Goal: Task Accomplishment & Management: Manage account settings

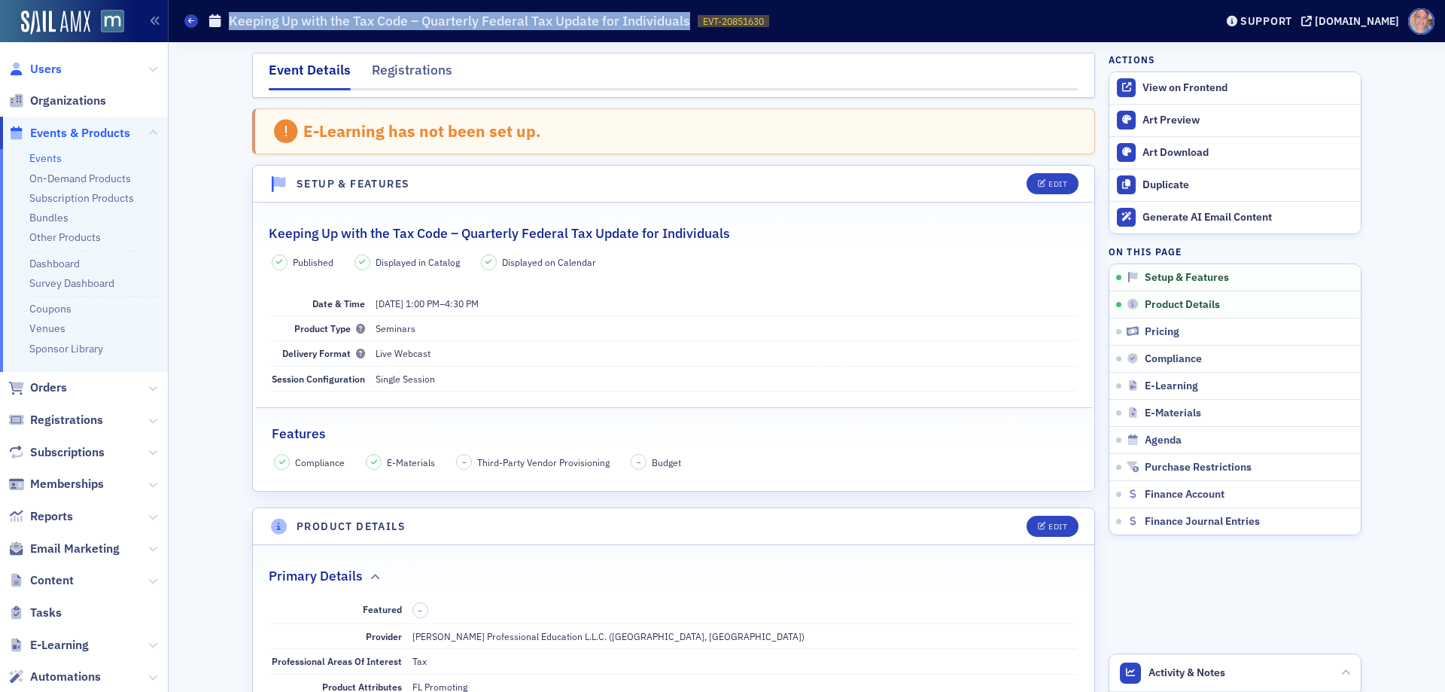
click at [58, 70] on span "Users" at bounding box center [46, 69] width 32 height 17
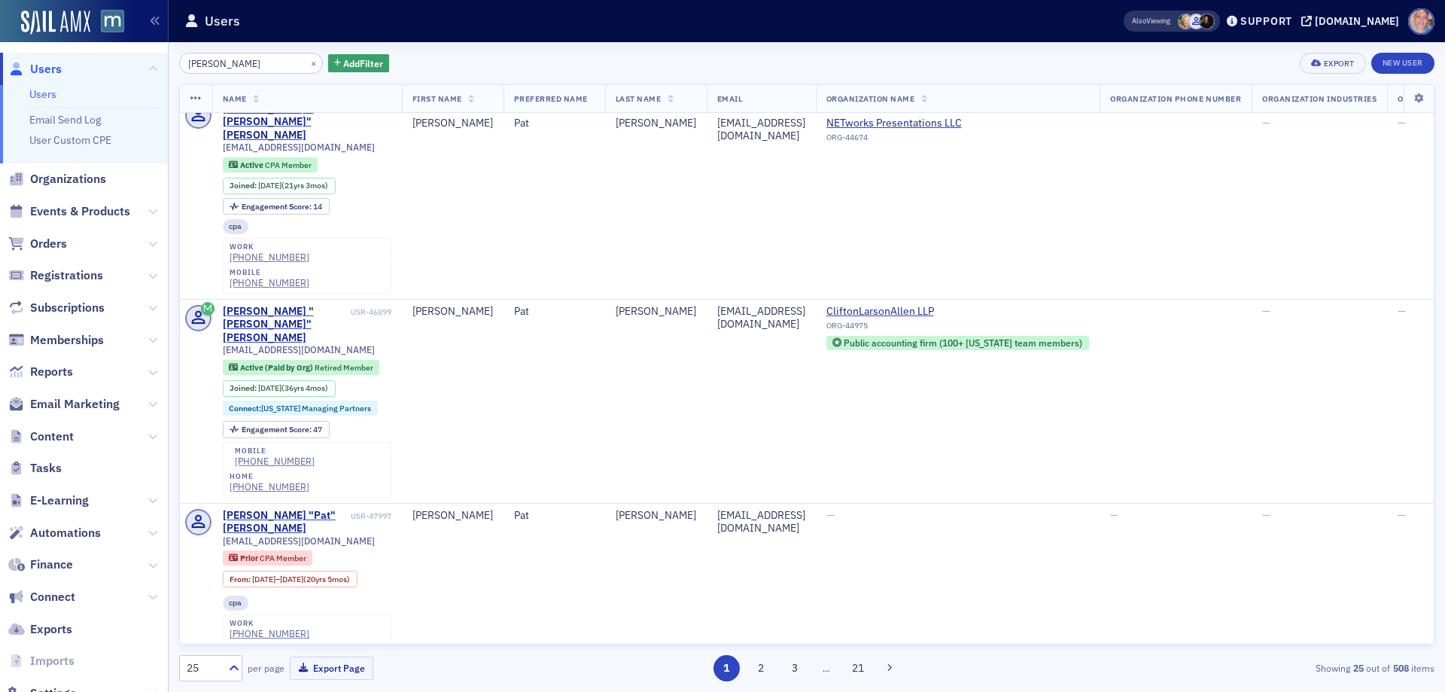
scroll to position [2516, 0]
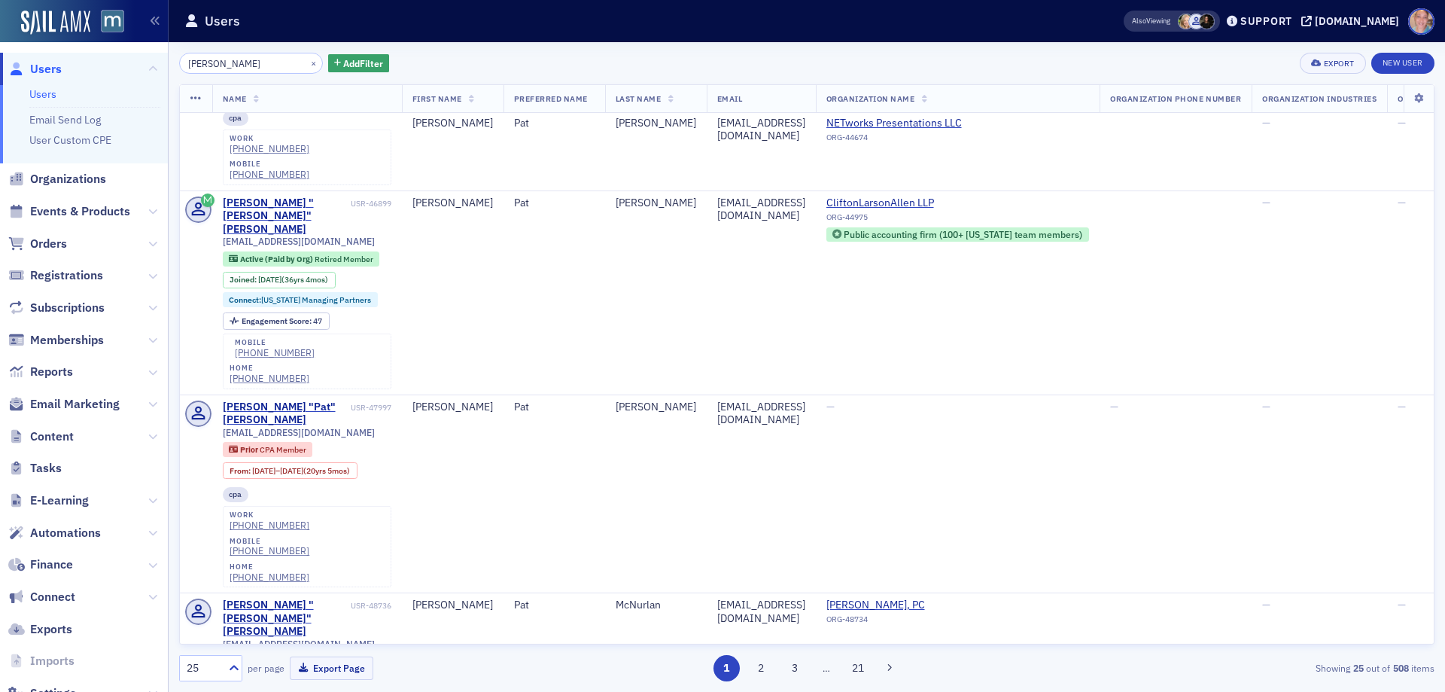
click at [745, 669] on div "1 2 3 … 21" at bounding box center [807, 668] width 408 height 26
click at [763, 673] on button "2" at bounding box center [761, 668] width 26 height 26
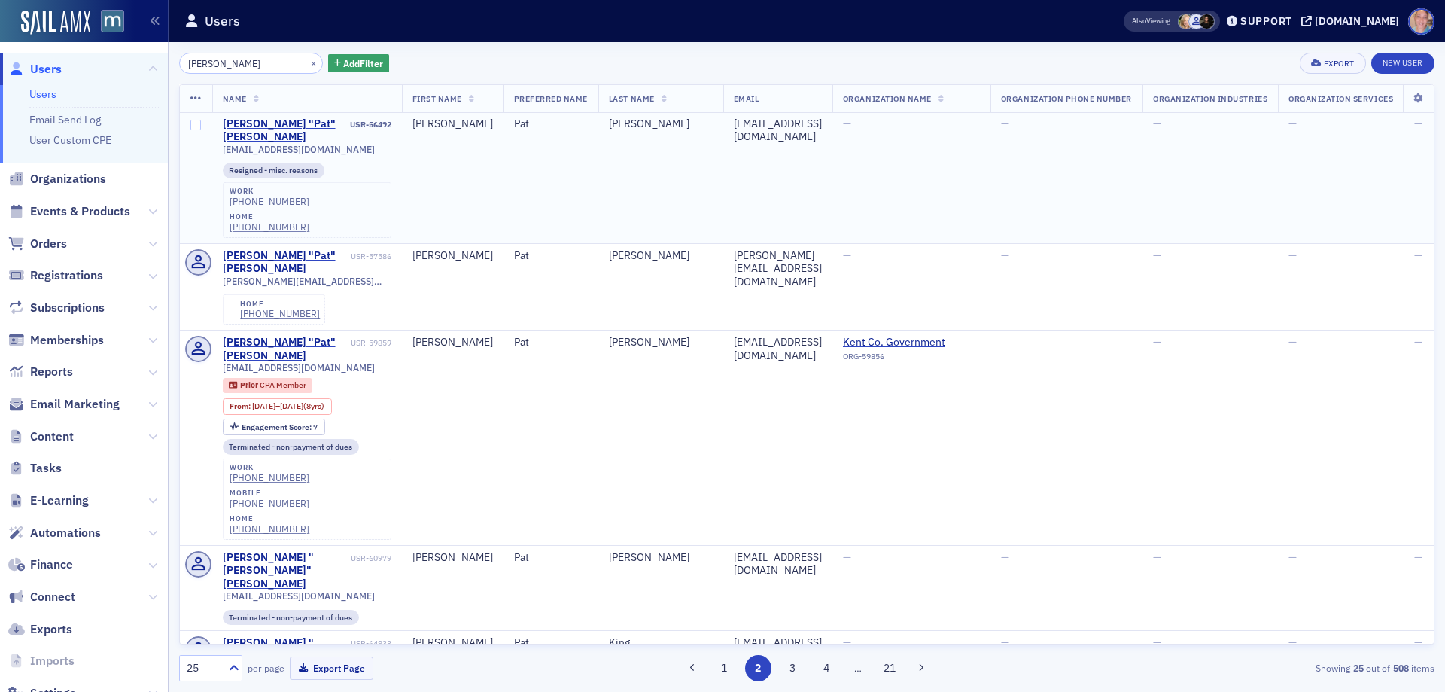
scroll to position [301, 0]
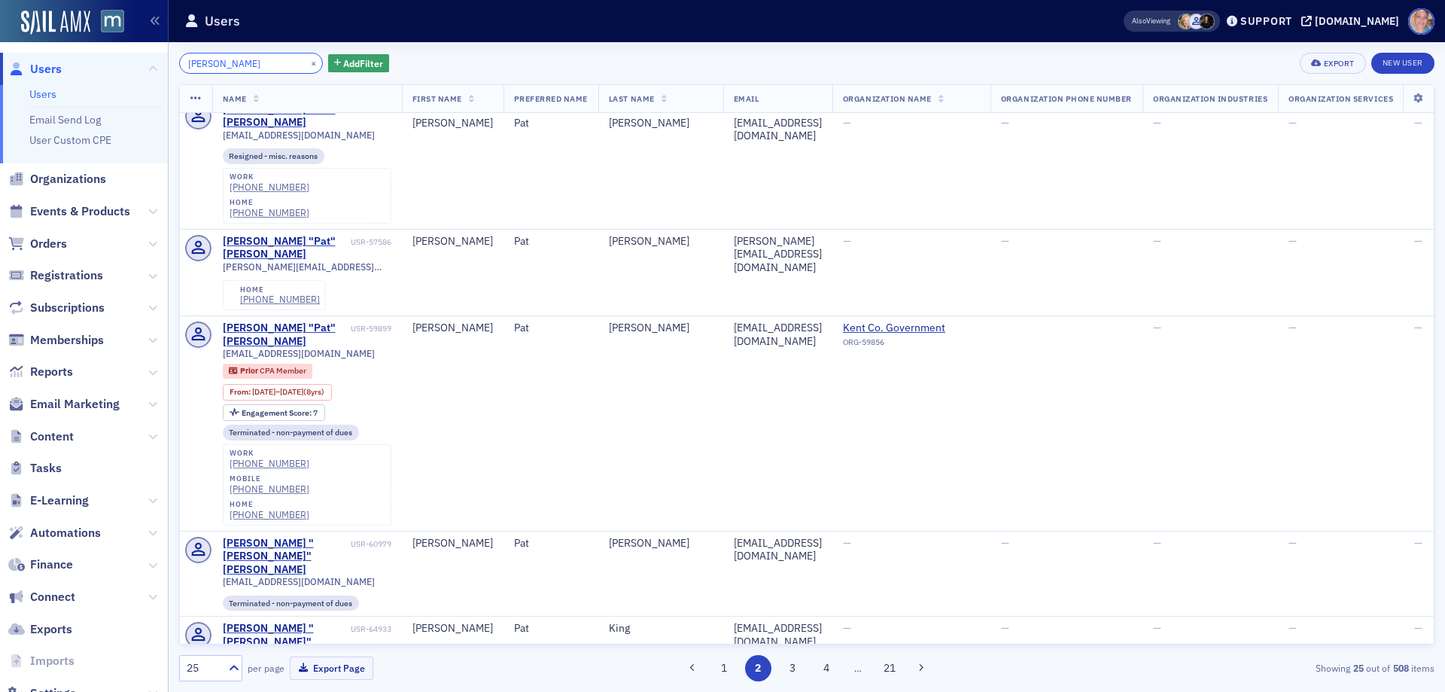
click at [194, 63] on input "[PERSON_NAME]" at bounding box center [251, 63] width 144 height 21
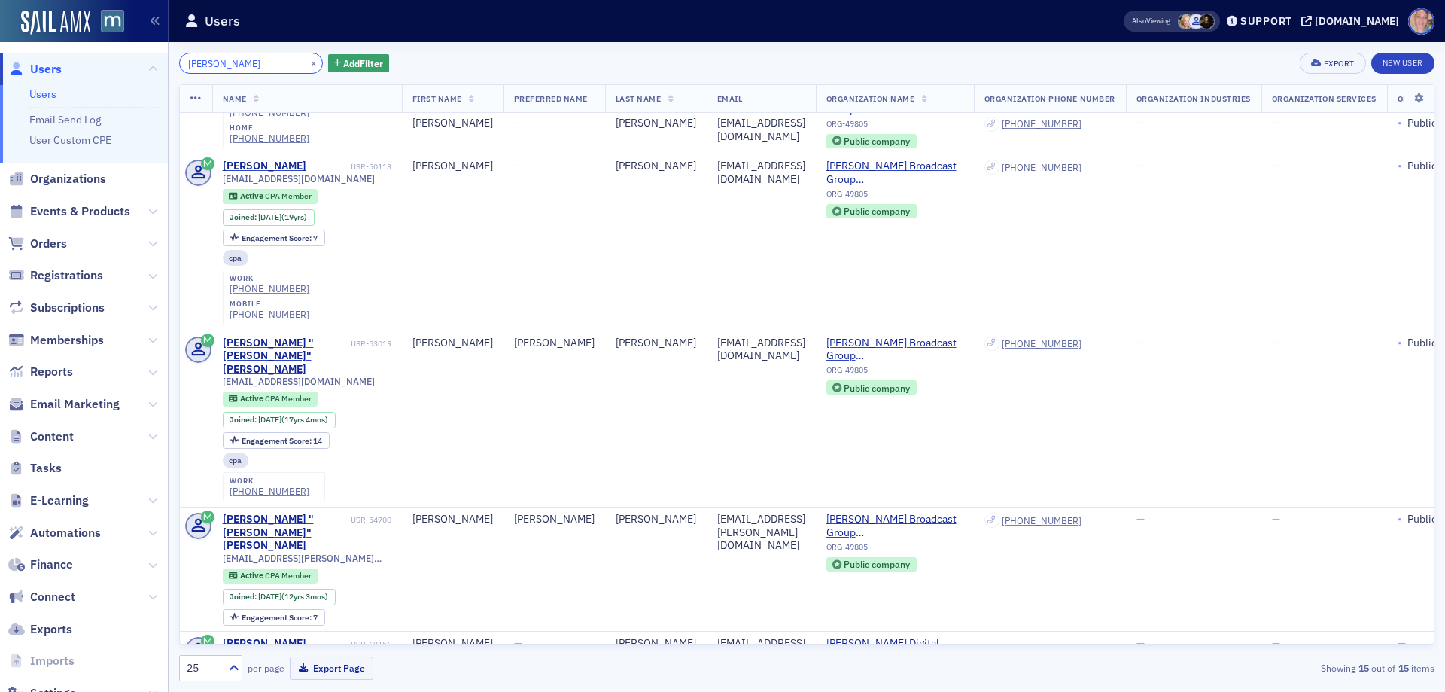
scroll to position [1060, 0]
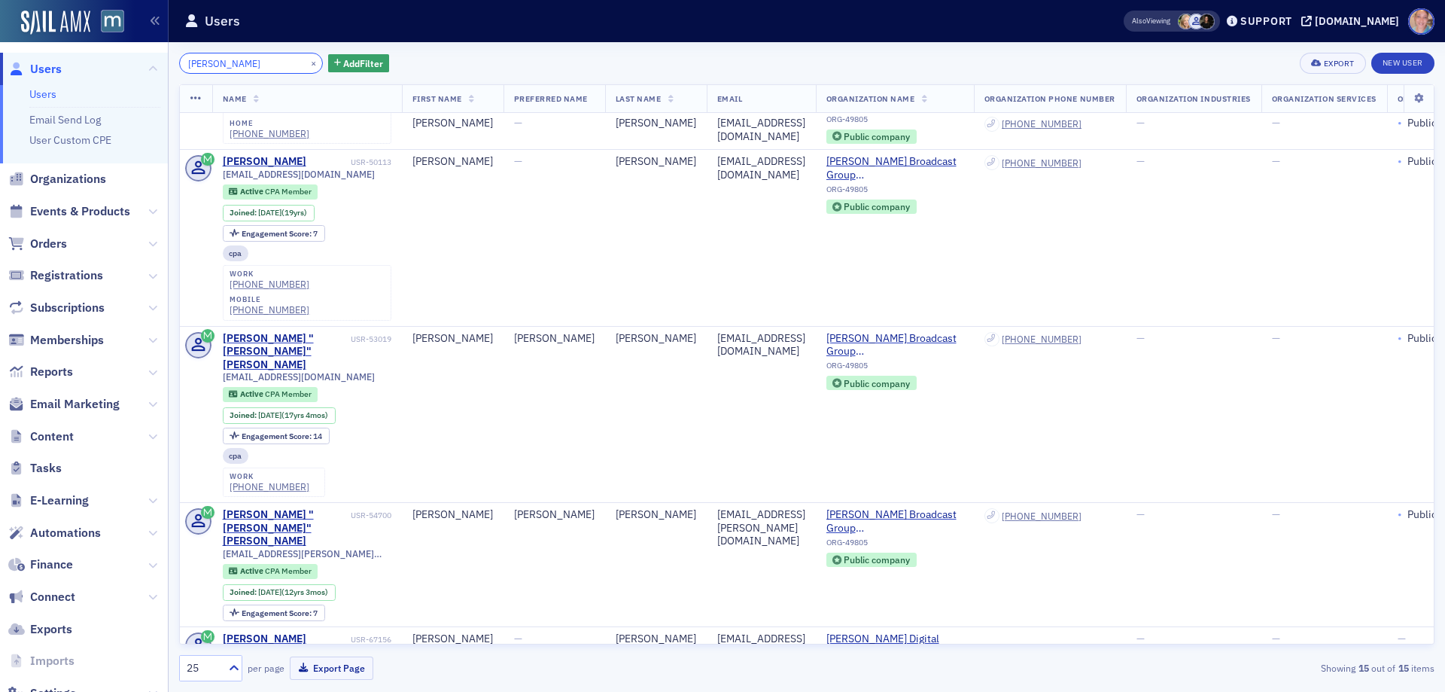
click at [192, 62] on input "[PERSON_NAME]" at bounding box center [251, 63] width 144 height 21
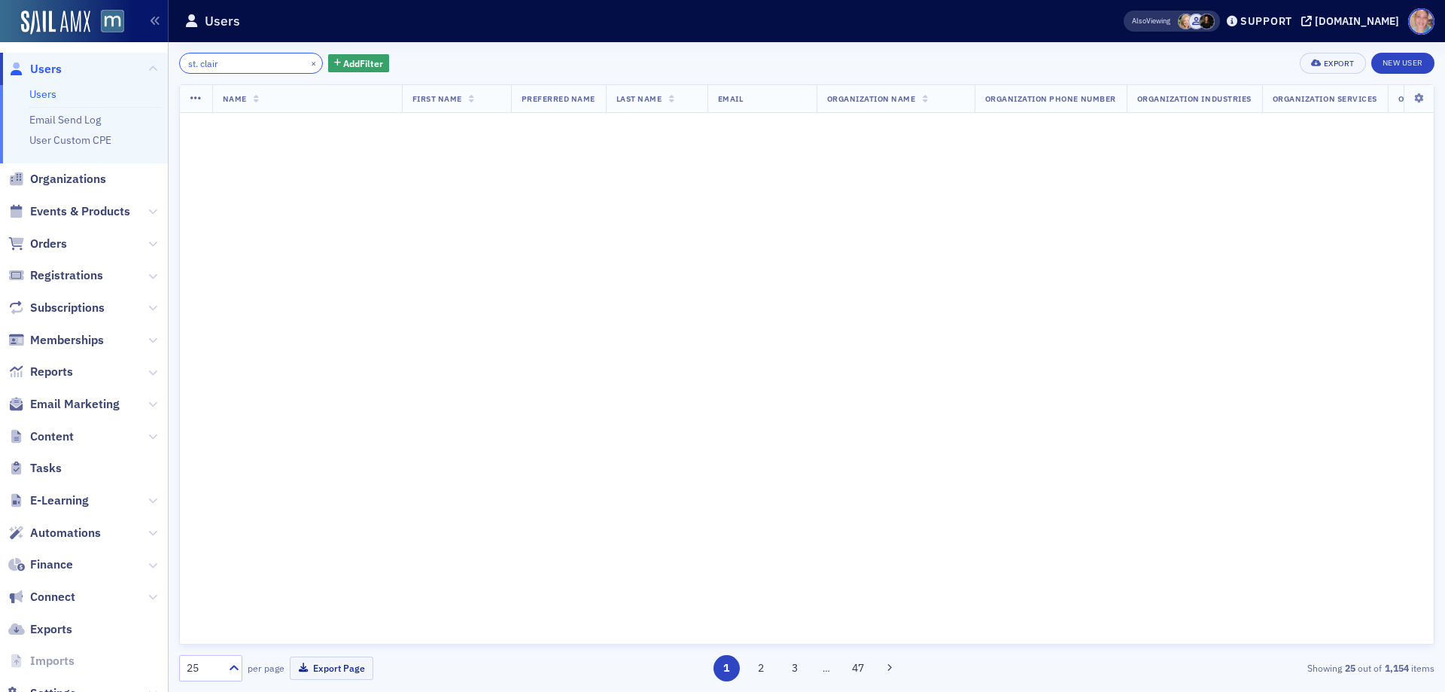
scroll to position [1060, 0]
type input "st. clair"
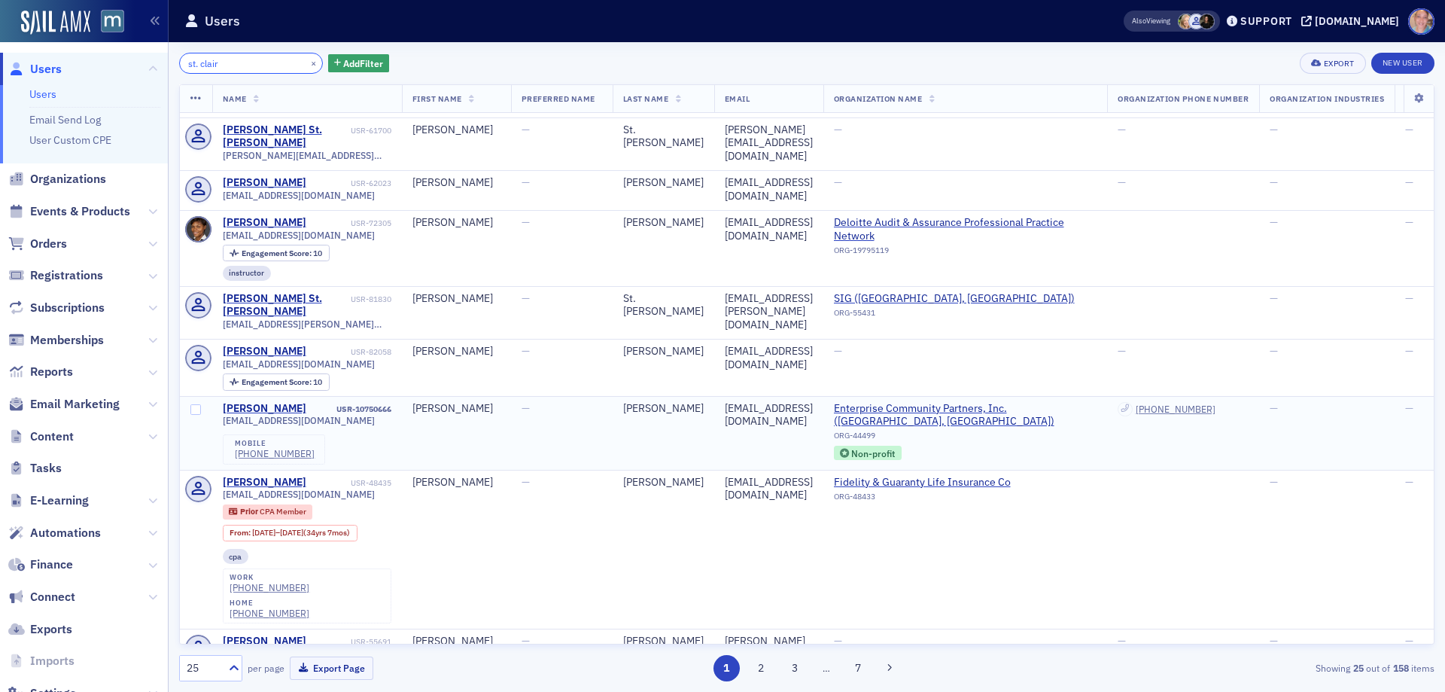
scroll to position [1144, 0]
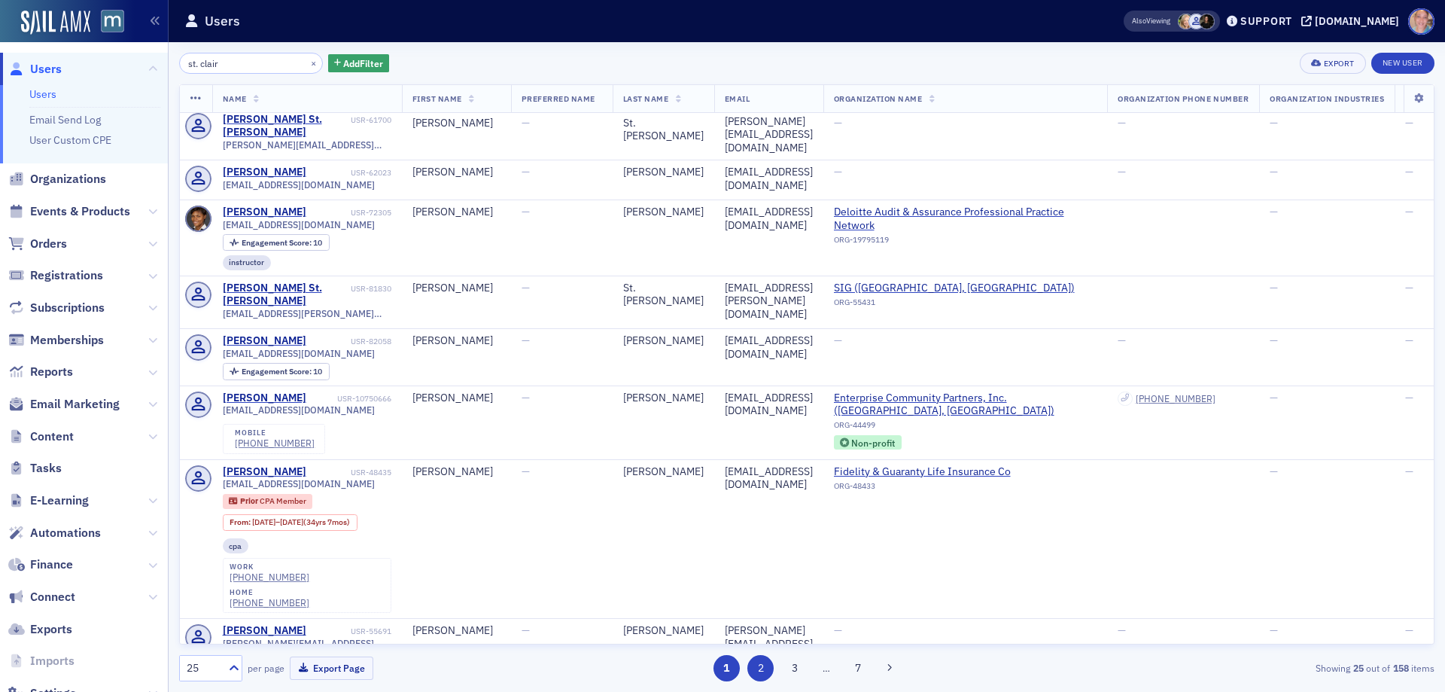
click at [760, 665] on button "2" at bounding box center [761, 668] width 26 height 26
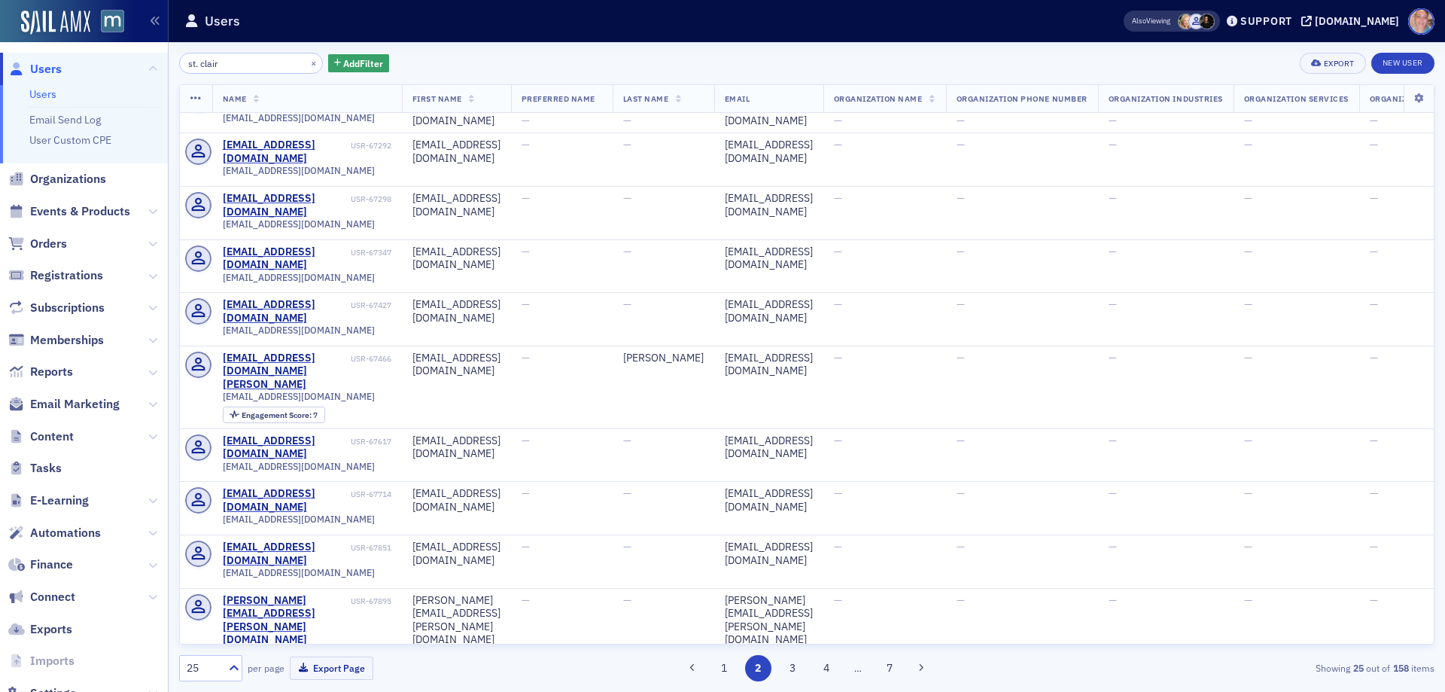
scroll to position [705, 0]
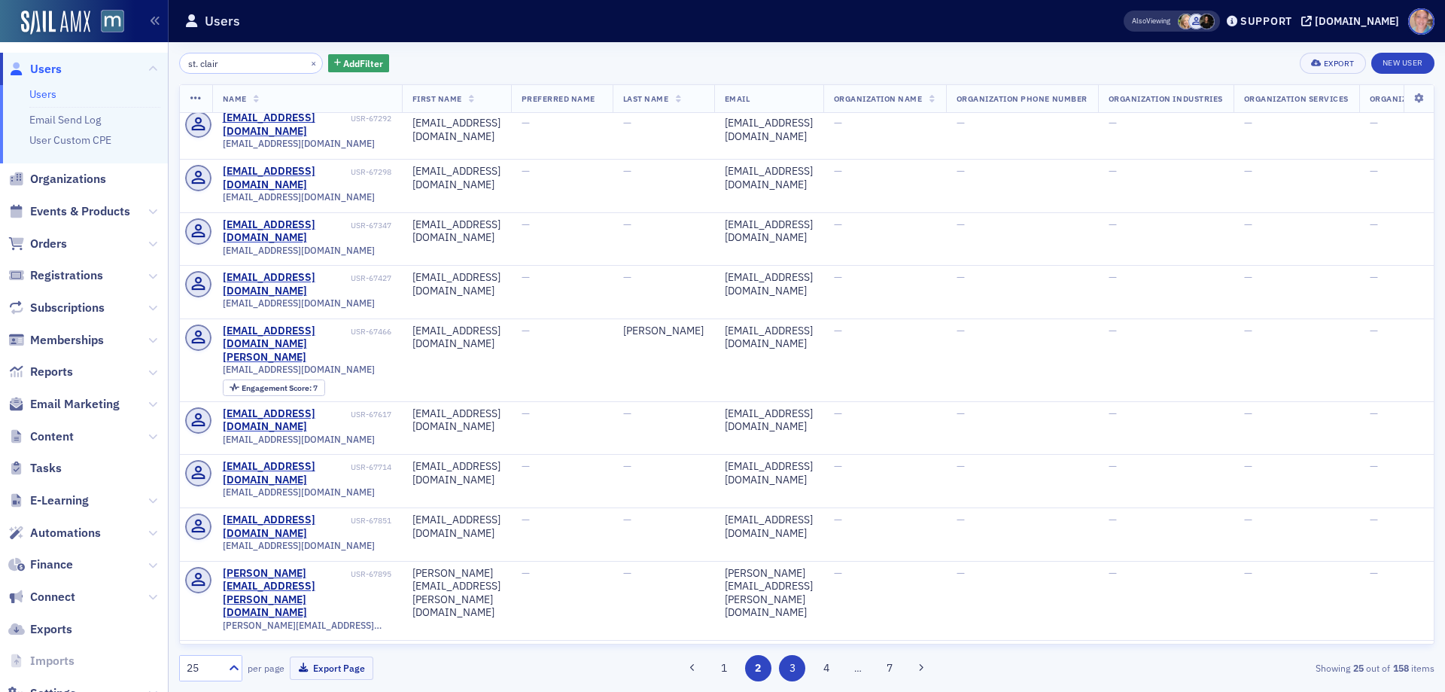
click at [788, 673] on button "3" at bounding box center [792, 668] width 26 height 26
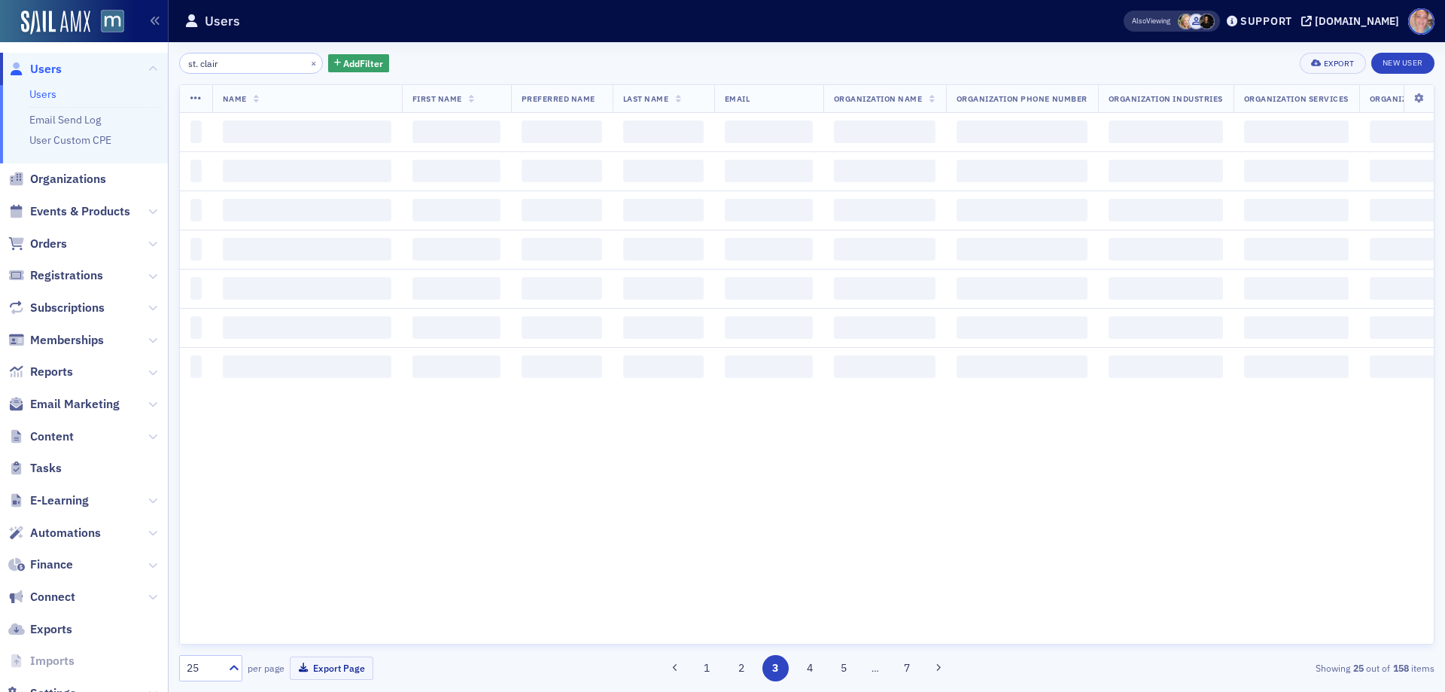
scroll to position [0, 0]
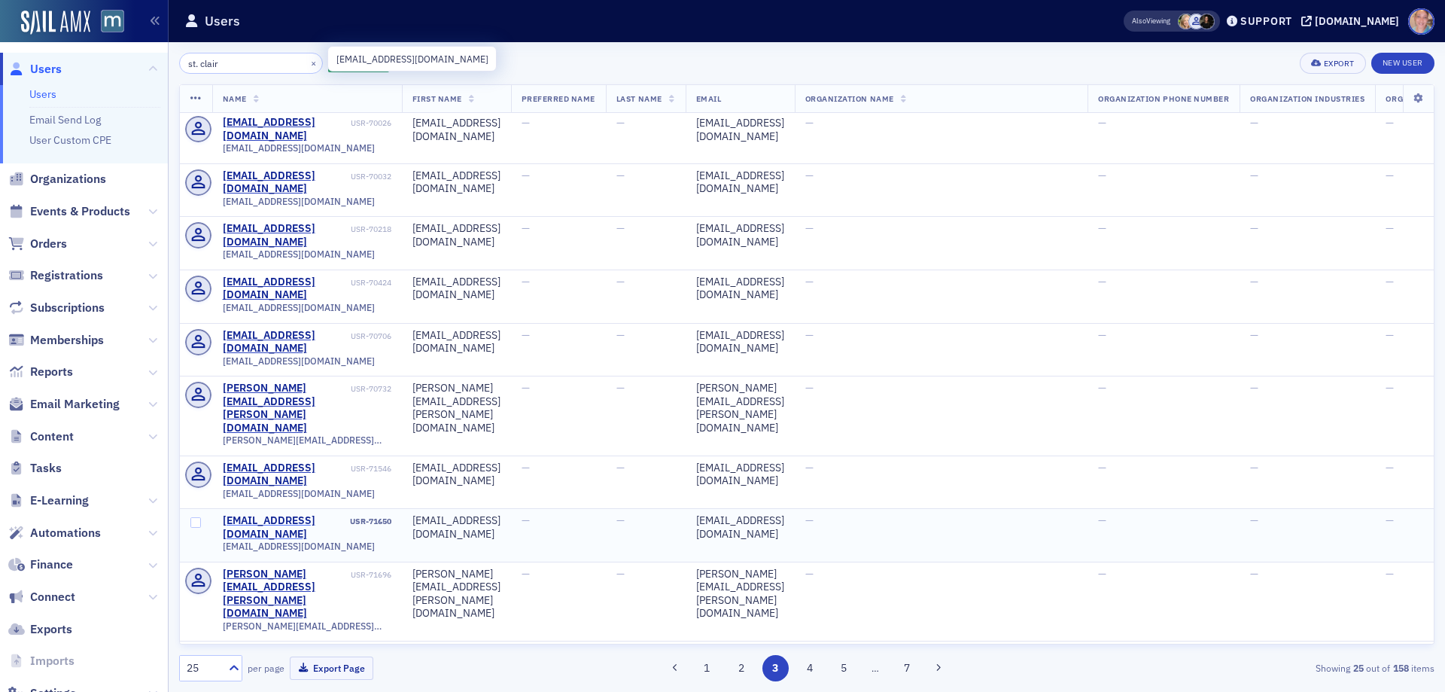
scroll to position [617, 0]
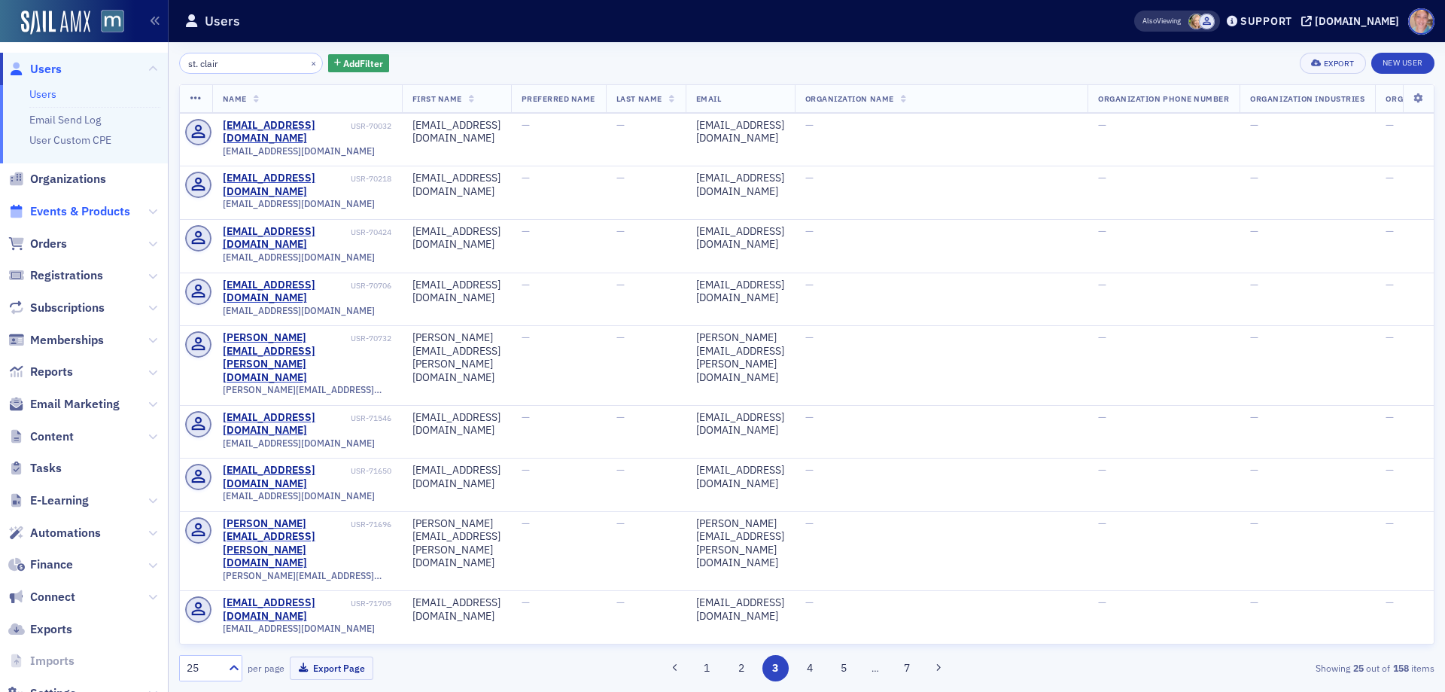
click at [55, 210] on span "Events & Products" at bounding box center [80, 211] width 100 height 17
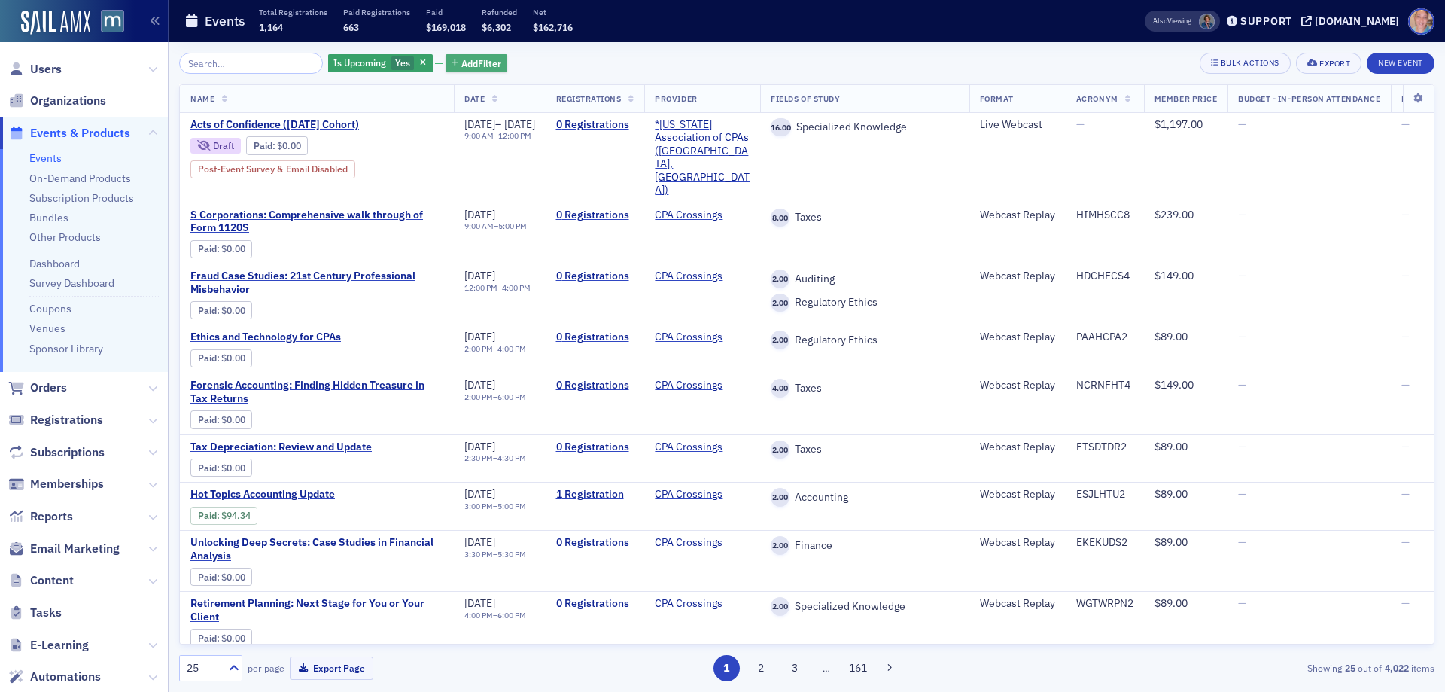
click at [471, 67] on span "Add Filter" at bounding box center [481, 63] width 40 height 14
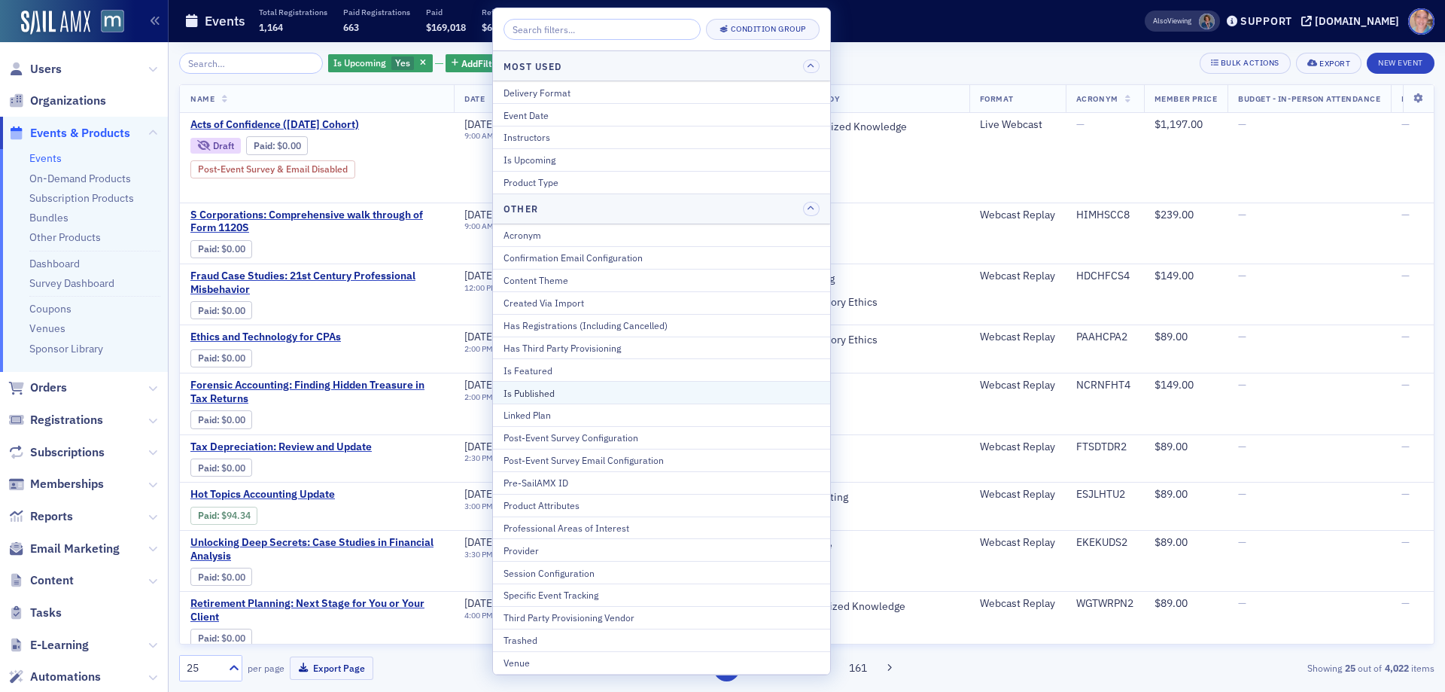
click at [545, 391] on div "Is Published" at bounding box center [662, 393] width 316 height 14
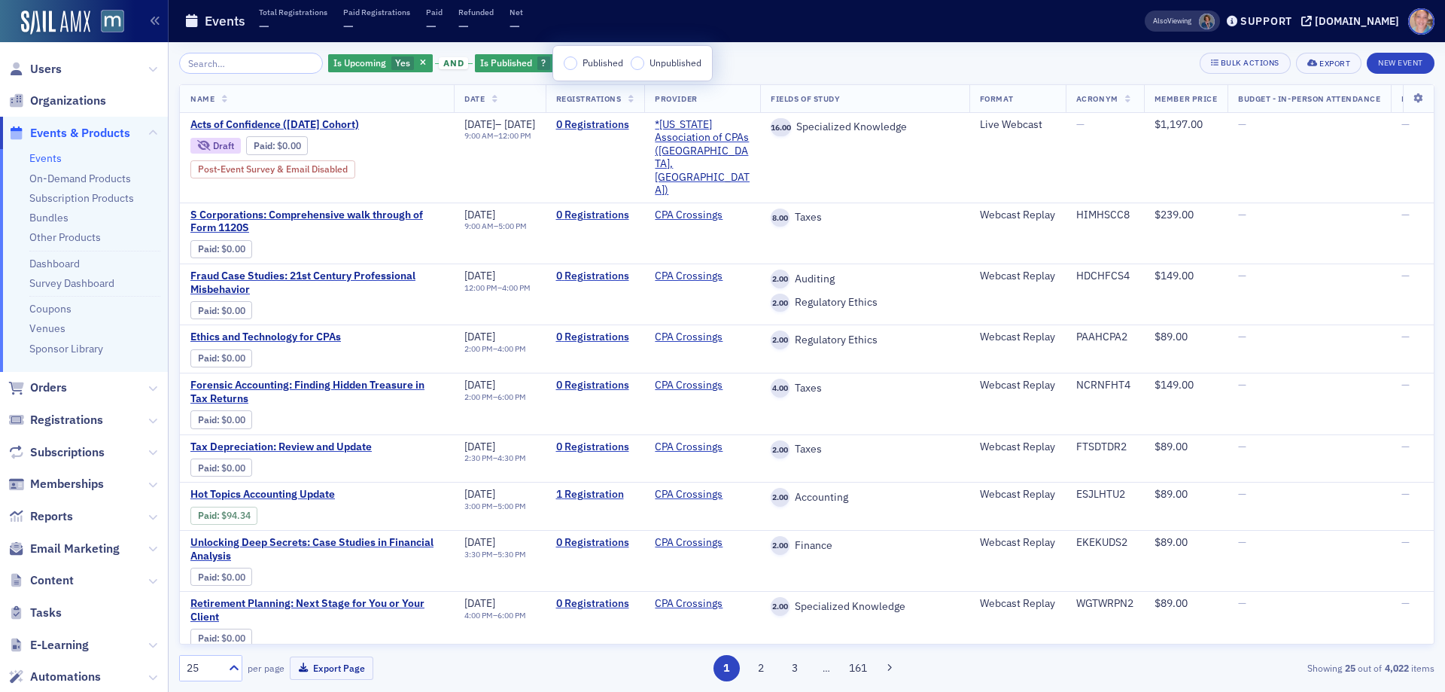
click at [574, 65] on input "Published" at bounding box center [571, 63] width 14 height 14
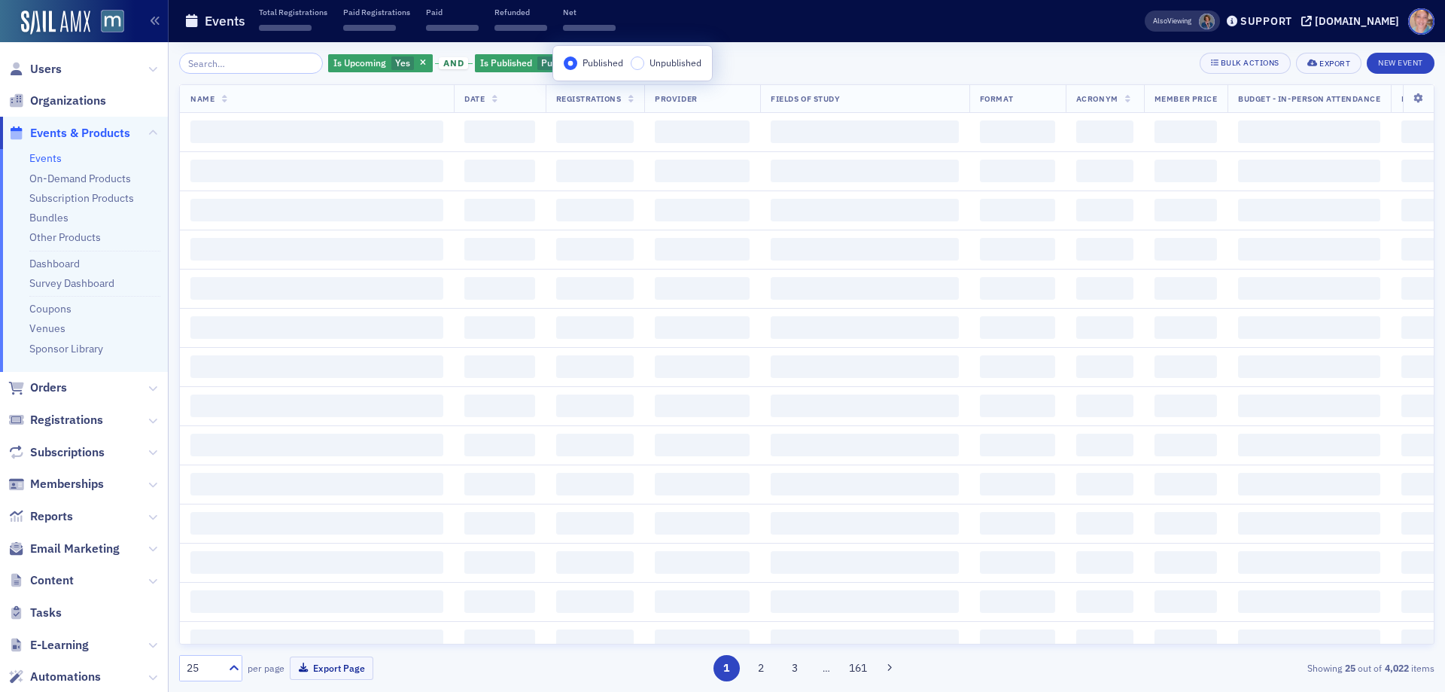
click at [807, 56] on div "Is Upcoming Yes and Is Published Published Add Filter Bulk Actions Export New E…" at bounding box center [807, 63] width 1256 height 21
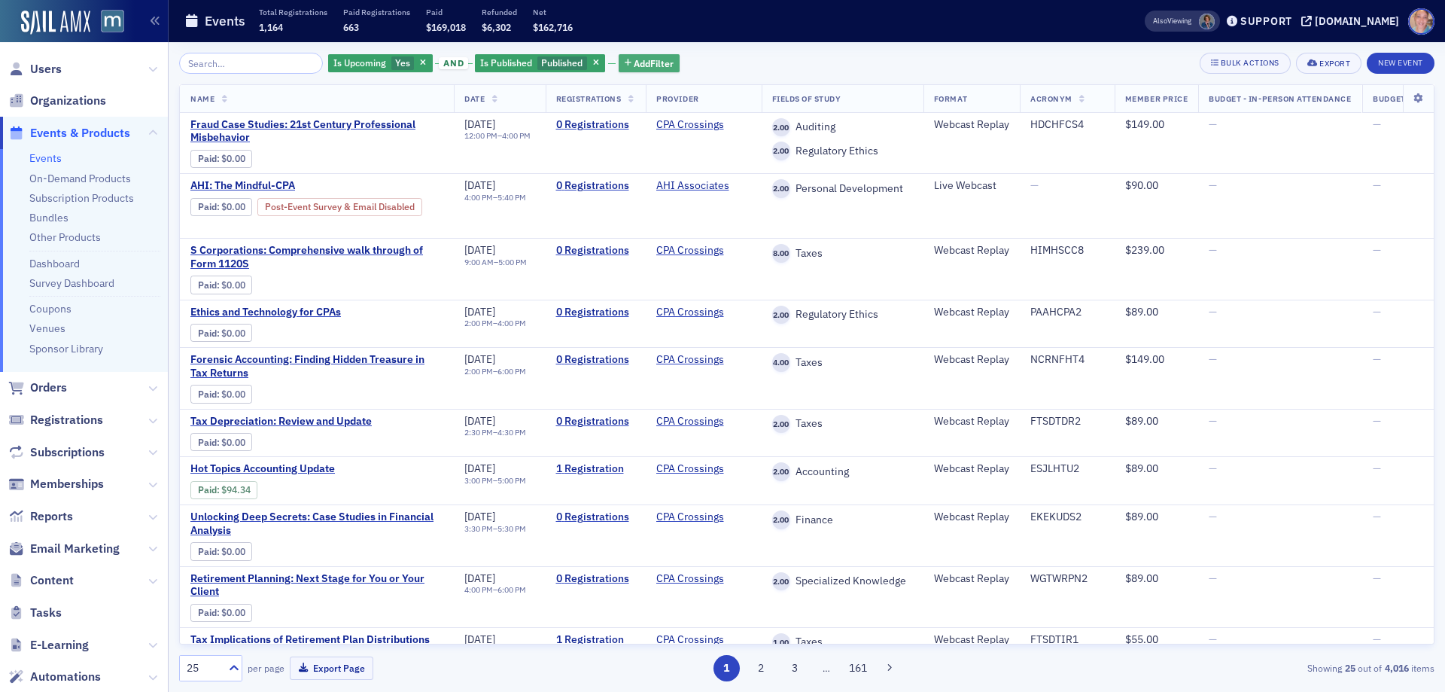
click at [650, 58] on span "Add Filter" at bounding box center [654, 63] width 40 height 14
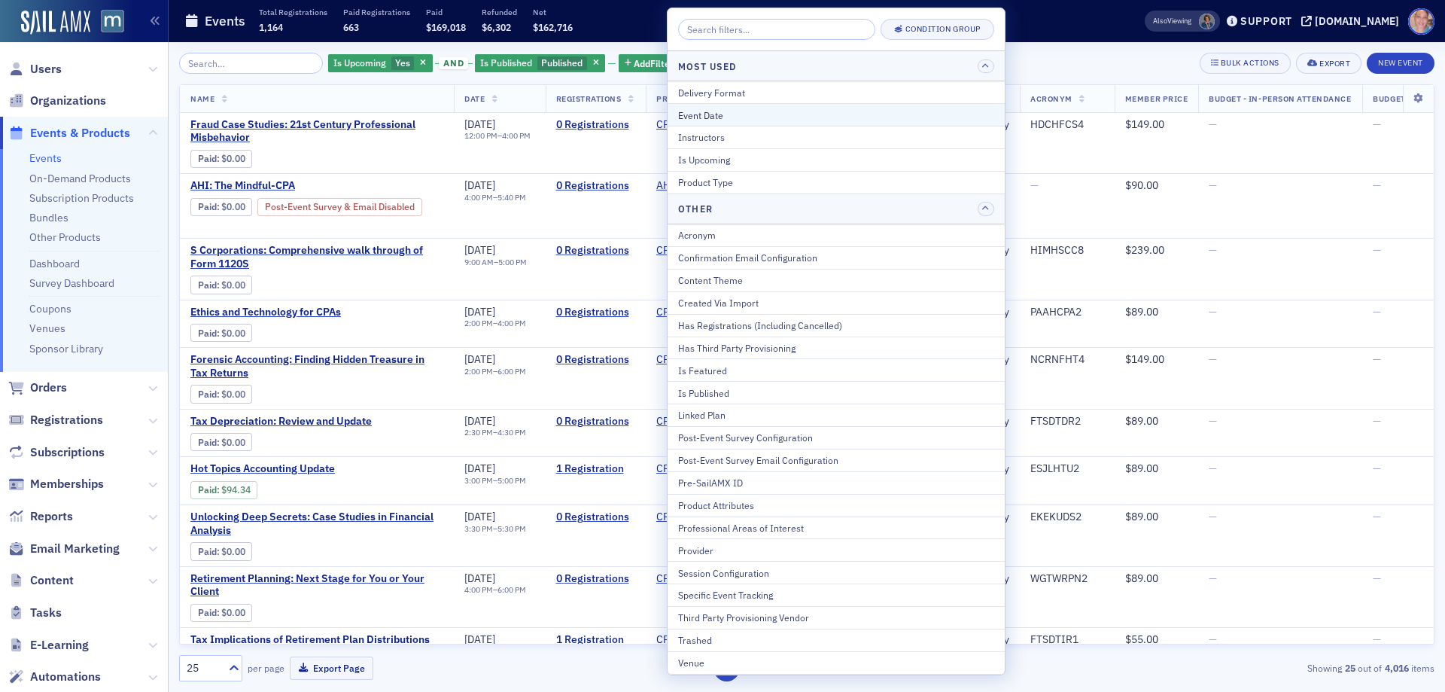
click at [731, 114] on div "Event Date" at bounding box center [836, 115] width 316 height 14
select select "9"
select select "2025"
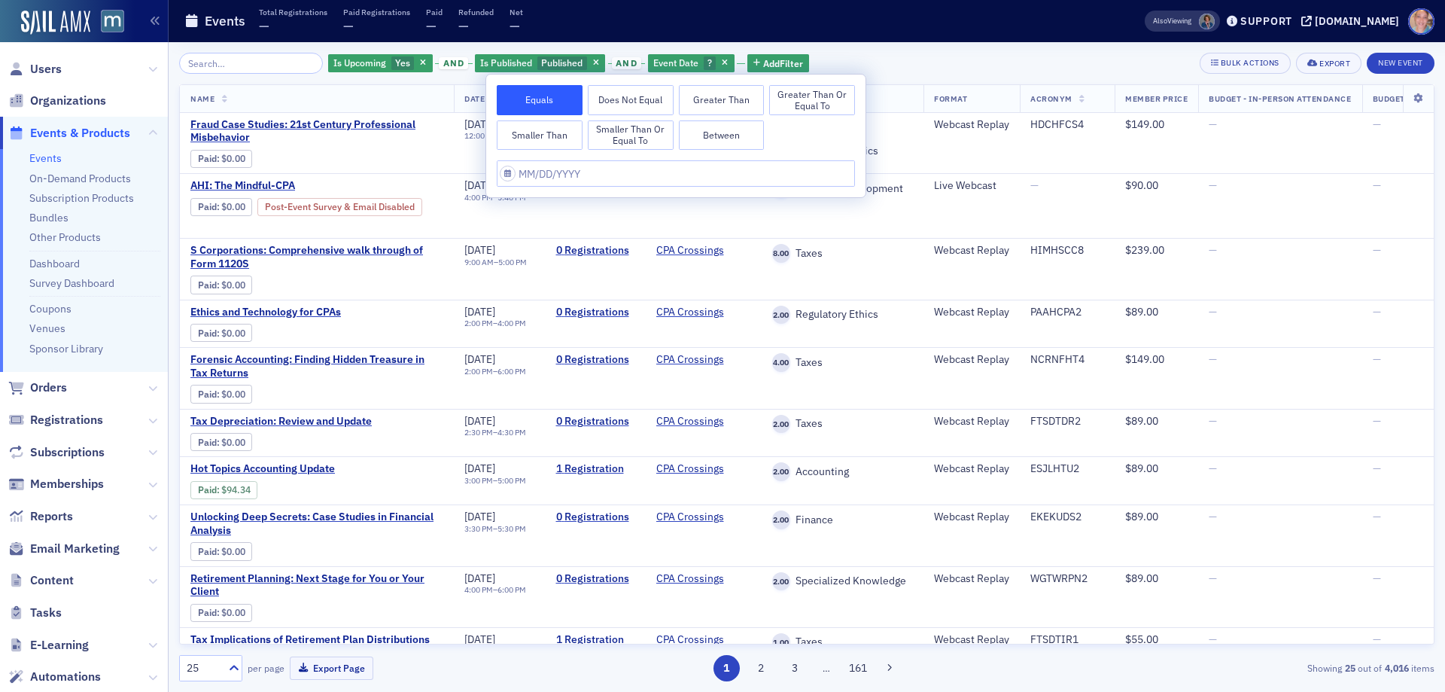
click at [738, 139] on button "Between" at bounding box center [722, 135] width 86 height 30
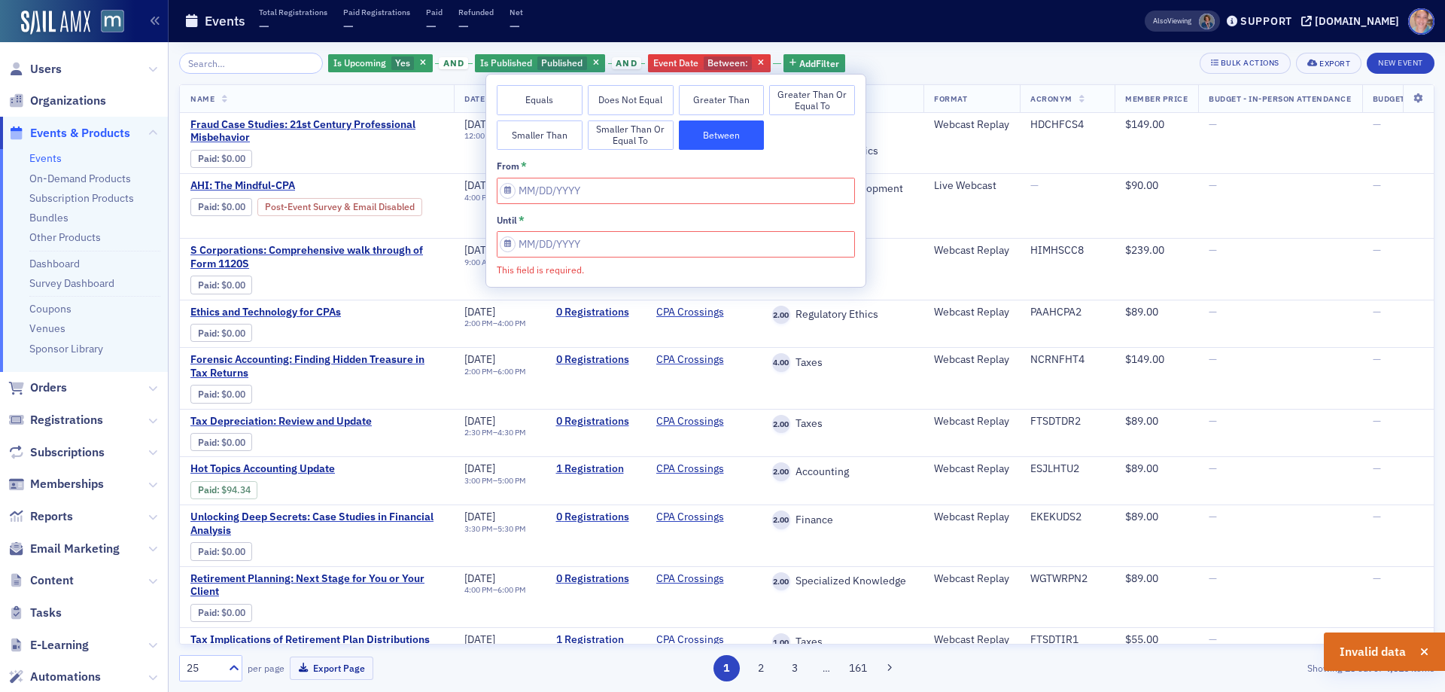
click at [554, 87] on button "Equals" at bounding box center [540, 100] width 86 height 30
select select "9"
select select "2025"
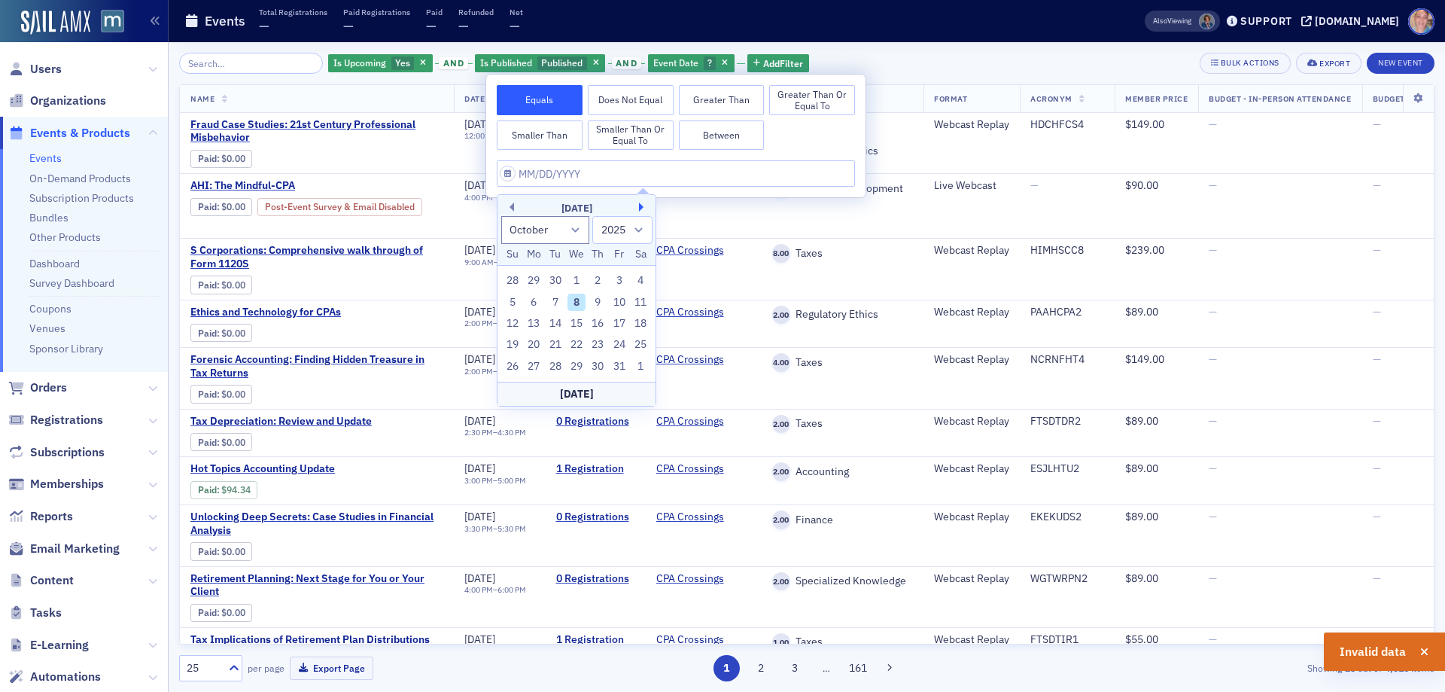
click at [639, 206] on button "Next Month" at bounding box center [643, 207] width 9 height 9
select select "10"
click at [591, 300] on div "6" at bounding box center [598, 303] width 18 height 18
type input "[DATE]"
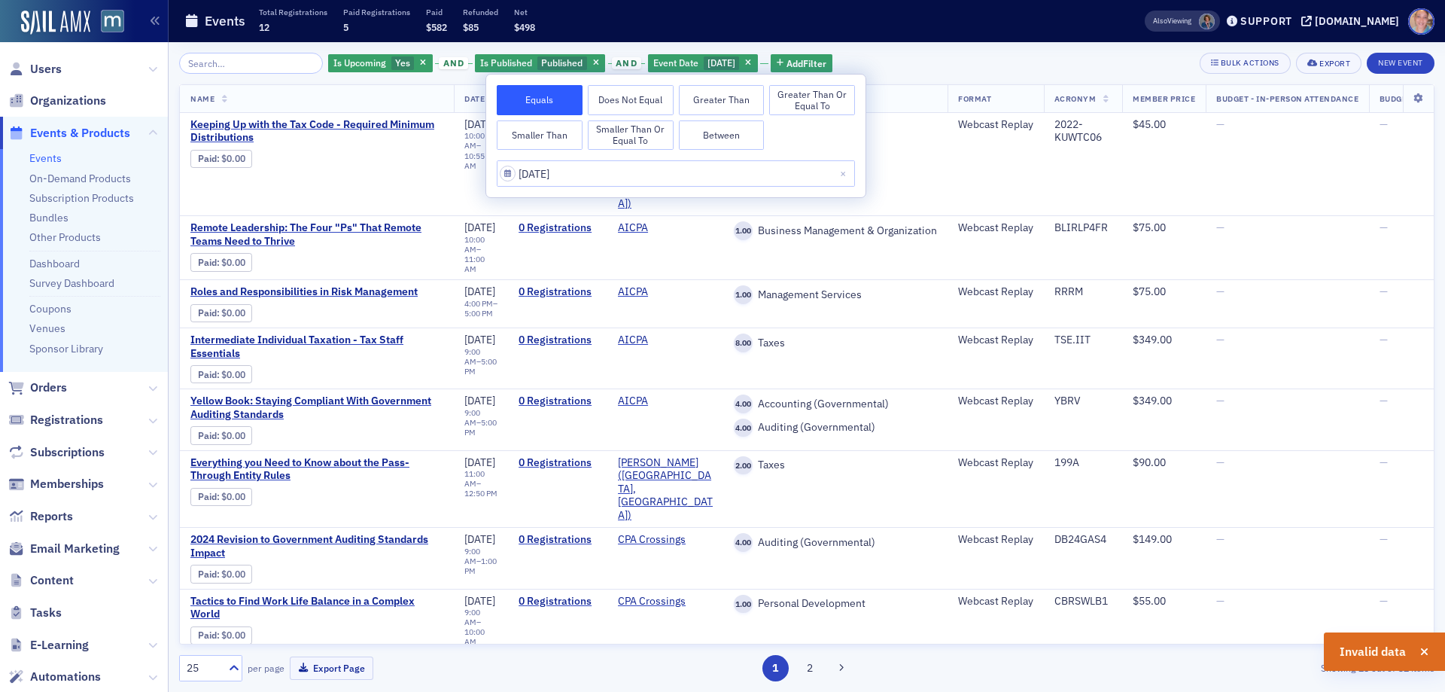
click at [930, 59] on div "Is Upcoming Yes and Is Published Published and Event Date [DATE] Add Filter Bul…" at bounding box center [807, 63] width 1256 height 21
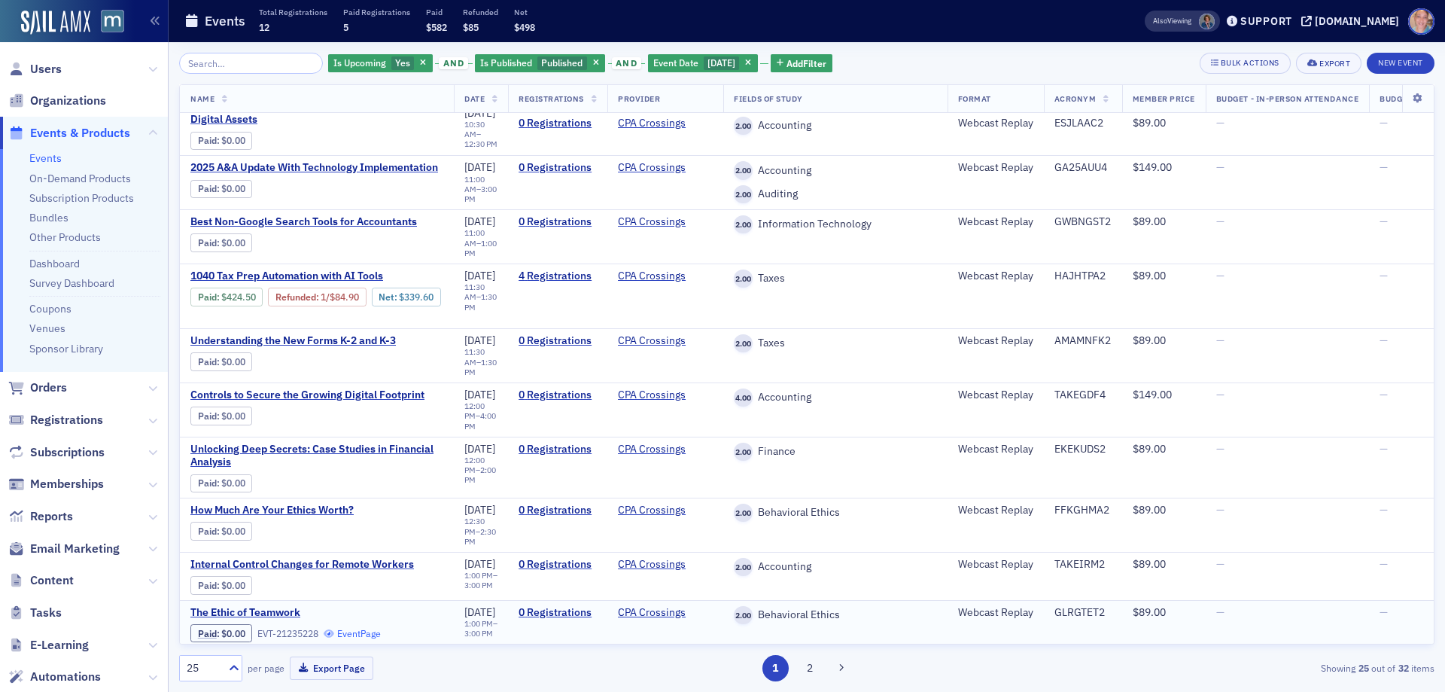
scroll to position [828, 0]
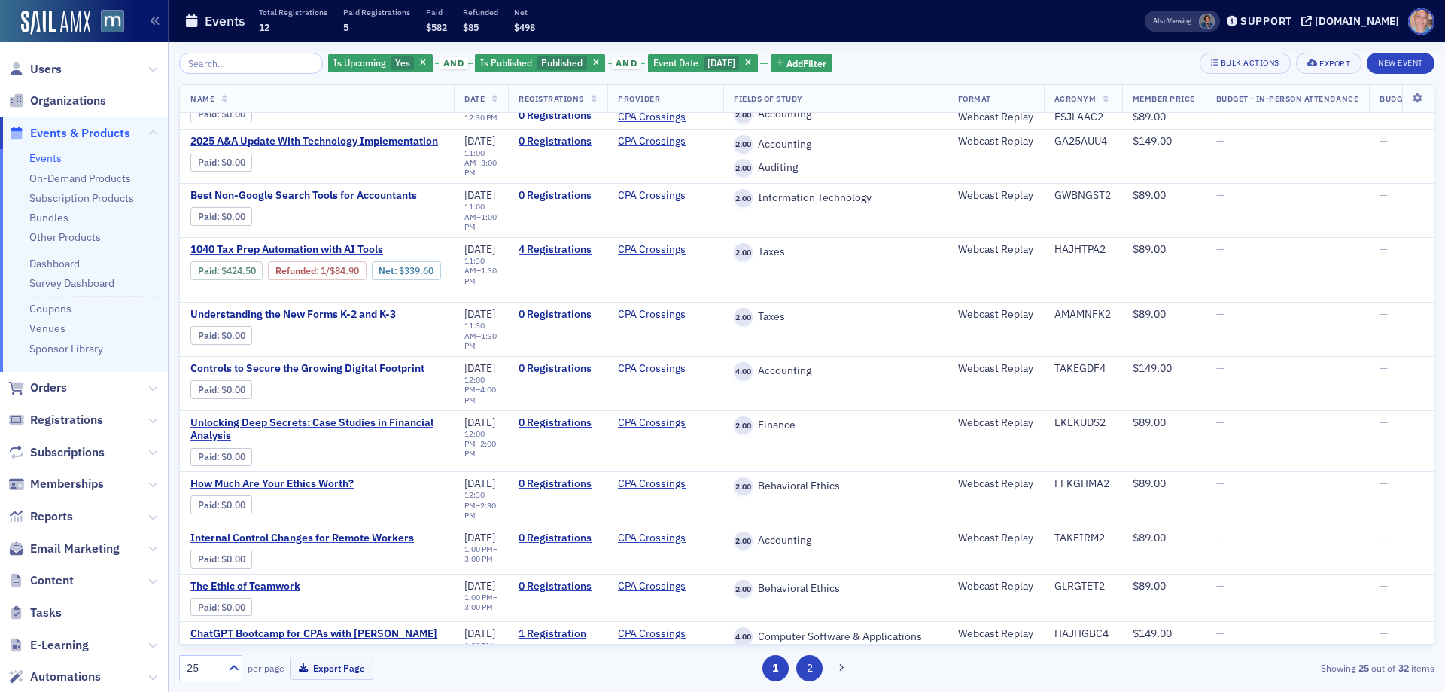
click at [812, 677] on button "2" at bounding box center [809, 668] width 26 height 26
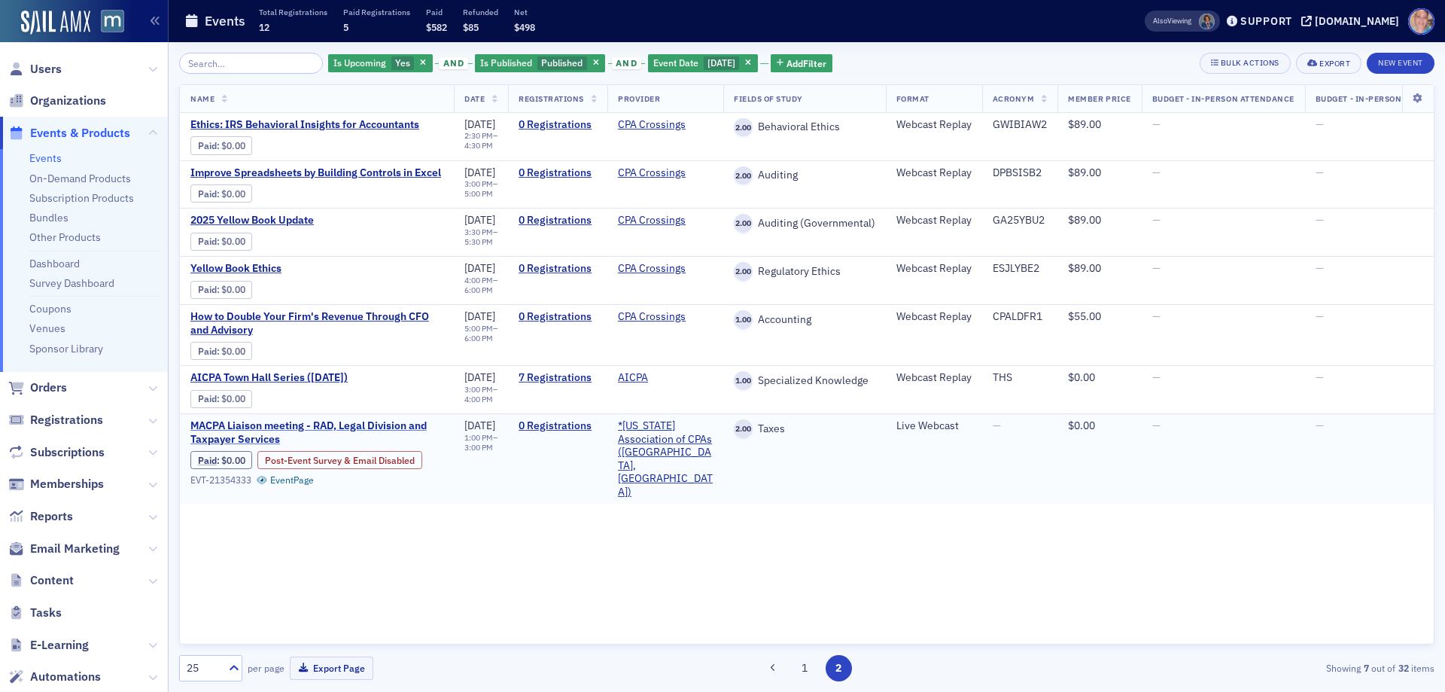
click at [263, 438] on span "M​ACPA Liaison meeting ​- RAD, Legal Division and Taxpayer Services" at bounding box center [316, 432] width 253 height 26
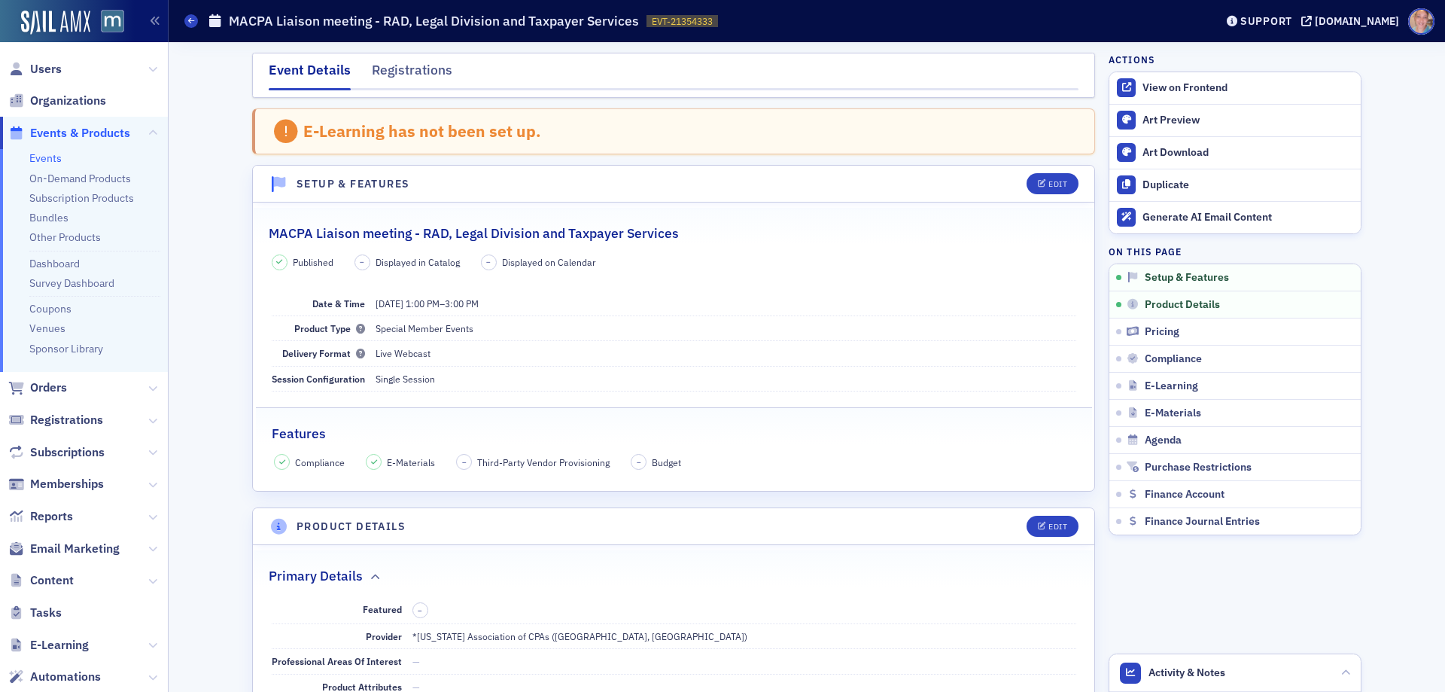
click at [50, 157] on link "Events" at bounding box center [45, 158] width 32 height 14
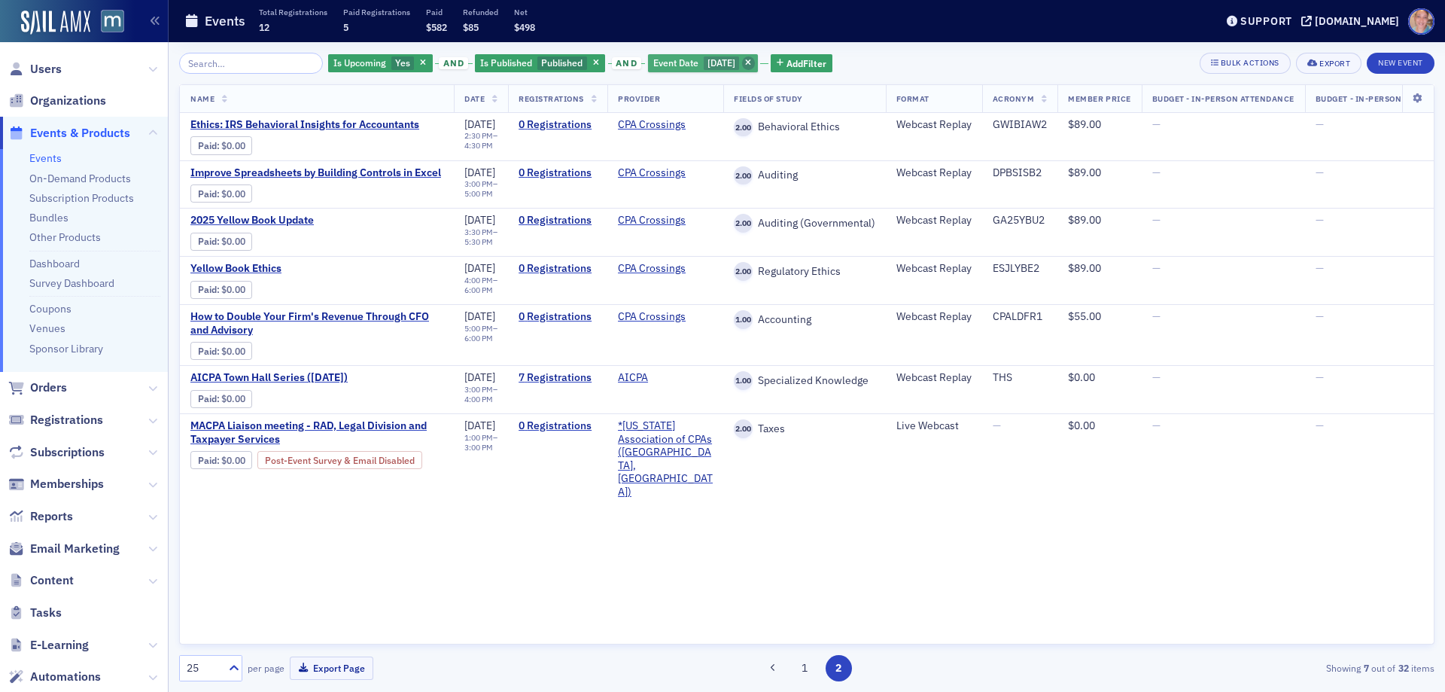
click at [750, 62] on icon "button" at bounding box center [748, 63] width 6 height 8
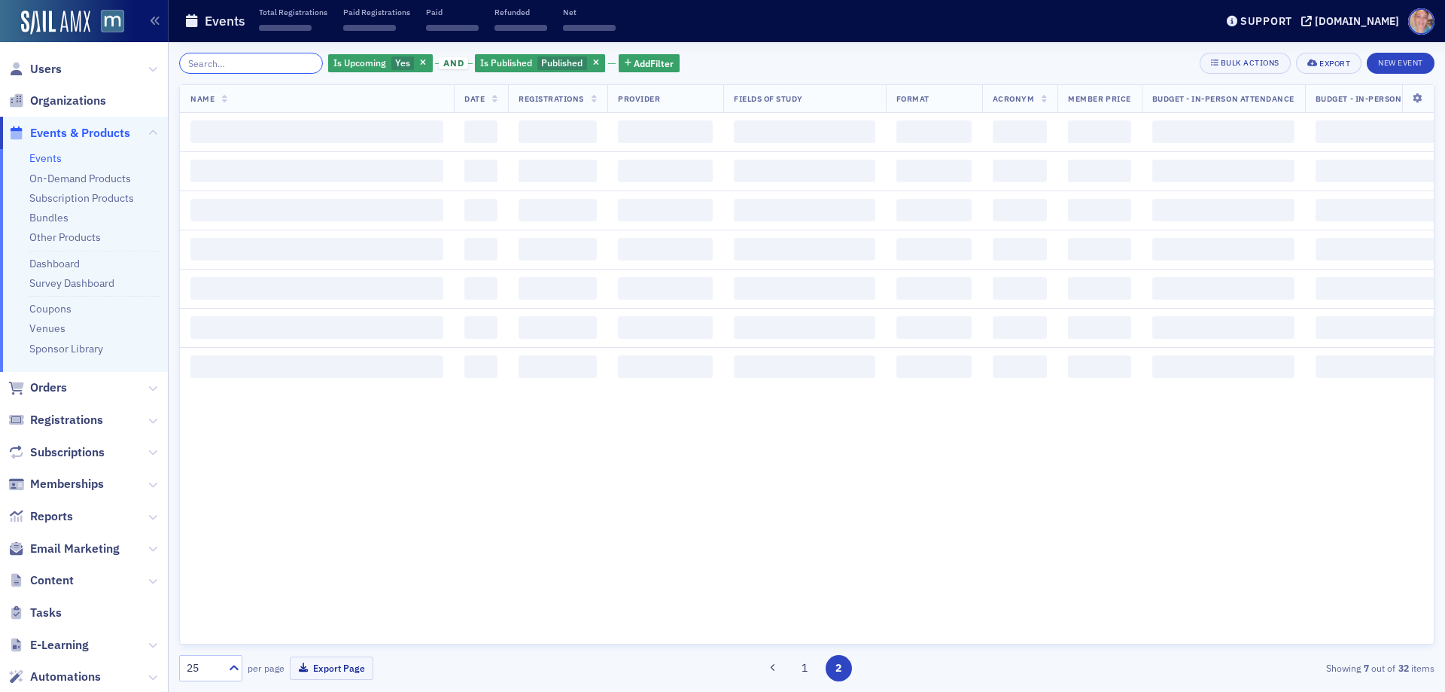
click at [199, 69] on input "search" at bounding box center [251, 63] width 144 height 21
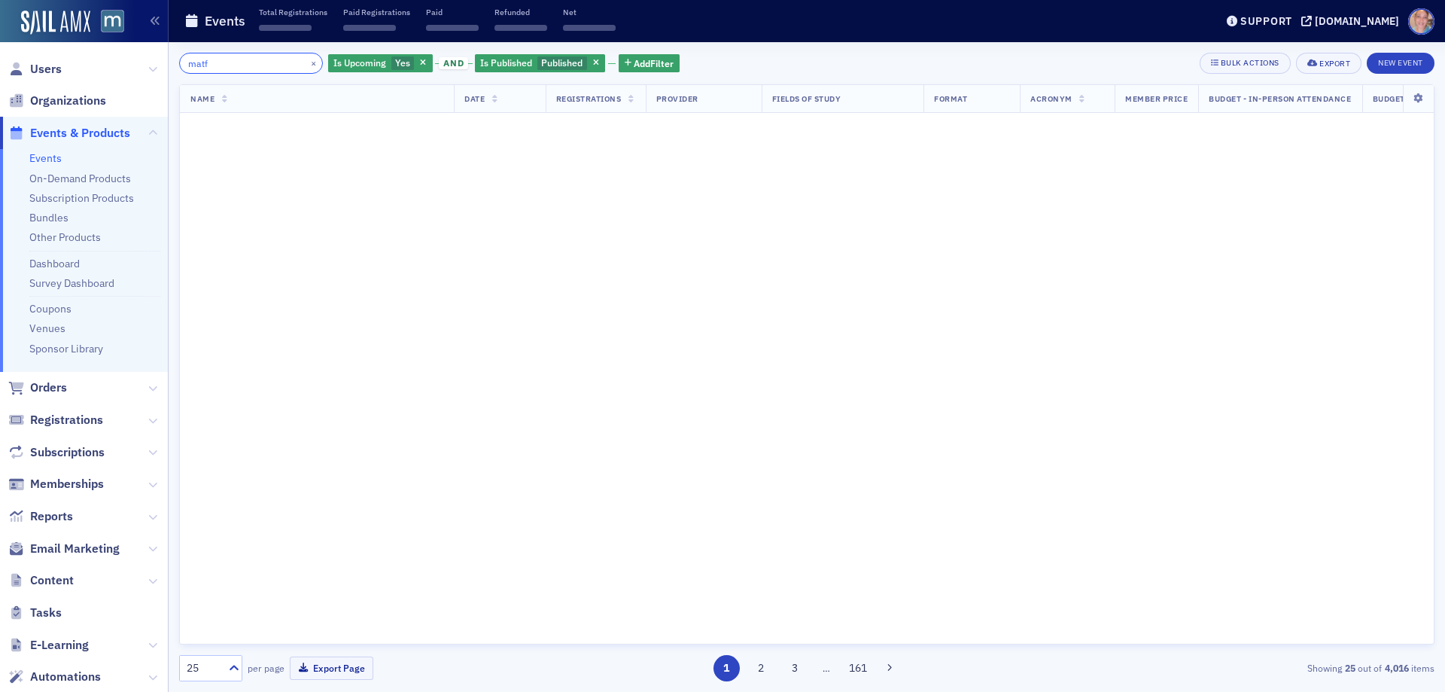
type input "matf"
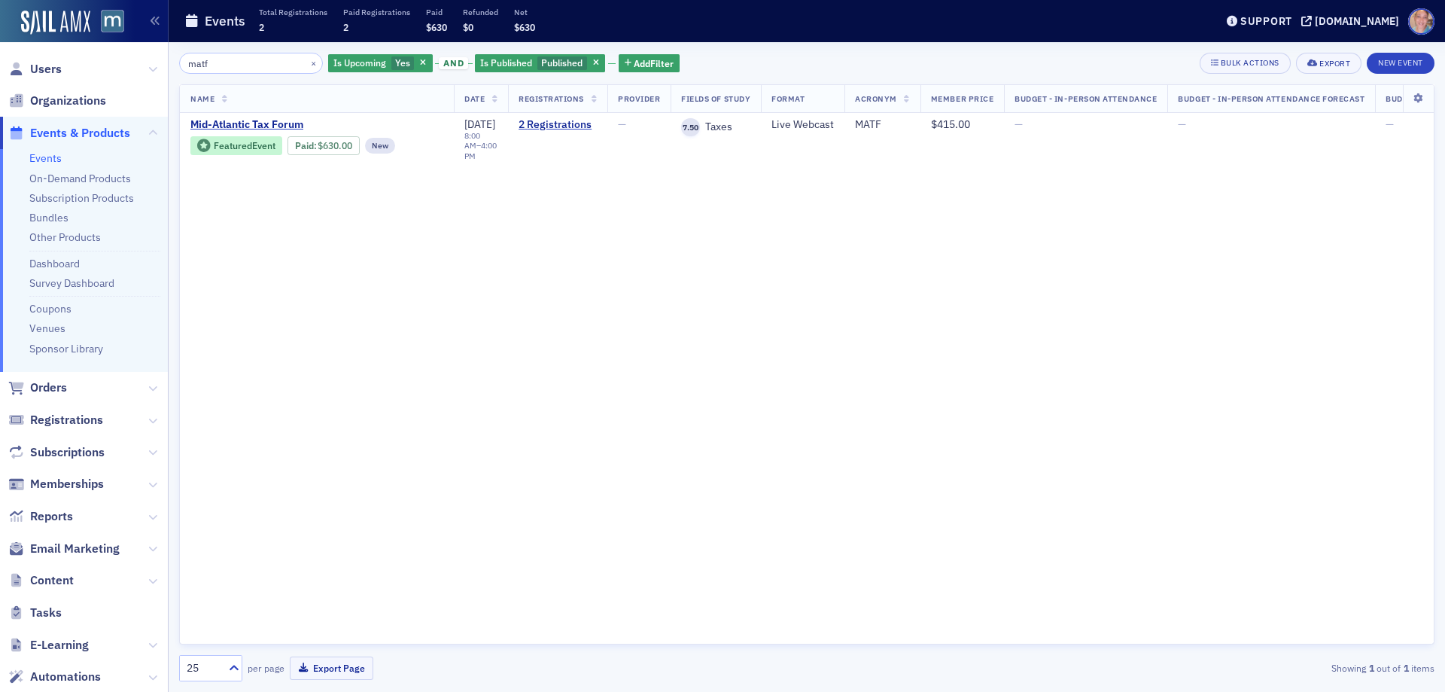
drag, startPoint x: 282, startPoint y: 120, endPoint x: 345, endPoint y: 108, distance: 64.4
click at [281, 120] on span "Mid-Atlantic Tax Forum" at bounding box center [316, 125] width 253 height 14
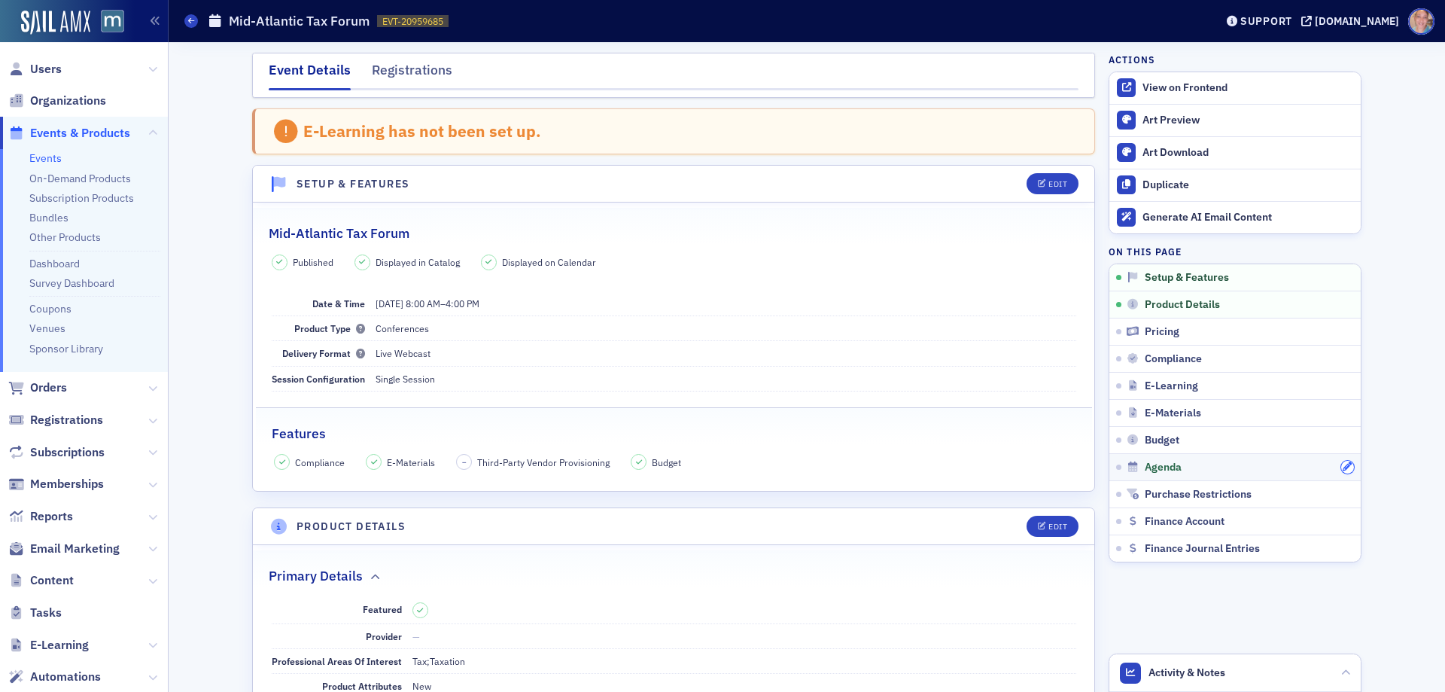
click at [1343, 470] on icon "button" at bounding box center [1347, 466] width 9 height 9
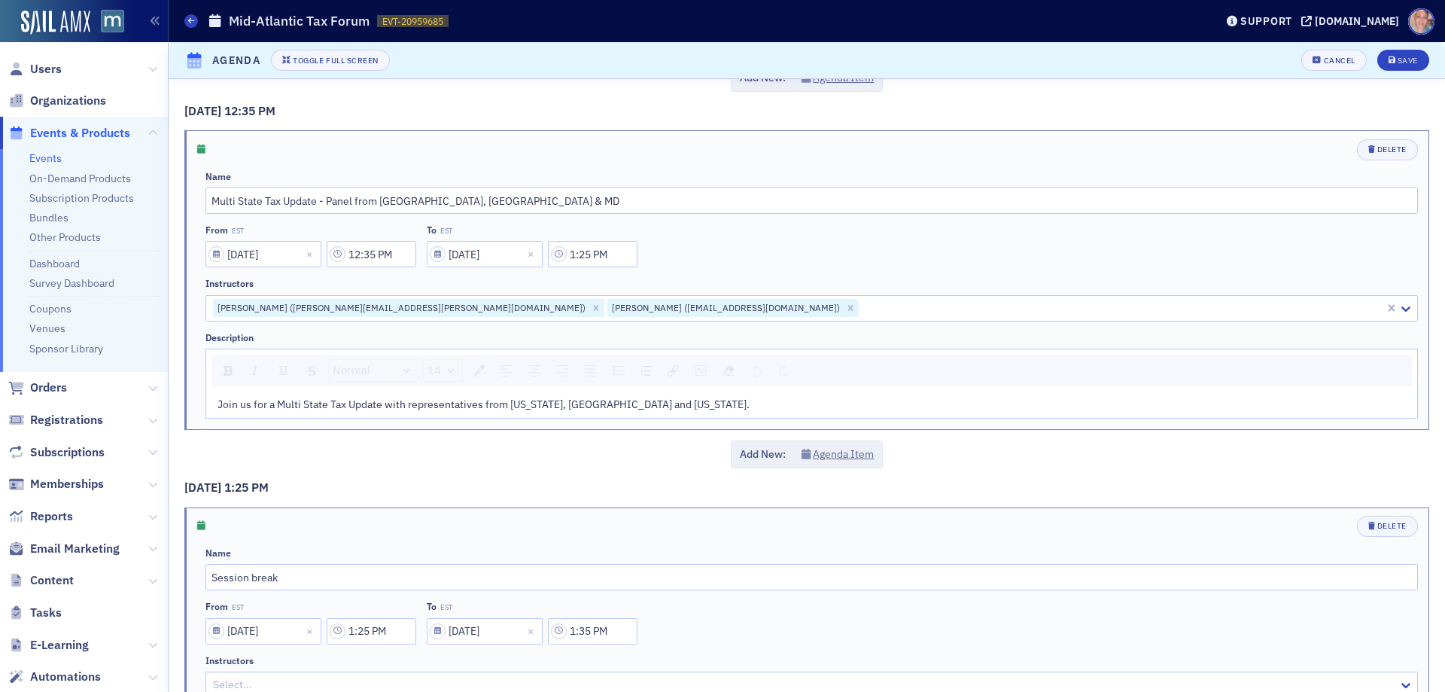
scroll to position [2710, 0]
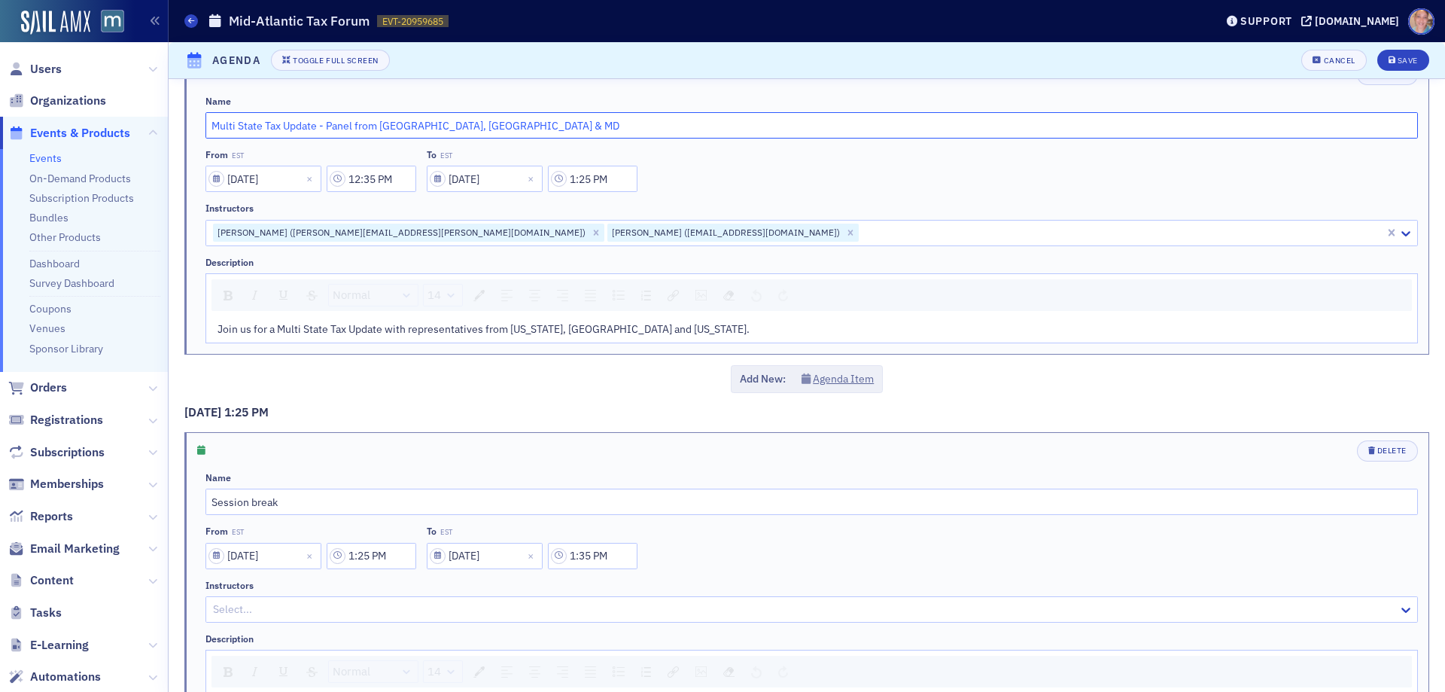
click at [315, 129] on input "Multi State Tax Update - Panel from [GEOGRAPHIC_DATA], [GEOGRAPHIC_DATA] & MD" at bounding box center [812, 125] width 1213 height 26
paste input "Inside the Statehouse: Multi-State Tax Developments in [US_STATE], [GEOGRAPHIC_…"
type input "Inside the Statehouse: Multi-State Tax Developments in [US_STATE], [GEOGRAPHIC_…"
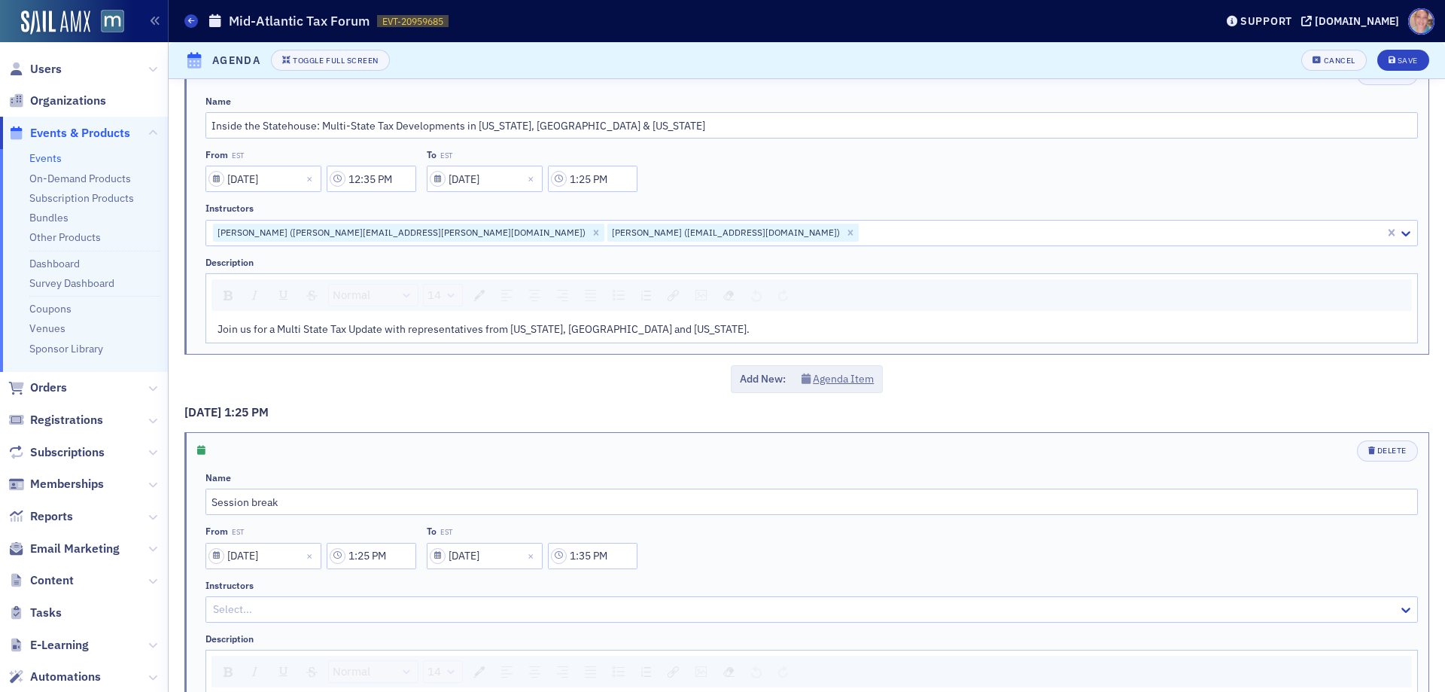
click at [354, 334] on span "Join us for a Multi State Tax Update with representatives from [US_STATE], [GEO…" at bounding box center [484, 329] width 532 height 14
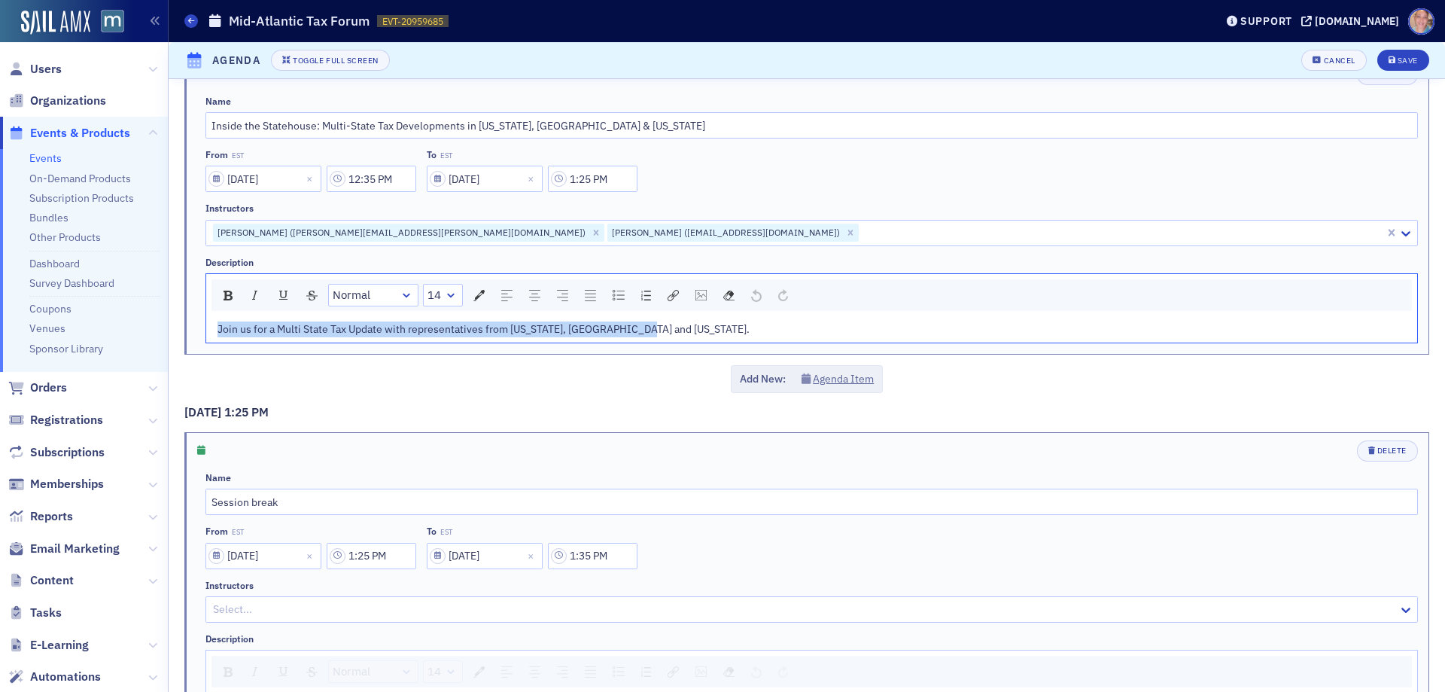
click at [354, 334] on span "Join us for a Multi State Tax Update with representatives from [US_STATE], [GEO…" at bounding box center [484, 329] width 532 height 14
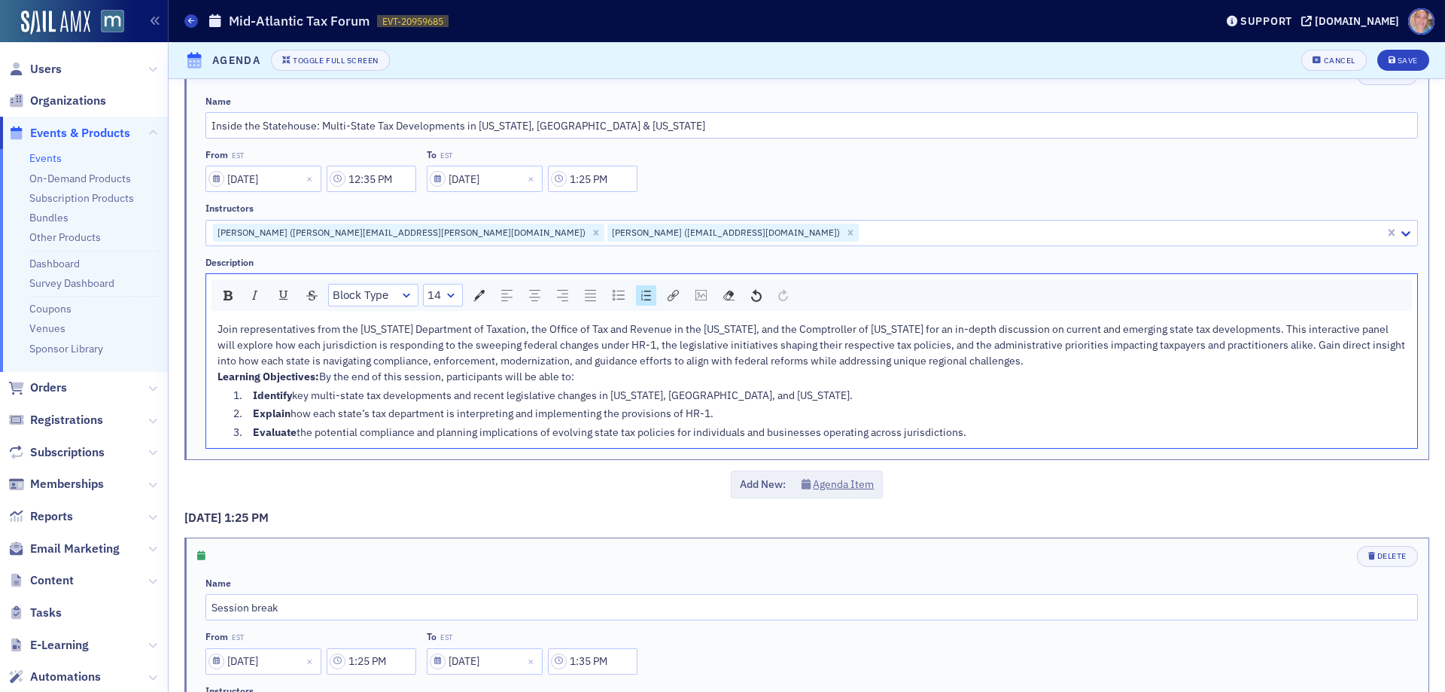
click at [219, 373] on span "Learning Objectives:" at bounding box center [269, 377] width 102 height 14
click at [1398, 59] on div "Save" at bounding box center [1408, 60] width 20 height 8
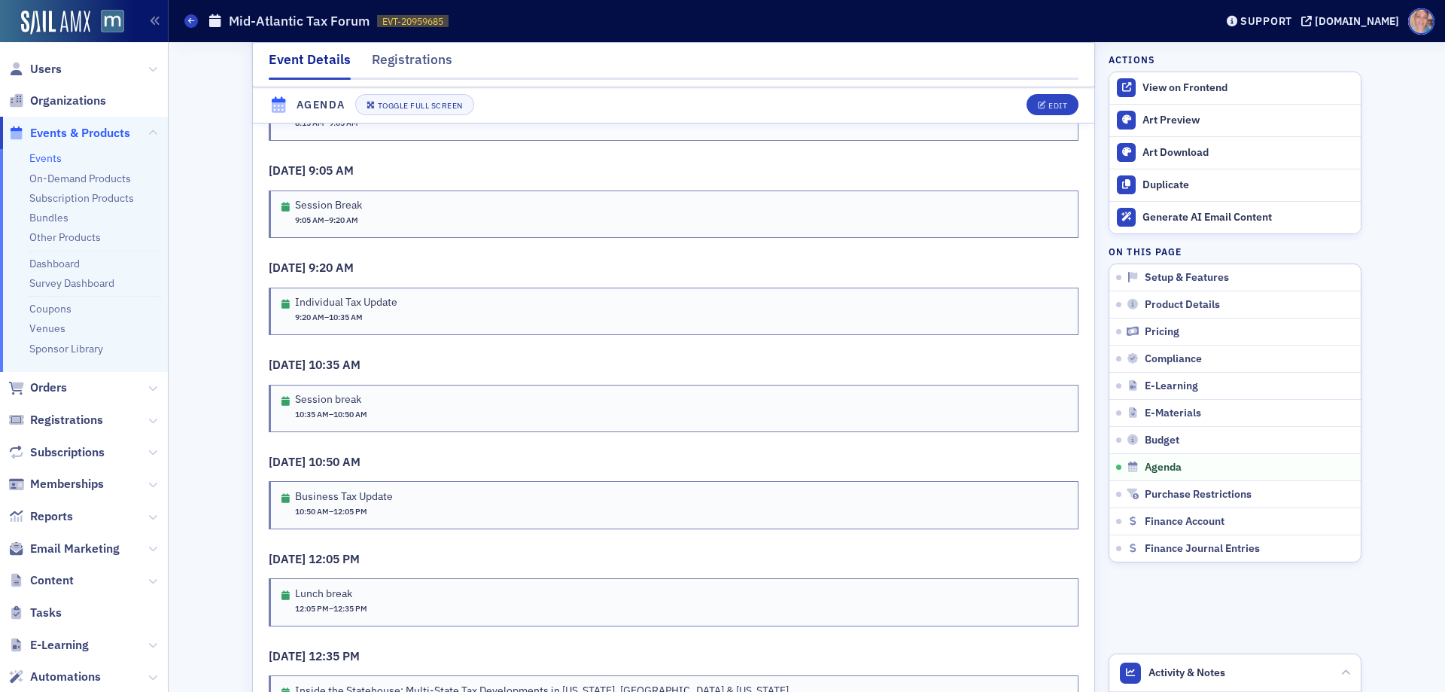
scroll to position [2852, 0]
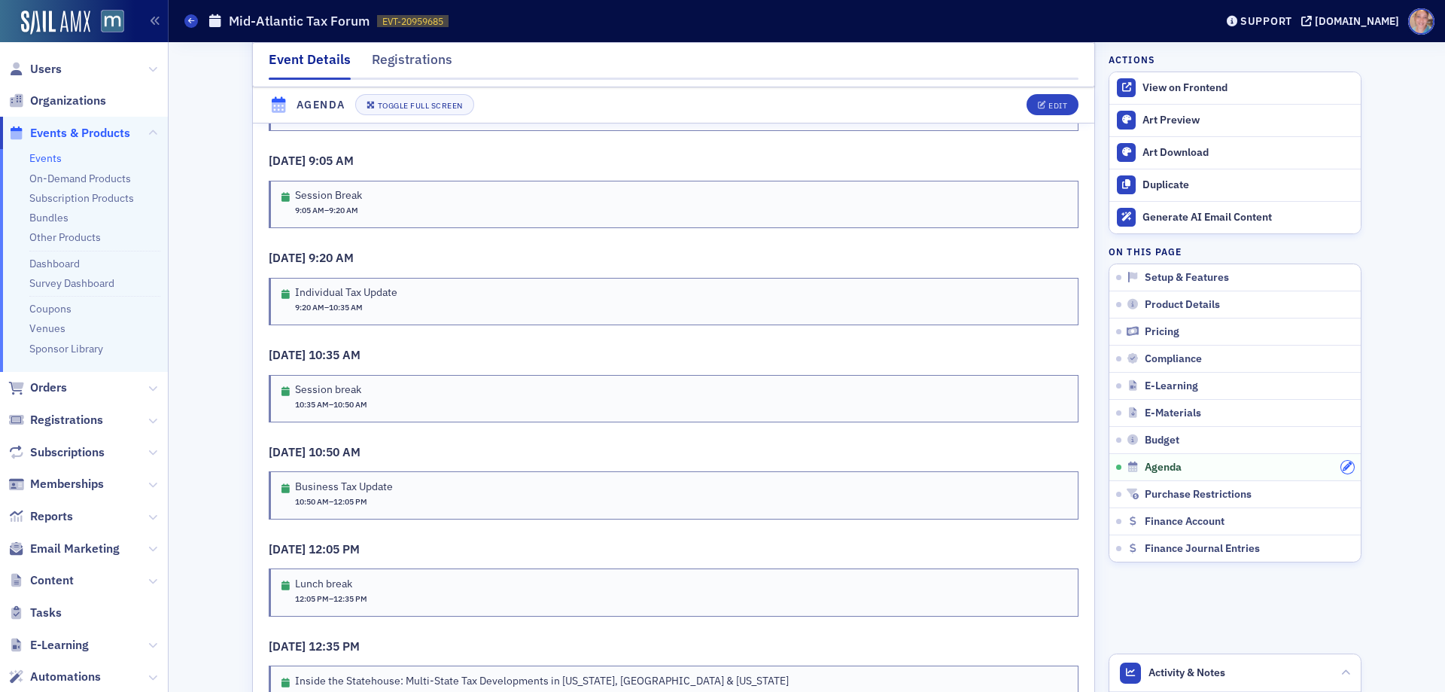
click at [1343, 467] on icon "button" at bounding box center [1347, 466] width 9 height 9
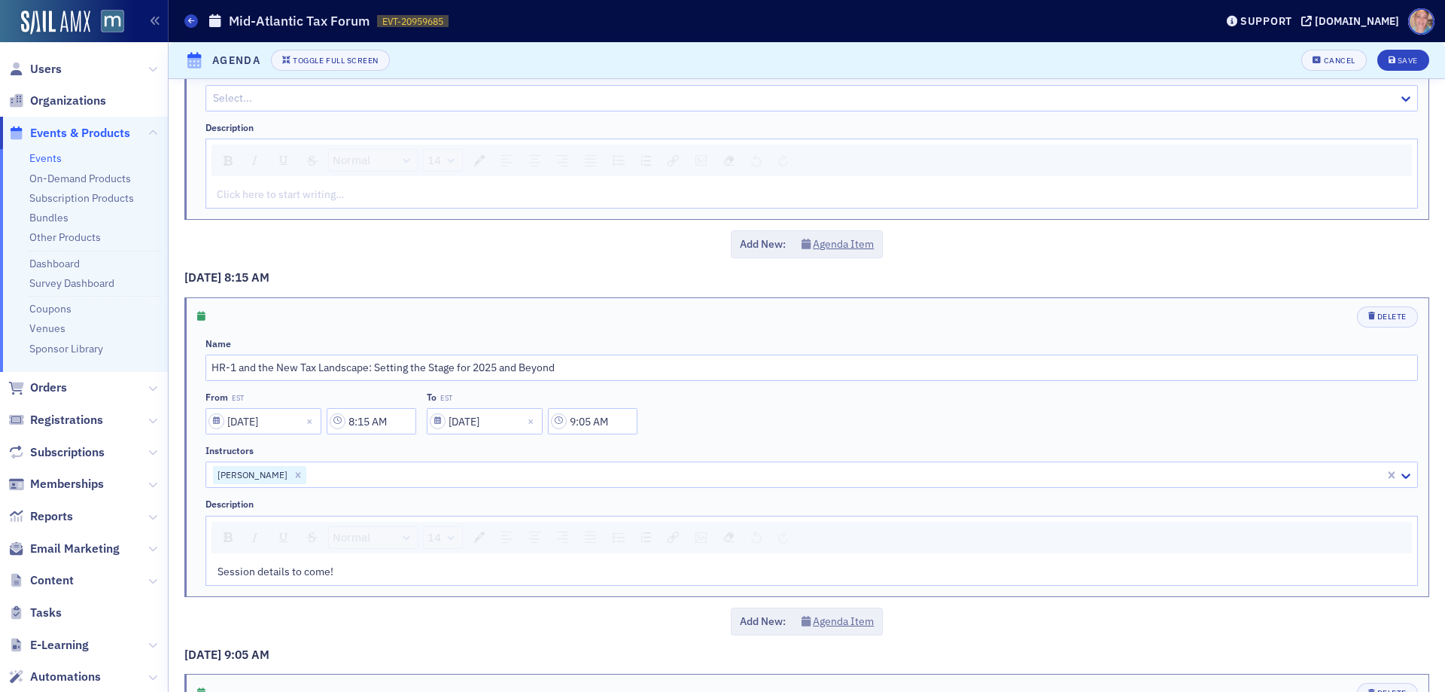
scroll to position [226, 0]
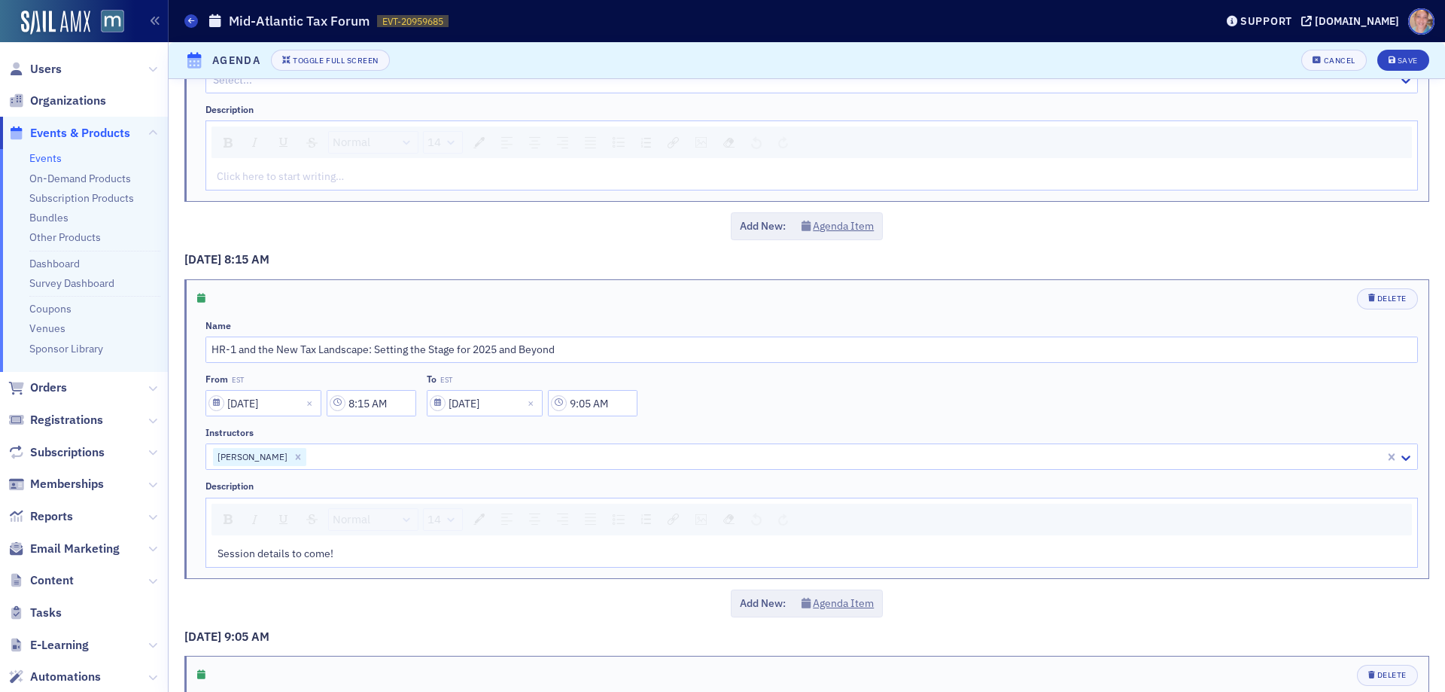
click at [269, 553] on span "Session details to come!" at bounding box center [276, 554] width 116 height 14
click at [268, 553] on span "Session details to come!" at bounding box center [276, 554] width 116 height 14
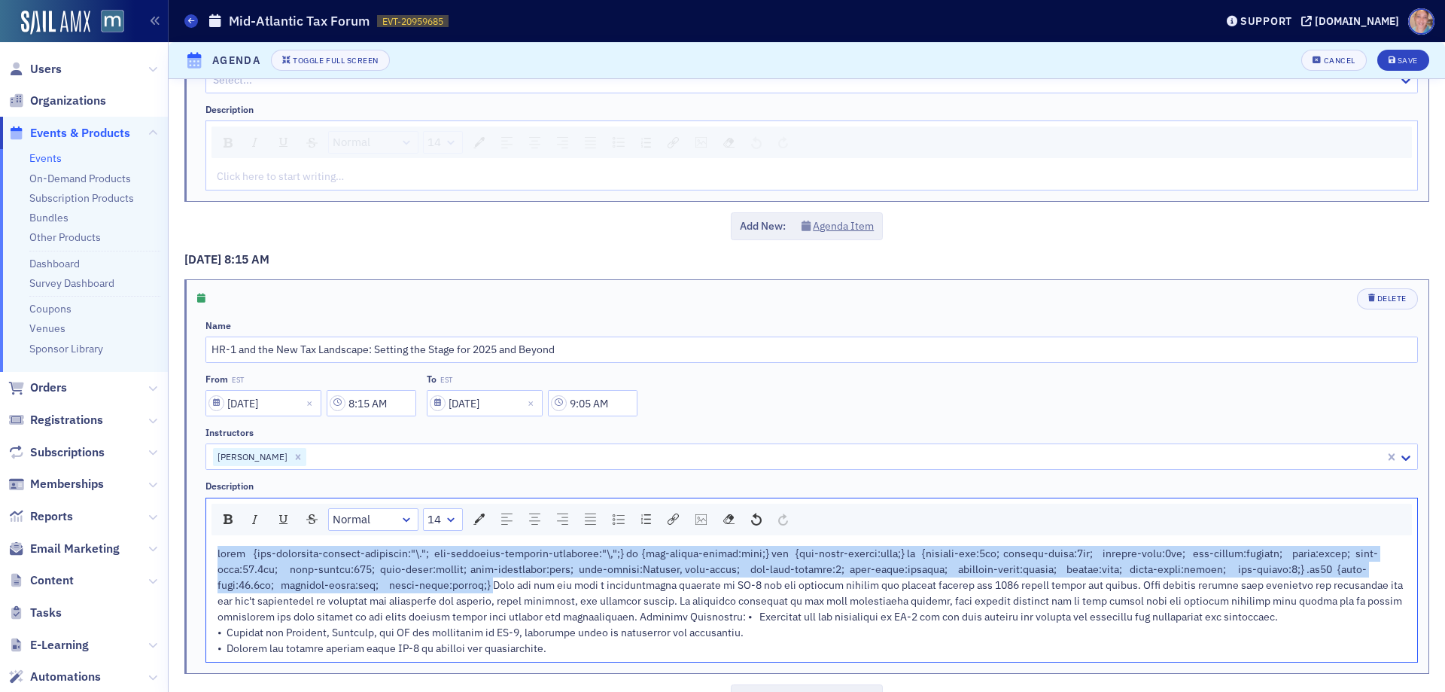
drag, startPoint x: 481, startPoint y: 585, endPoint x: 187, endPoint y: 554, distance: 296.0
click at [187, 554] on div "Delete Name HR-1 and the New Tax Landscape: Setting the Stage for 2025 and Beyo…" at bounding box center [807, 476] width 1244 height 393
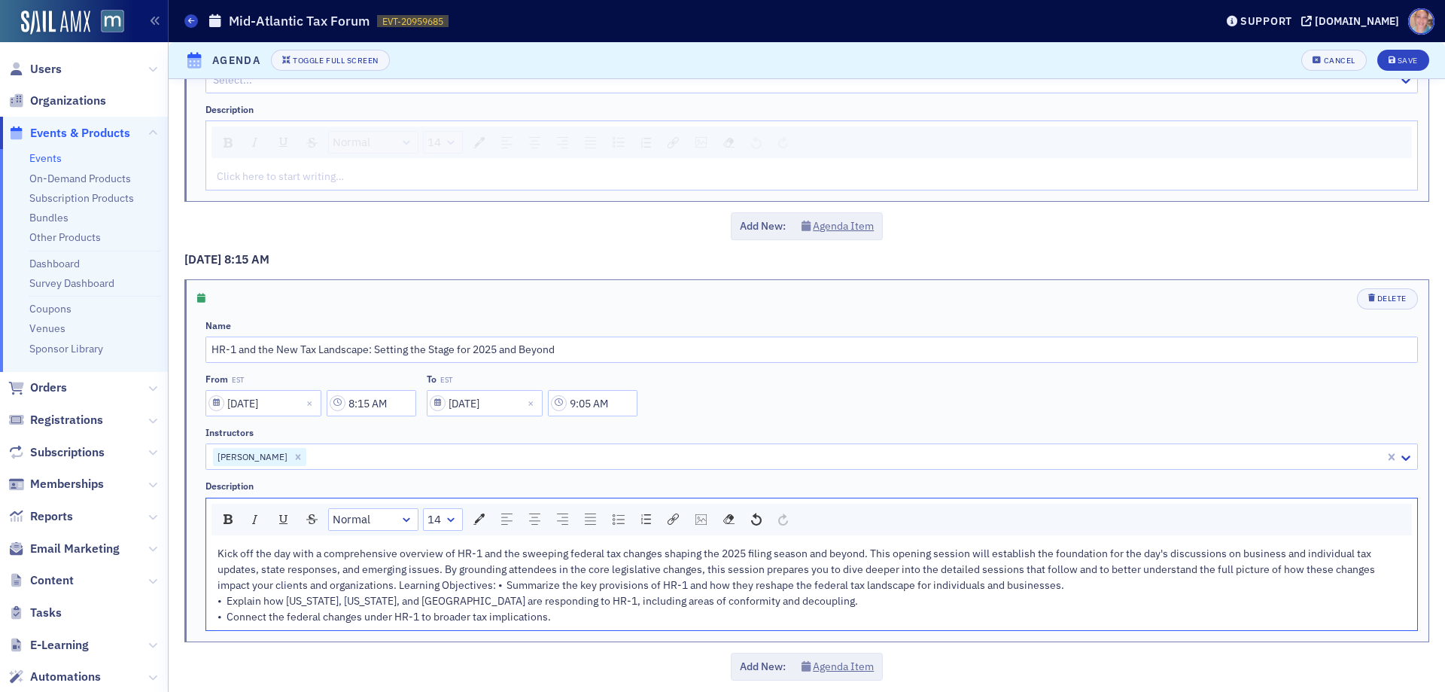
click at [398, 586] on span "Kick off the day with a comprehensive overview of HR-1 and the sweeping federal…" at bounding box center [798, 585] width 1160 height 77
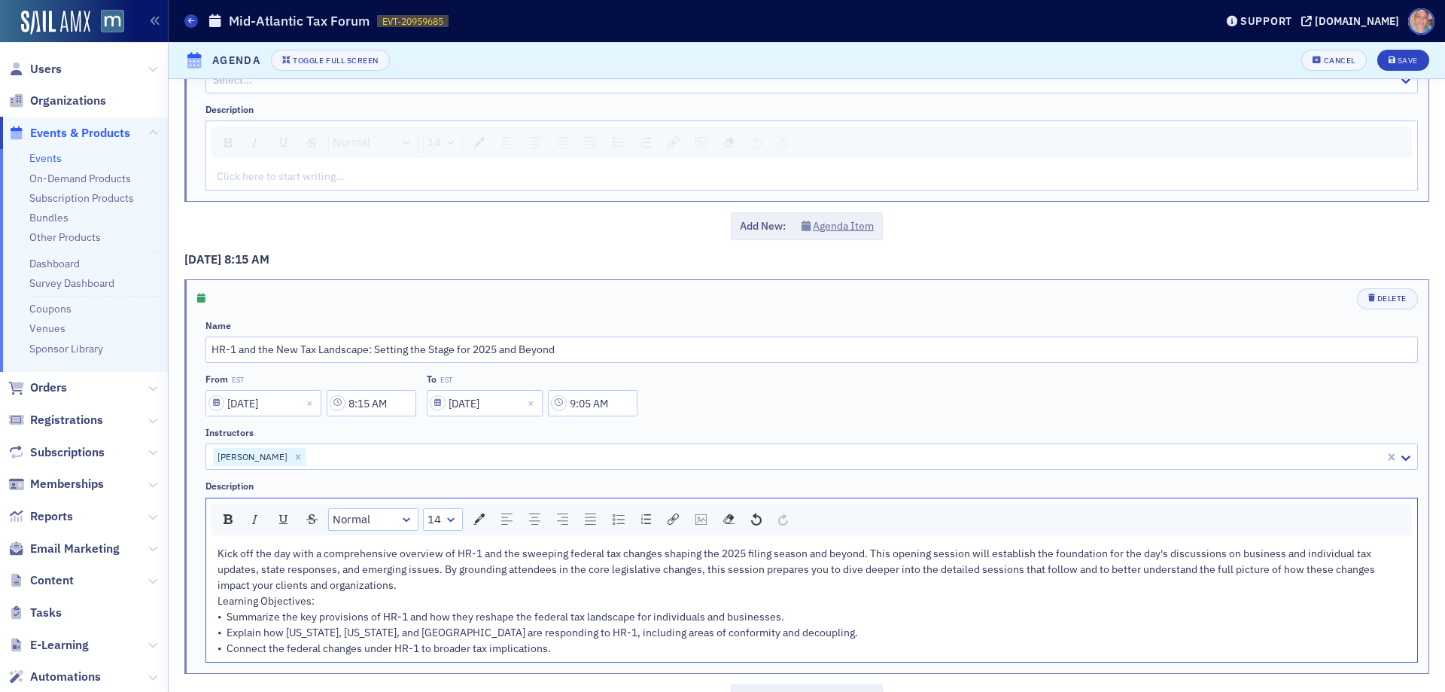
click at [428, 587] on div "Kick off the day with a comprehensive overview of HR-1 and the sweeping federal…" at bounding box center [812, 601] width 1189 height 111
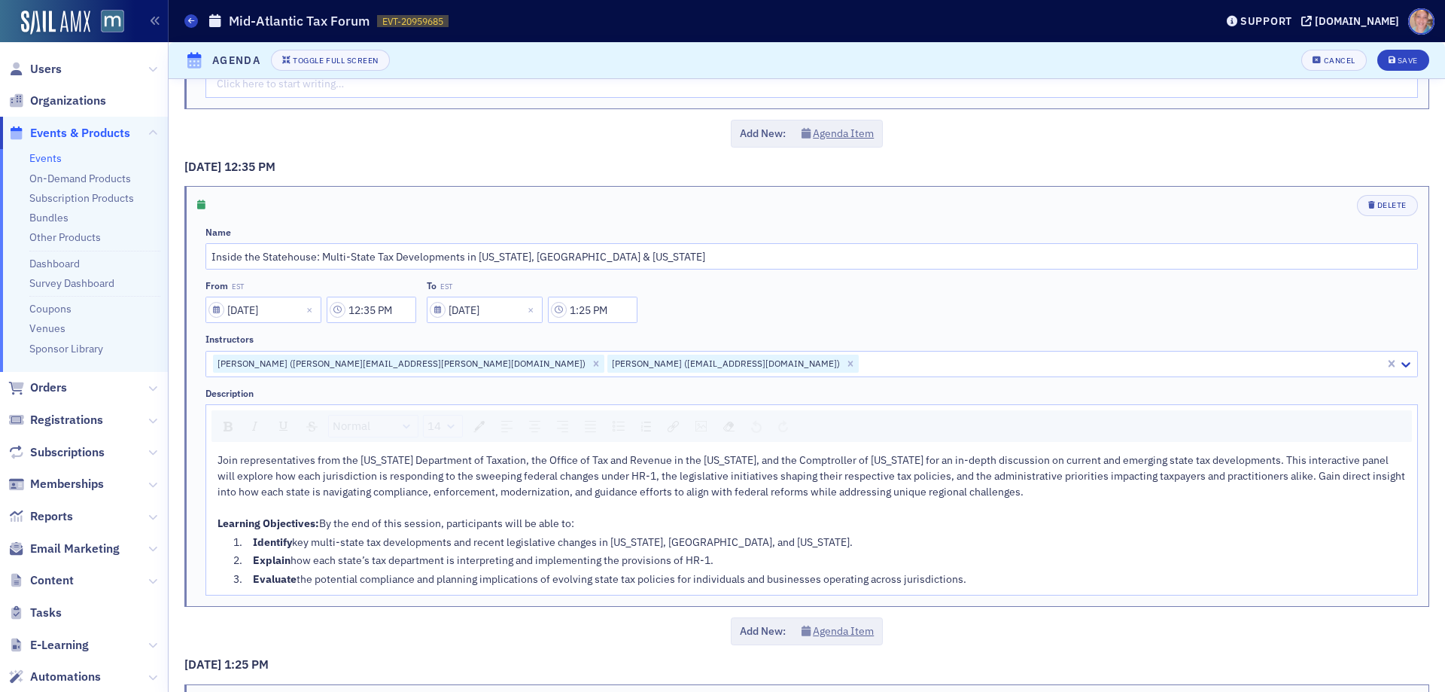
scroll to position [2785, 0]
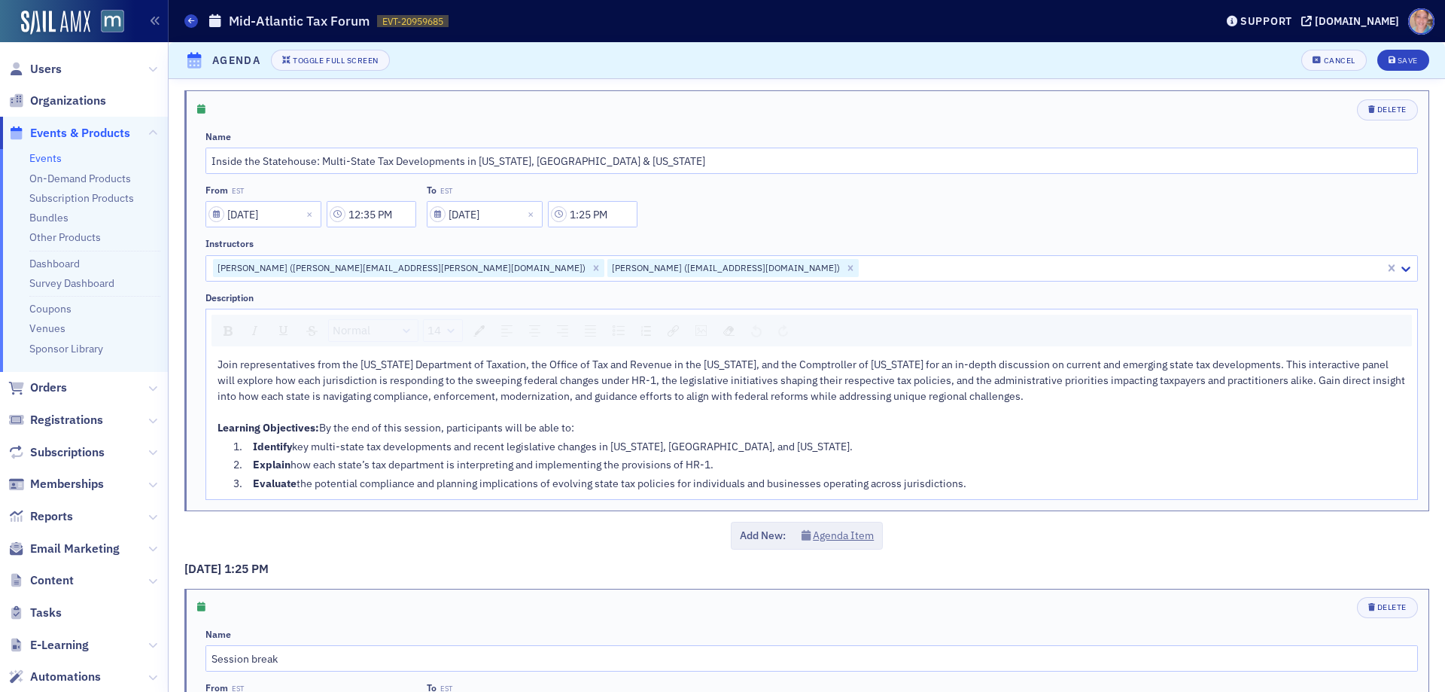
click at [256, 427] on span "Learning Objectives:" at bounding box center [269, 428] width 102 height 14
click at [271, 453] on span "Identify" at bounding box center [272, 447] width 39 height 14
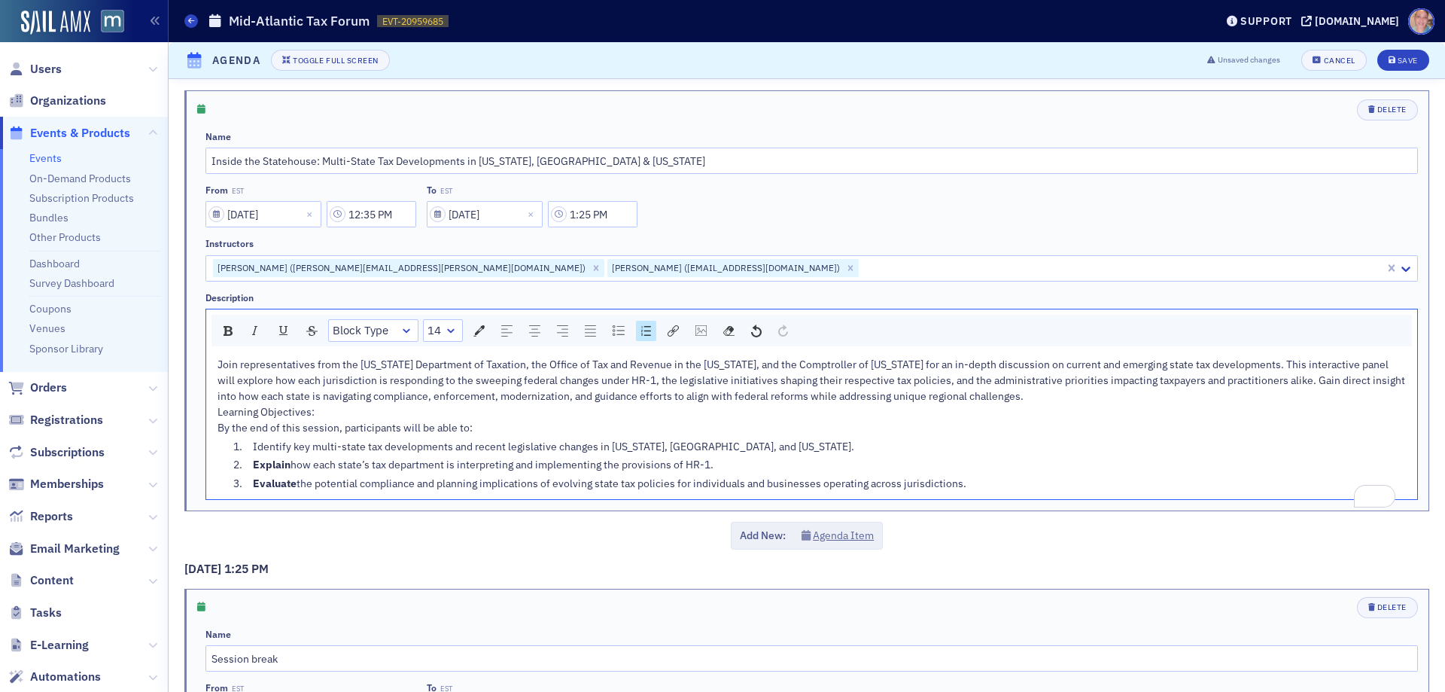
click at [260, 489] on ol "Identify key multi-state tax developments and recent legislative changes in [US…" at bounding box center [812, 465] width 1189 height 53
click at [269, 471] on span "Explain" at bounding box center [272, 465] width 38 height 14
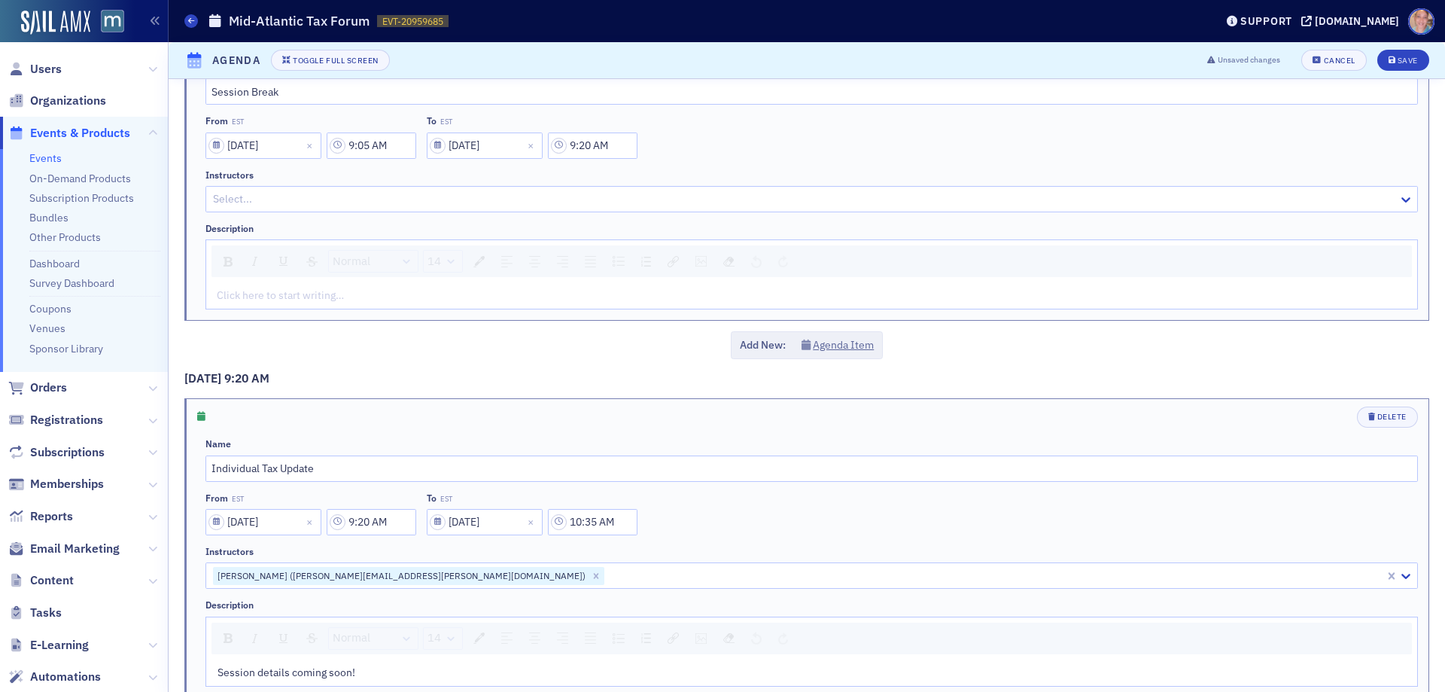
scroll to position [1054, 0]
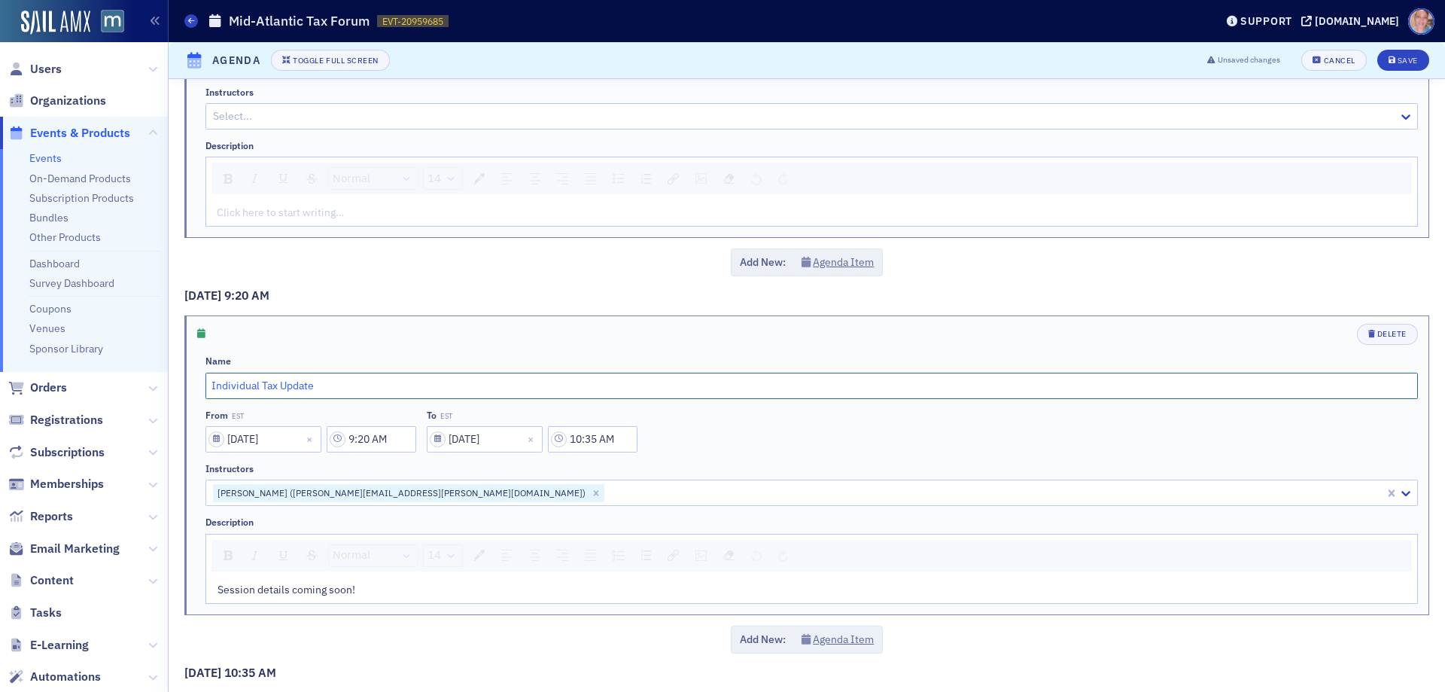
click at [275, 387] on input "Individual Tax Update" at bounding box center [812, 386] width 1213 height 26
paste input "text"
click at [252, 376] on input "text" at bounding box center [812, 386] width 1213 height 26
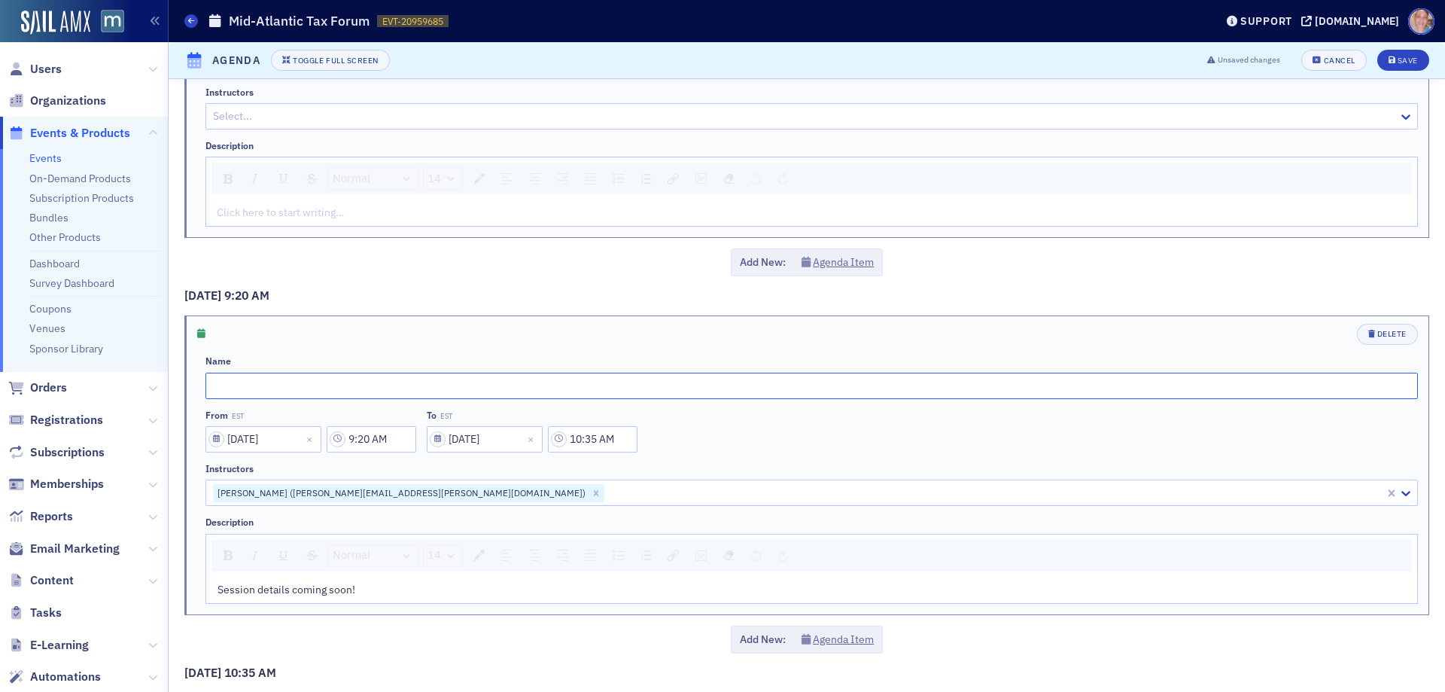
paste input "Individual Tax Updates: Key 2025 Federal Changes and What They Mean for Your Cl…"
type input "Individual Tax Updates: Key 2025 Federal Changes and What They Mean for Your Cl…"
click at [309, 594] on span "Session details coming soon!" at bounding box center [287, 590] width 138 height 14
click at [309, 590] on span "Session details coming soon!" at bounding box center [287, 590] width 138 height 14
click at [309, 589] on span "Session details coming soon!" at bounding box center [287, 590] width 138 height 14
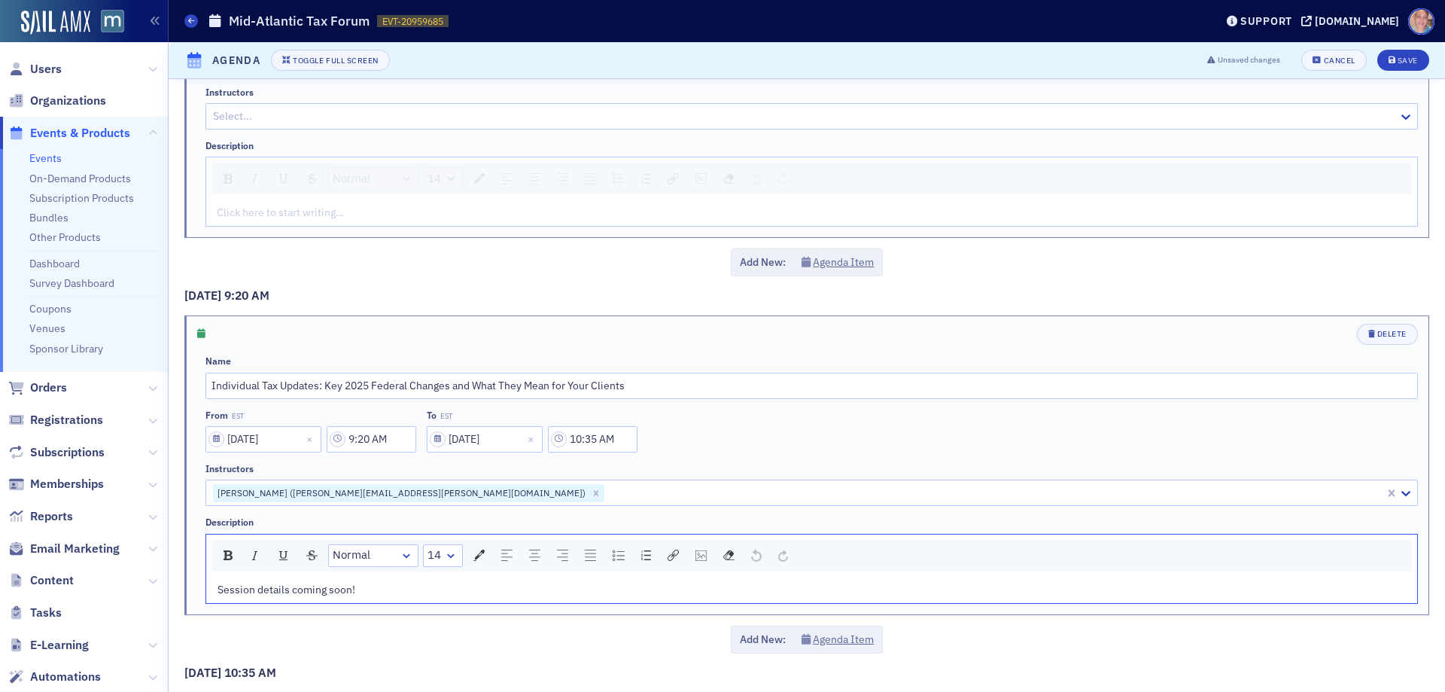
click at [310, 582] on div "Session details coming soon!" at bounding box center [812, 590] width 1189 height 16
drag, startPoint x: 395, startPoint y: 586, endPoint x: 117, endPoint y: 566, distance: 279.2
click at [117, 566] on div "Users Organizations Events & Products Events On-Demand Products Subscription Pr…" at bounding box center [722, 346] width 1445 height 692
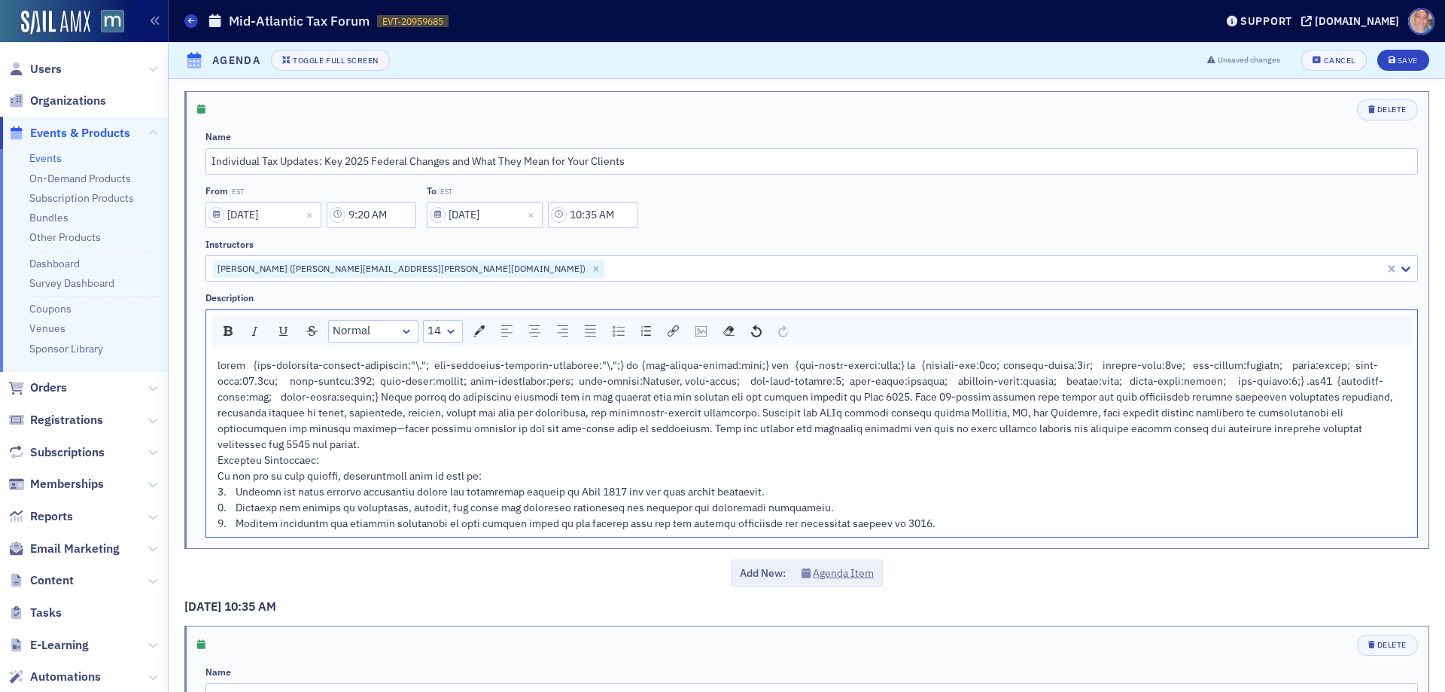
scroll to position [1280, 0]
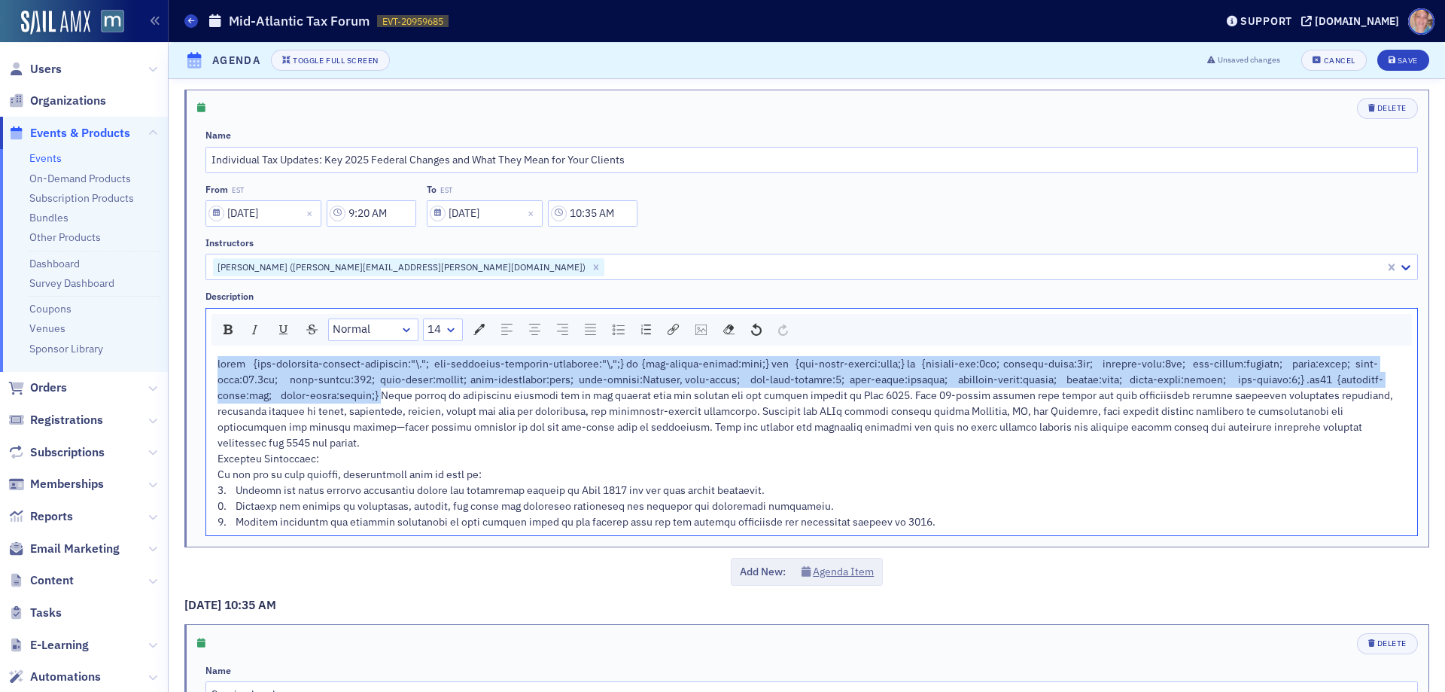
drag, startPoint x: 373, startPoint y: 394, endPoint x: 205, endPoint y: 360, distance: 171.4
click at [206, 360] on div "Normal 14" at bounding box center [812, 422] width 1213 height 228
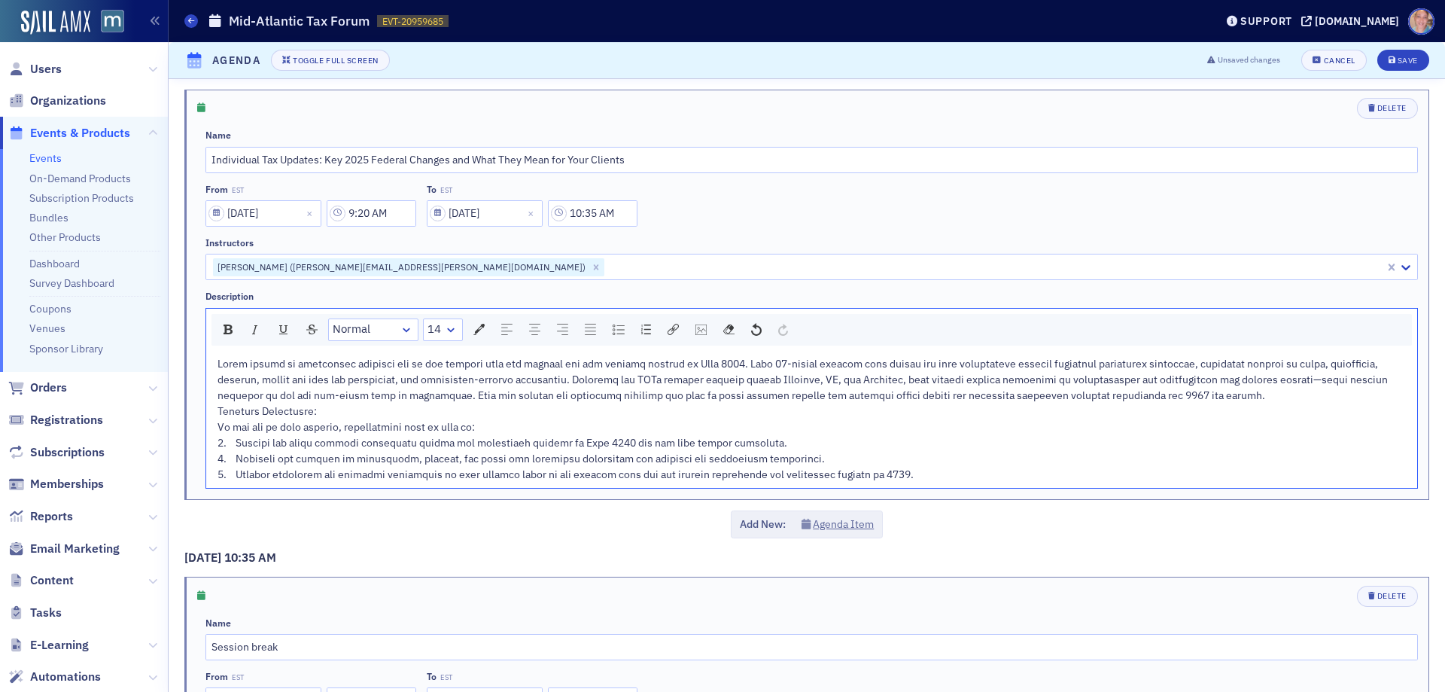
click at [1177, 392] on div "rdw-editor" at bounding box center [812, 419] width 1189 height 126
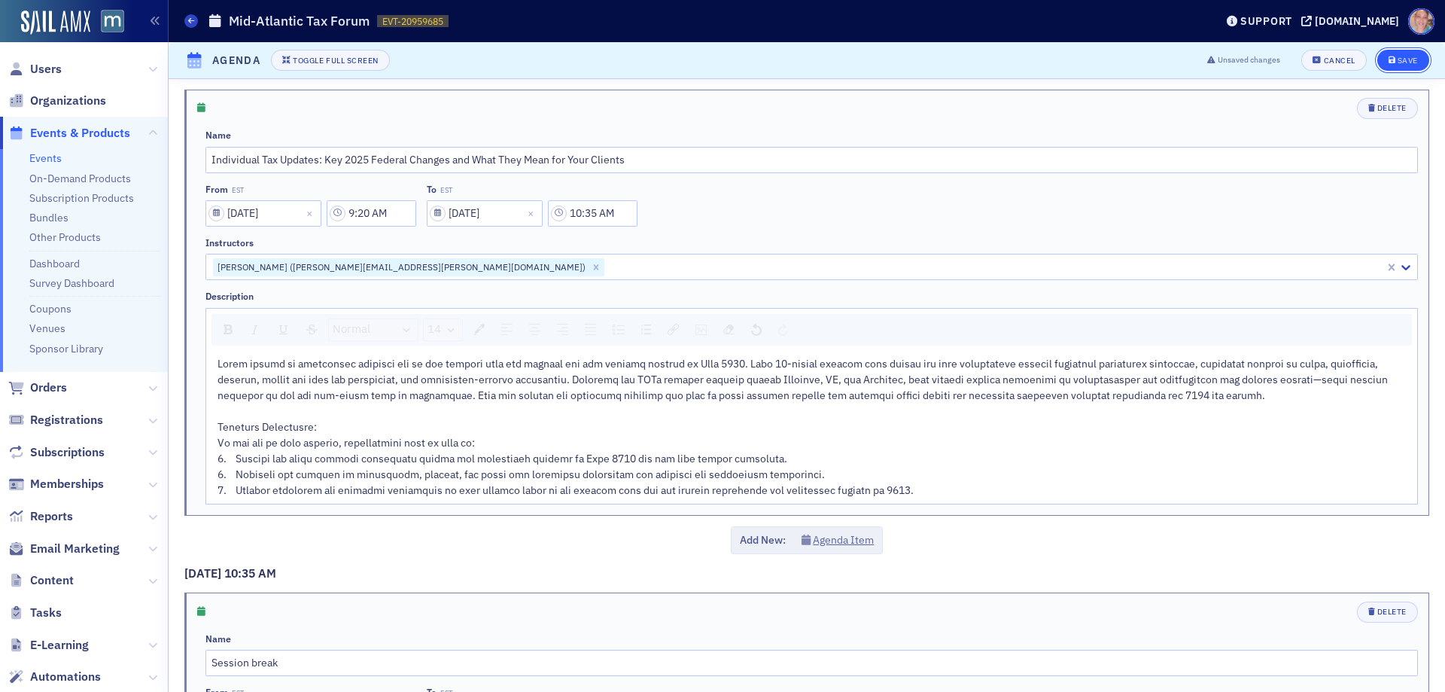
click at [1389, 60] on icon "submit" at bounding box center [1393, 60] width 8 height 8
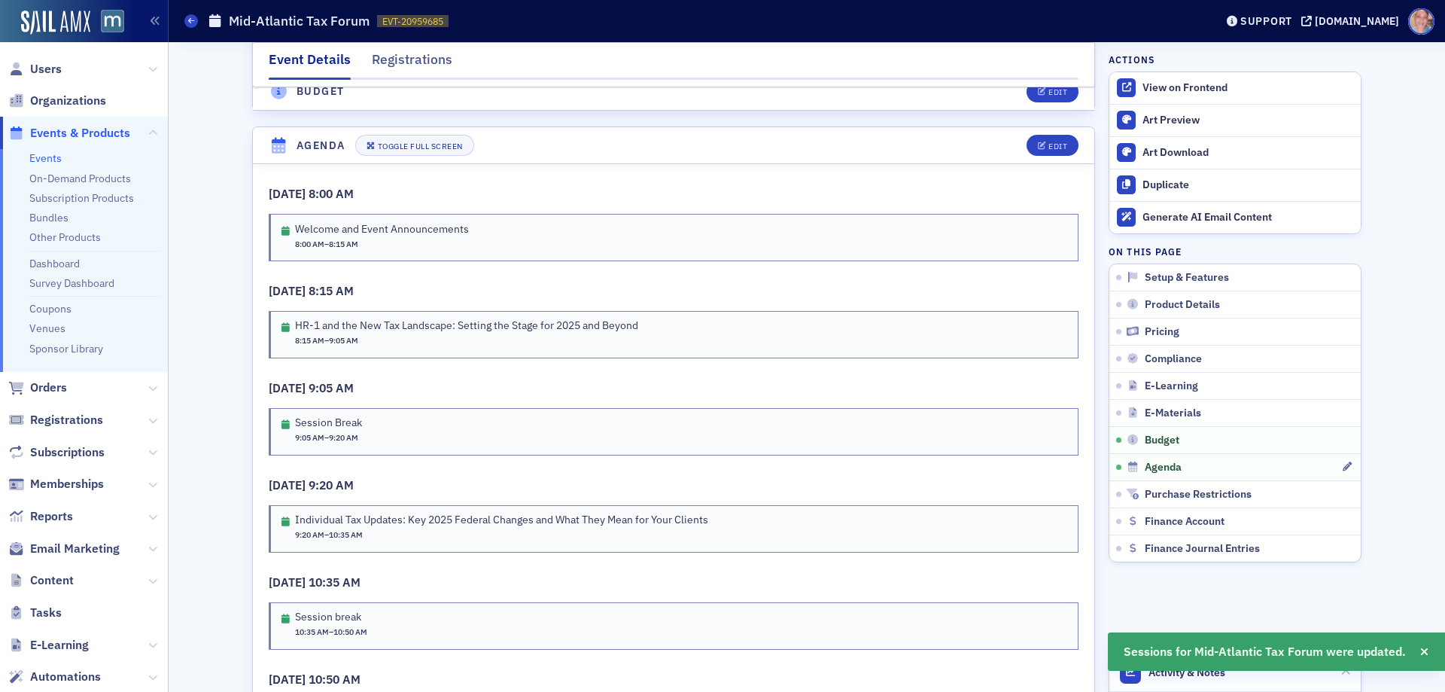
scroll to position [2627, 0]
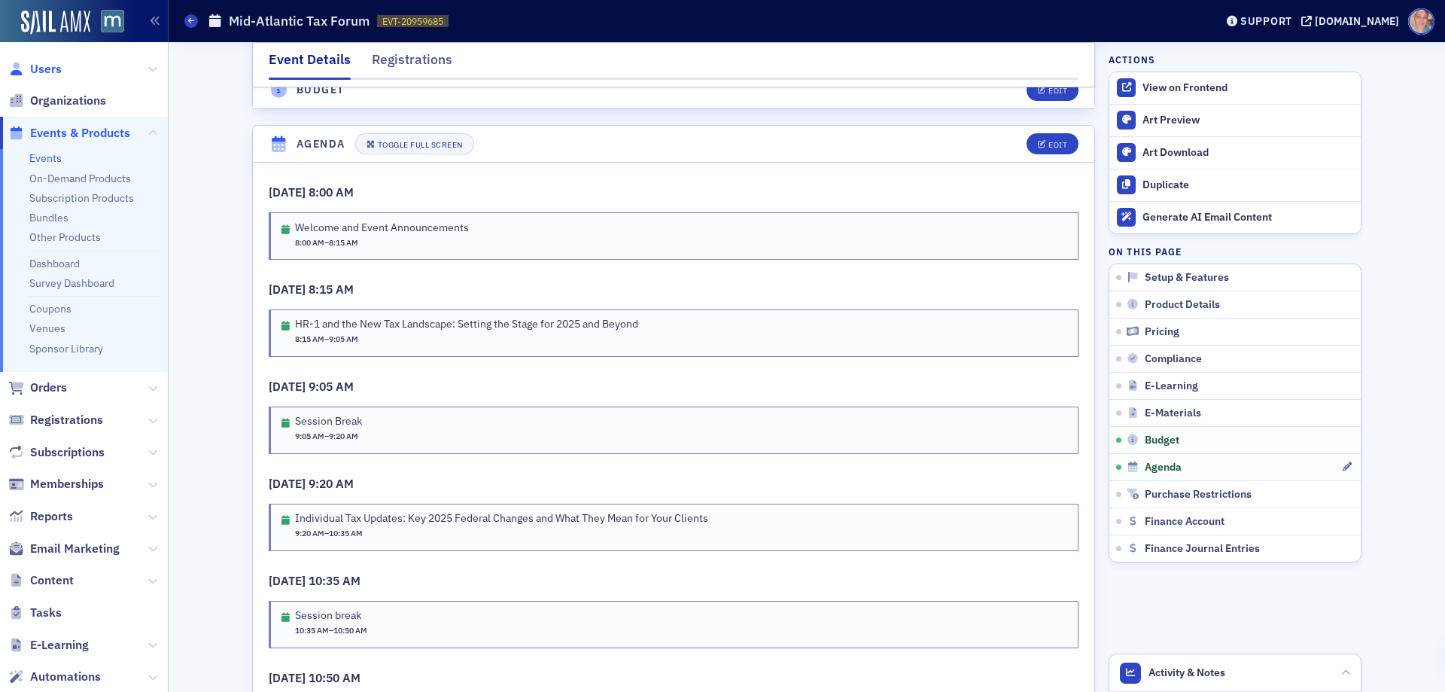
click at [36, 67] on span "Users" at bounding box center [46, 69] width 32 height 17
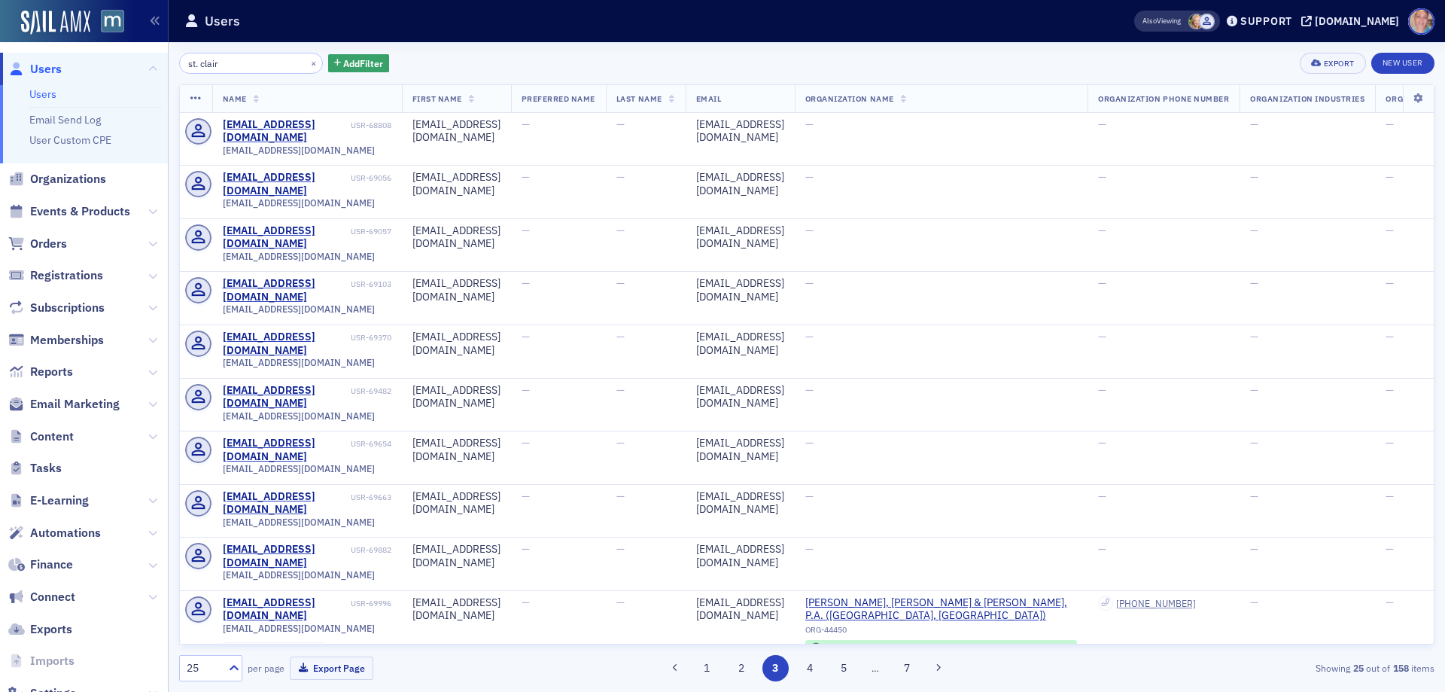
drag, startPoint x: 223, startPoint y: 64, endPoint x: 117, endPoint y: 63, distance: 105.4
click at [117, 63] on div "Users Users Email Send Log User Custom CPE Organizations Events & Products Orde…" at bounding box center [722, 346] width 1445 height 692
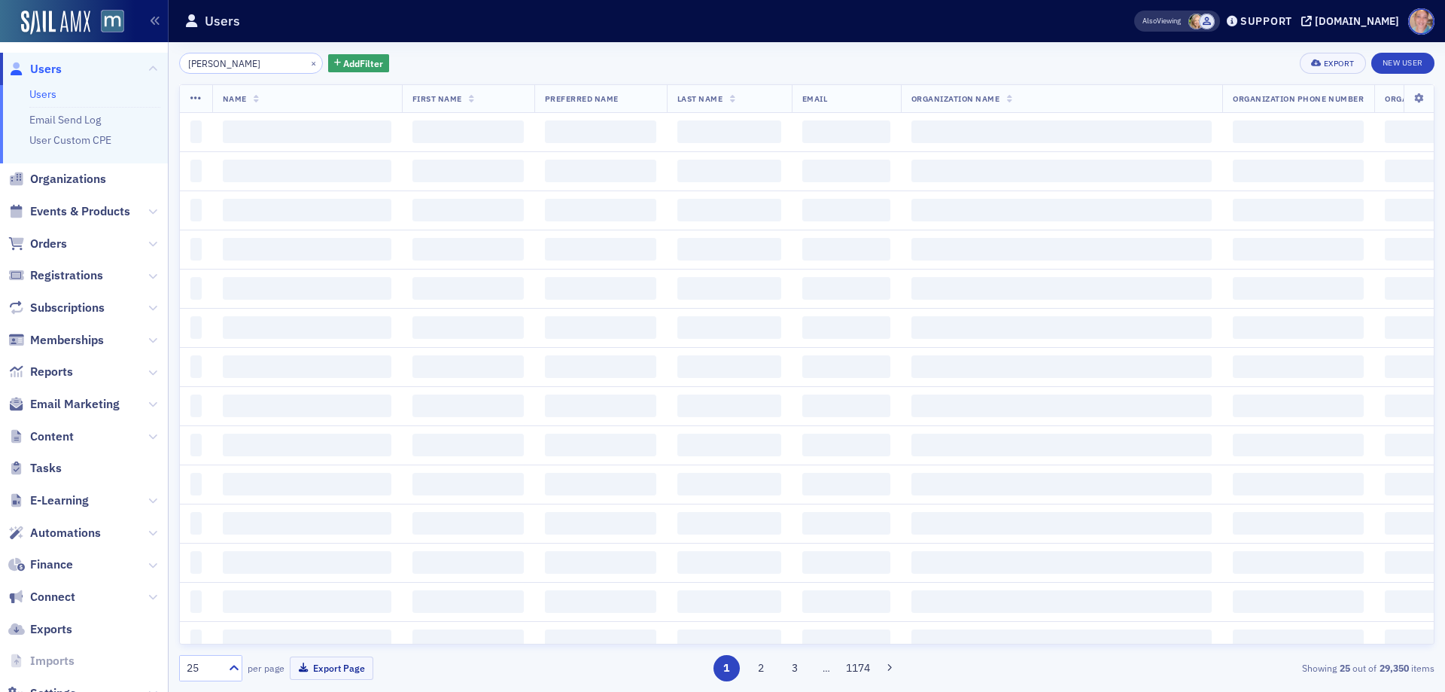
type input "[PERSON_NAME]"
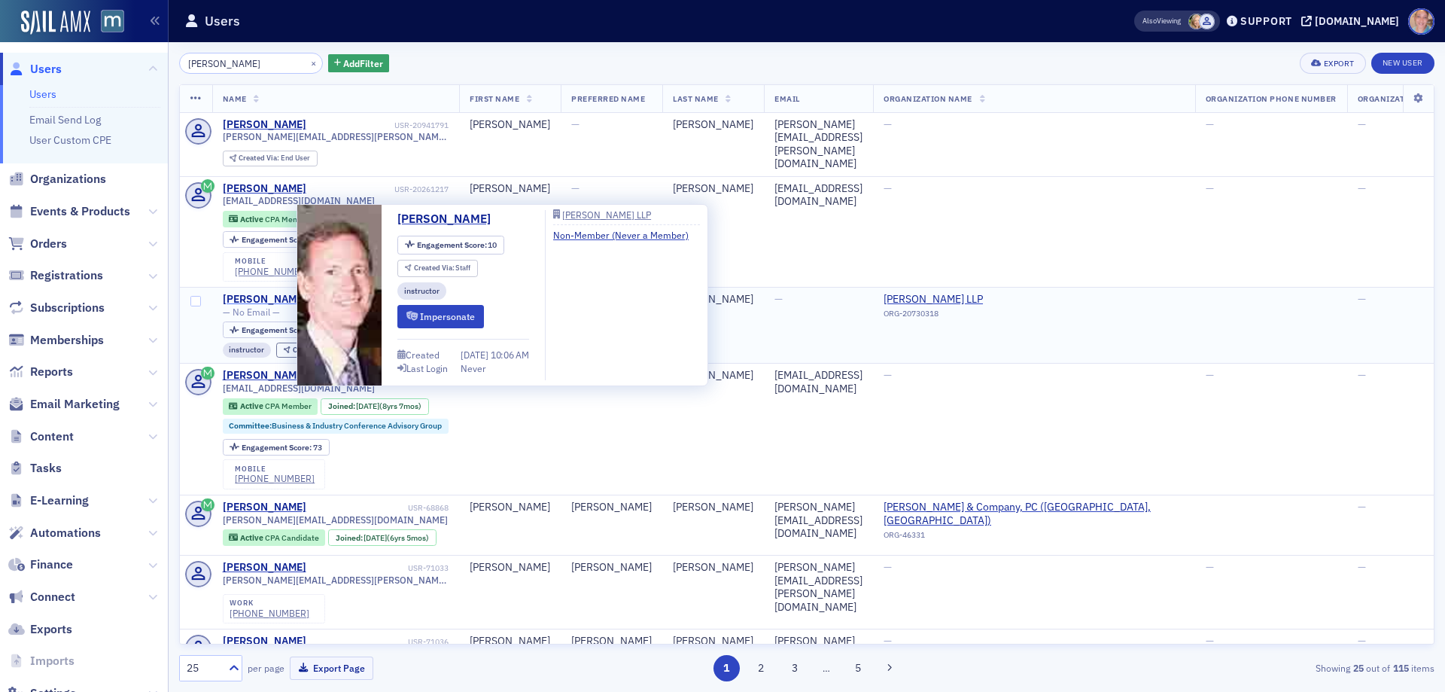
click at [253, 293] on div "[PERSON_NAME]" at bounding box center [265, 300] width 84 height 14
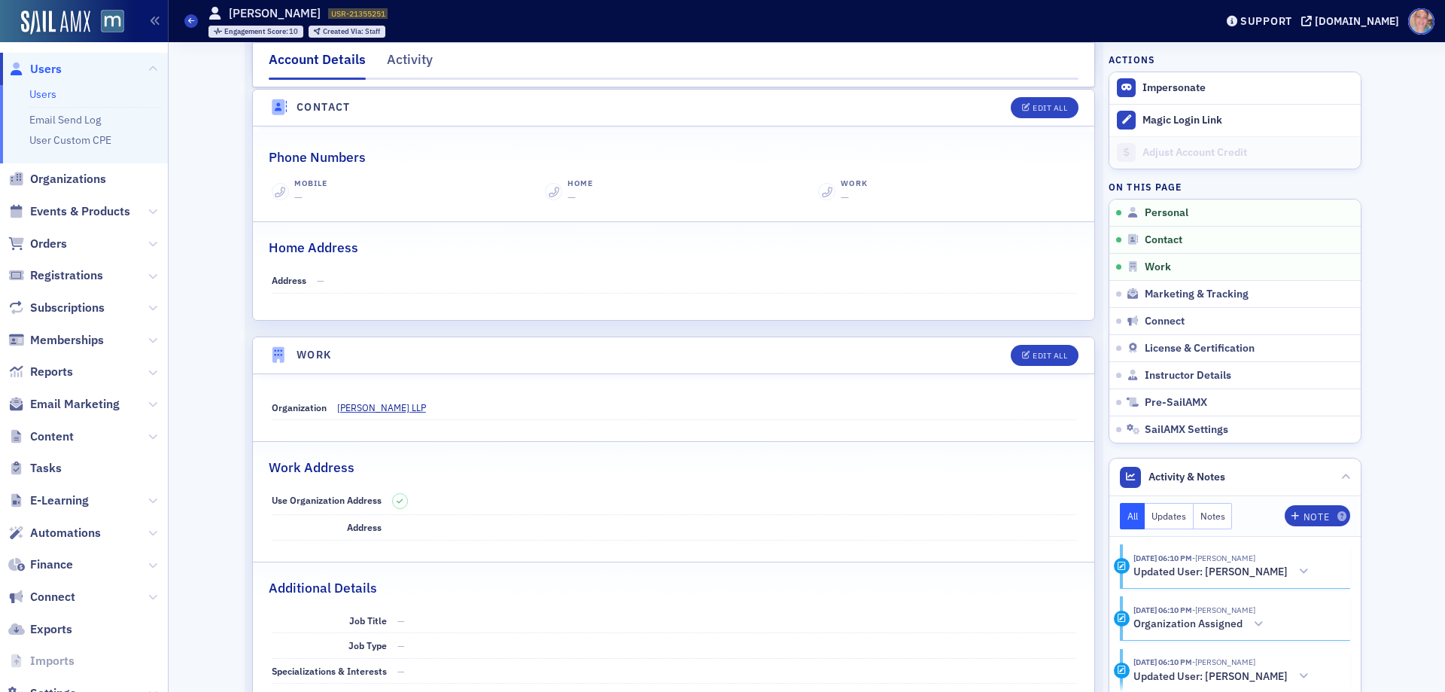
scroll to position [753, 0]
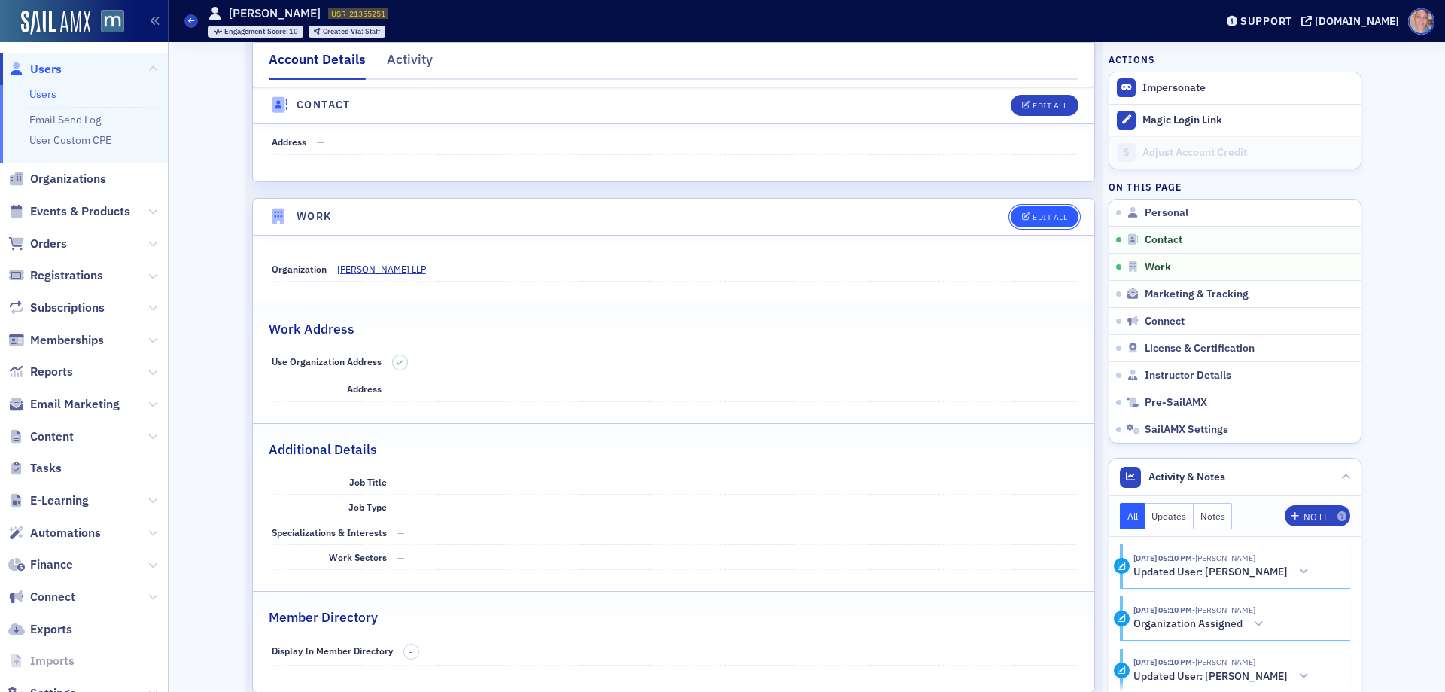
click at [1033, 213] on div "Edit All" at bounding box center [1050, 217] width 35 height 8
select select "US"
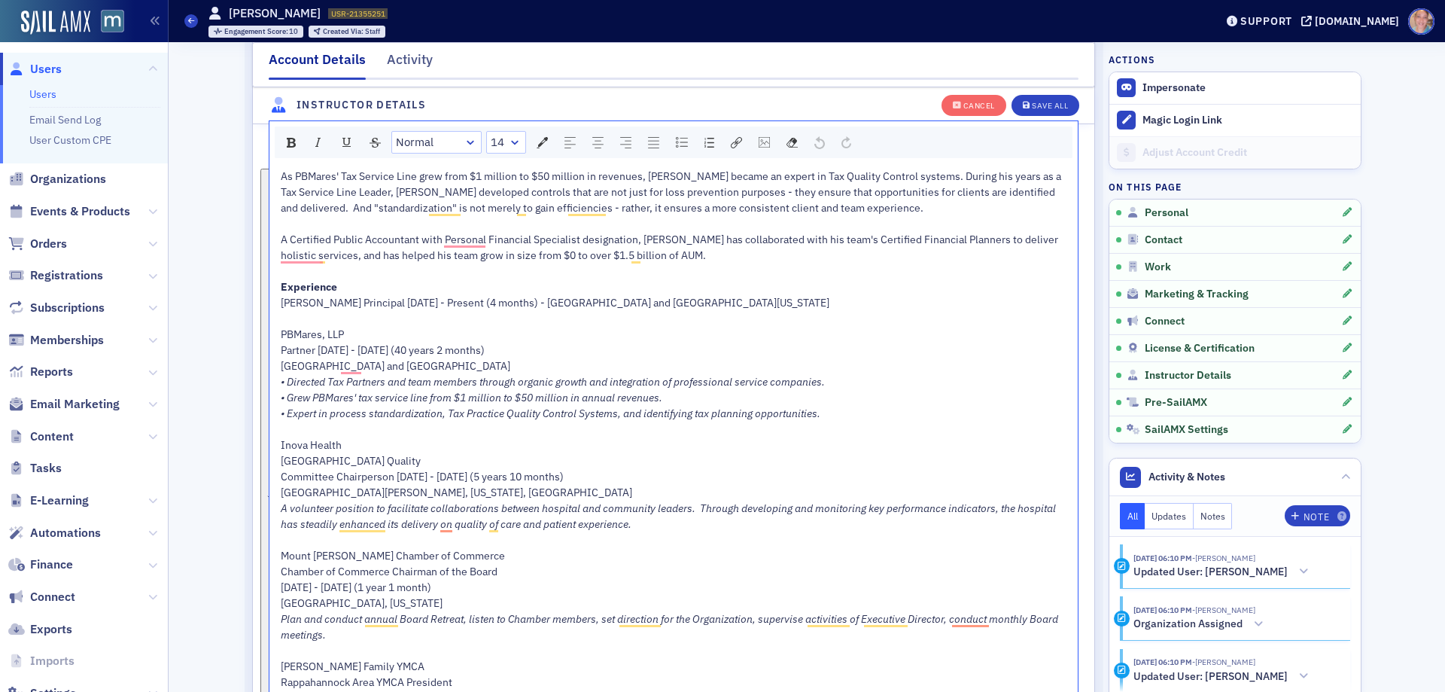
scroll to position [2923, 0]
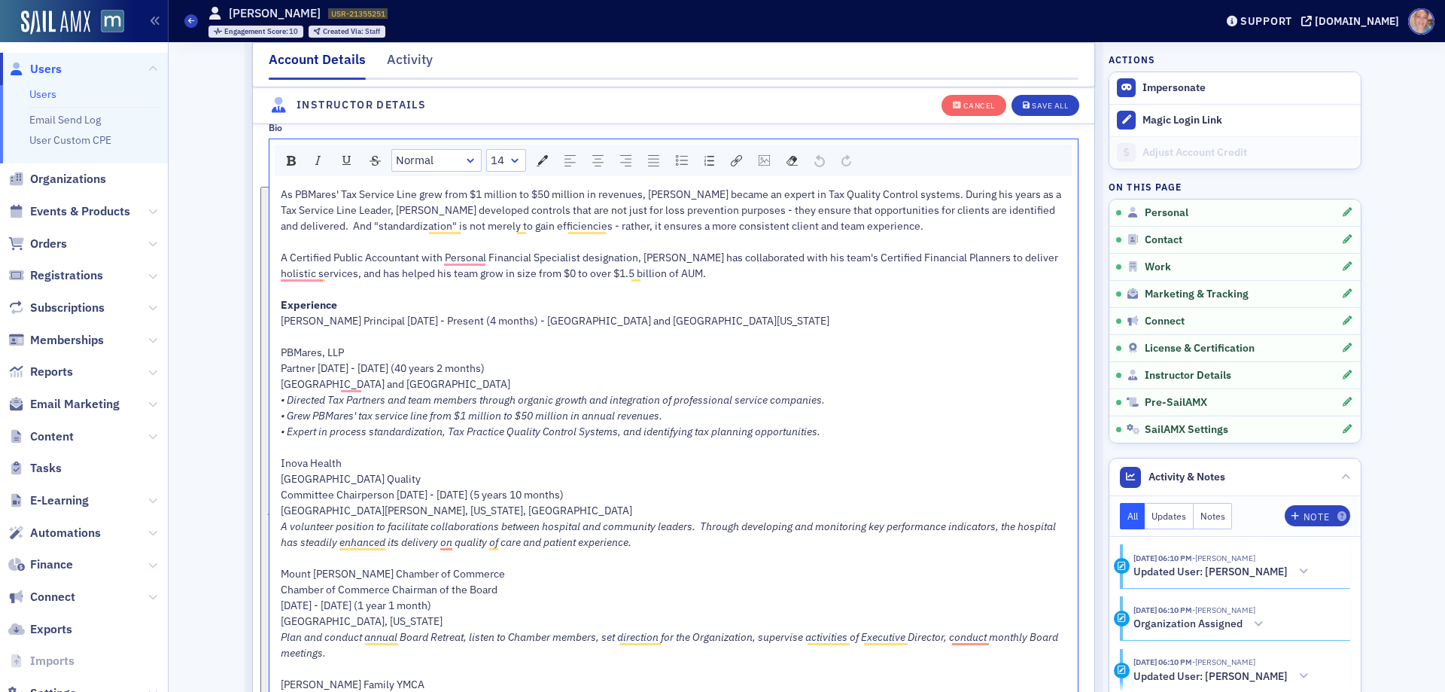
drag, startPoint x: 255, startPoint y: 209, endPoint x: 251, endPoint y: 188, distance: 20.8
click at [253, 188] on div "Instructor Featured Instructor Bio Normal 14 As PBMares' Tax Service Line grew …" at bounding box center [674, 478] width 842 height 802
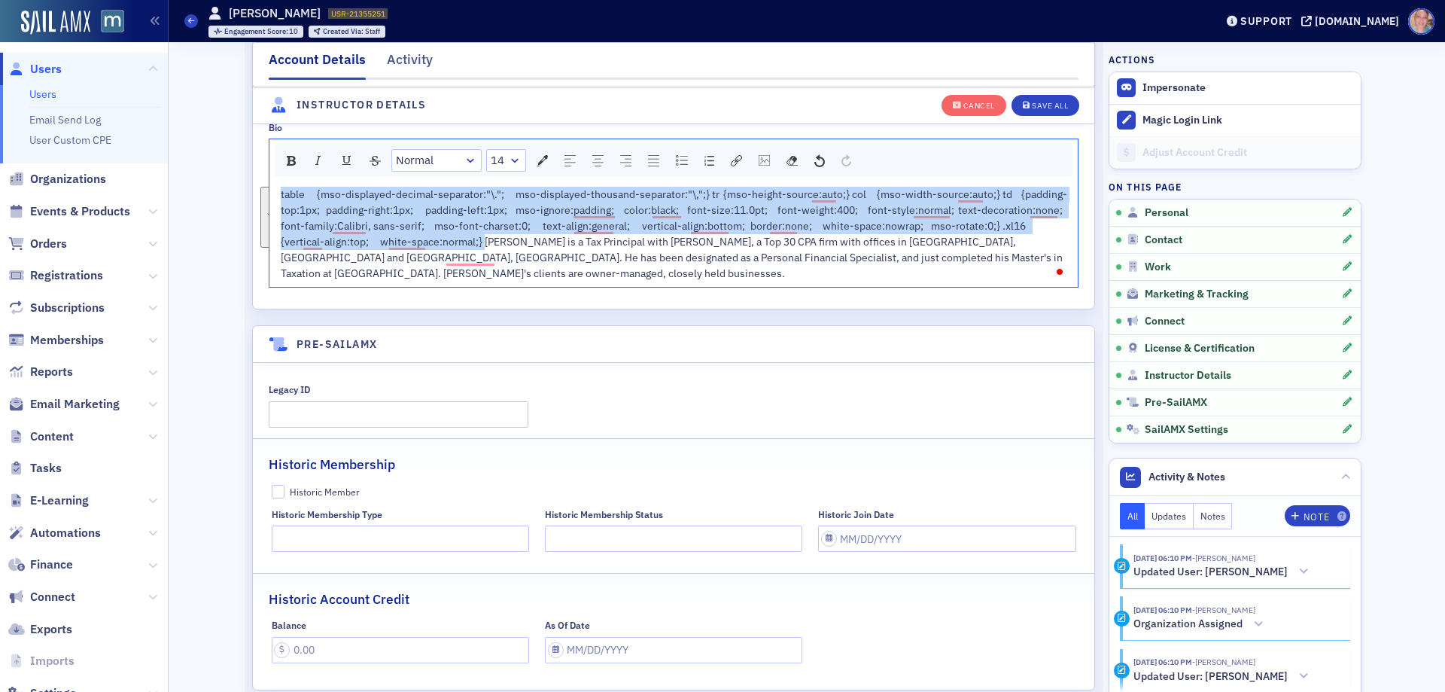
drag, startPoint x: 428, startPoint y: 239, endPoint x: 263, endPoint y: 179, distance: 176.2
click at [269, 179] on div "Normal 14 table {mso-displayed-decimal-separator:"\."; mso-displayed-thousand-s…" at bounding box center [674, 213] width 810 height 149
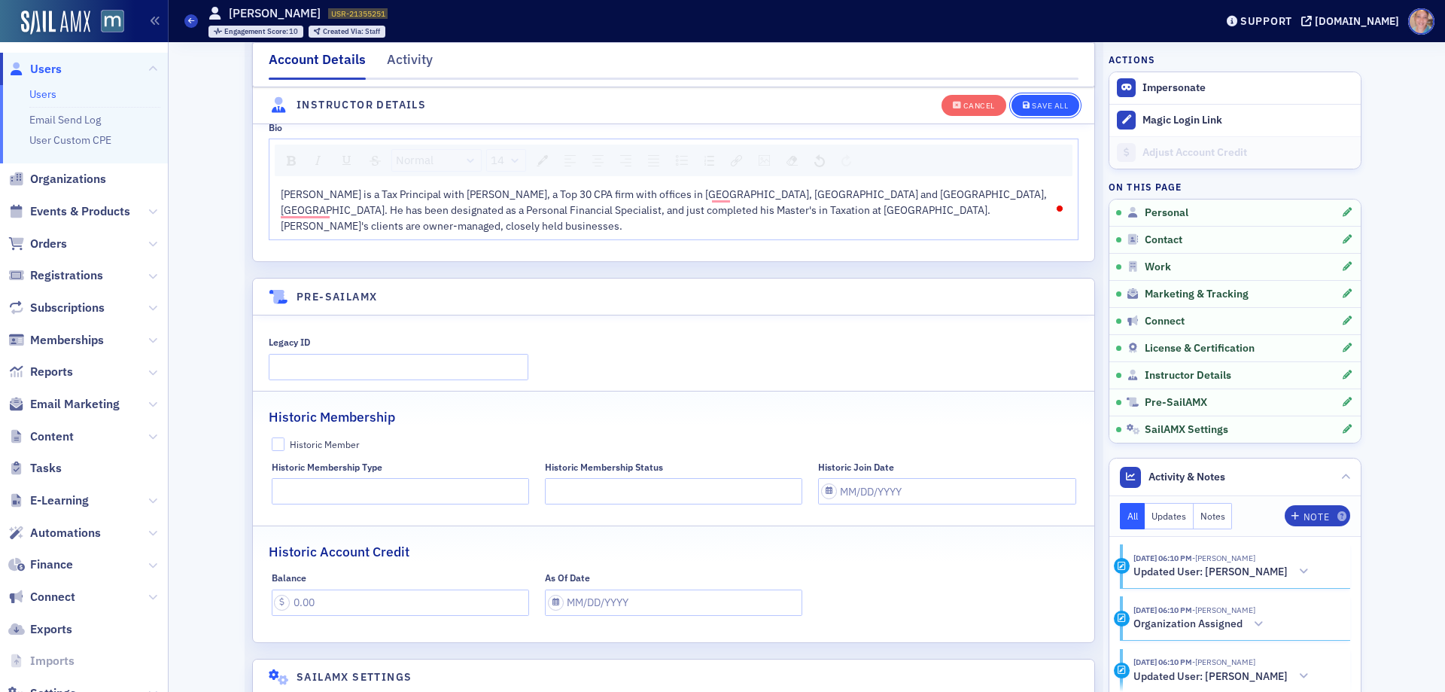
click at [1040, 102] on div "Save All" at bounding box center [1050, 106] width 36 height 8
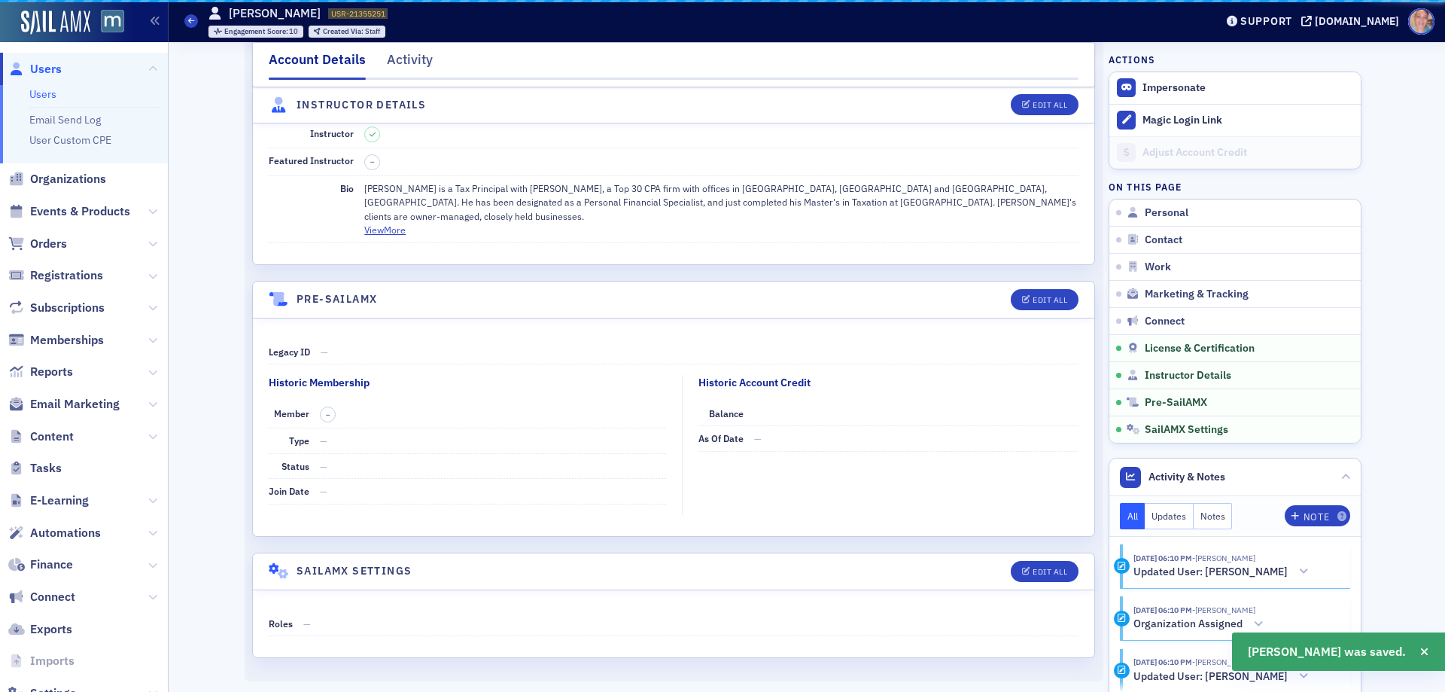
scroll to position [2635, 0]
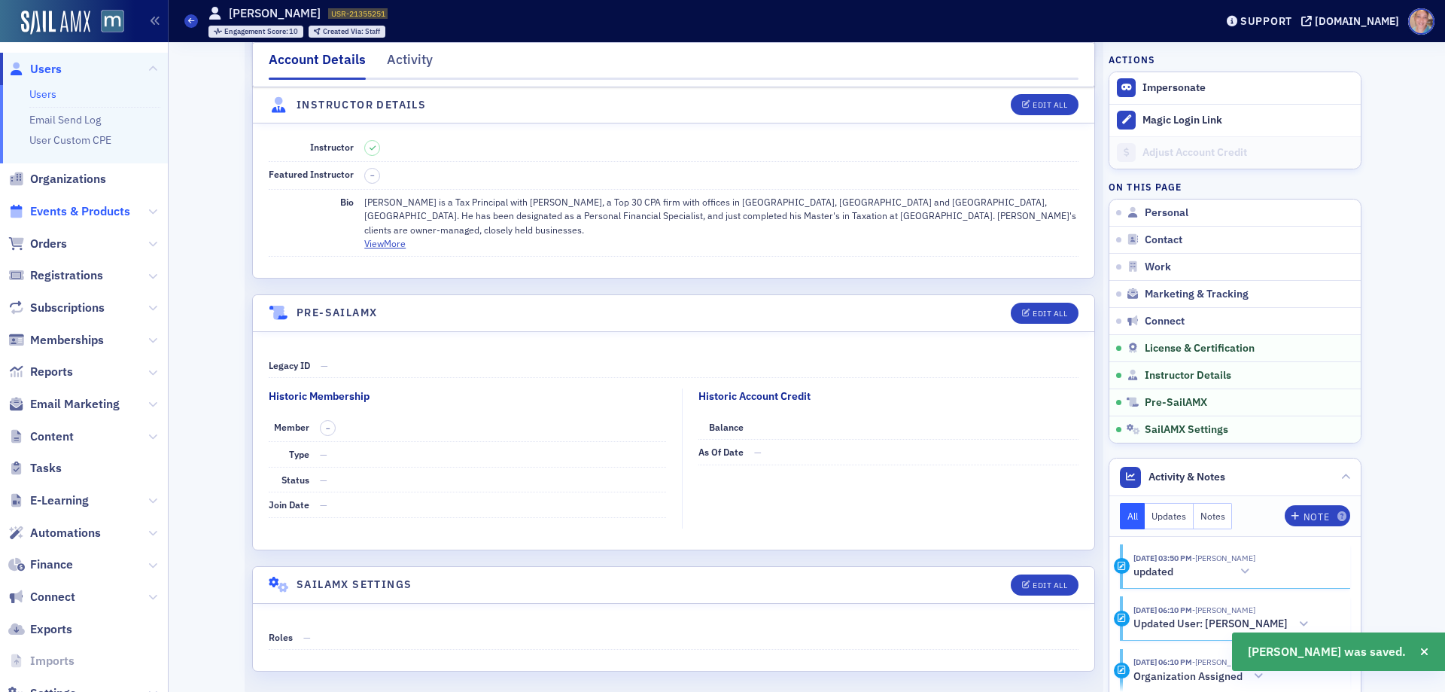
click at [102, 209] on span "Events & Products" at bounding box center [80, 211] width 100 height 17
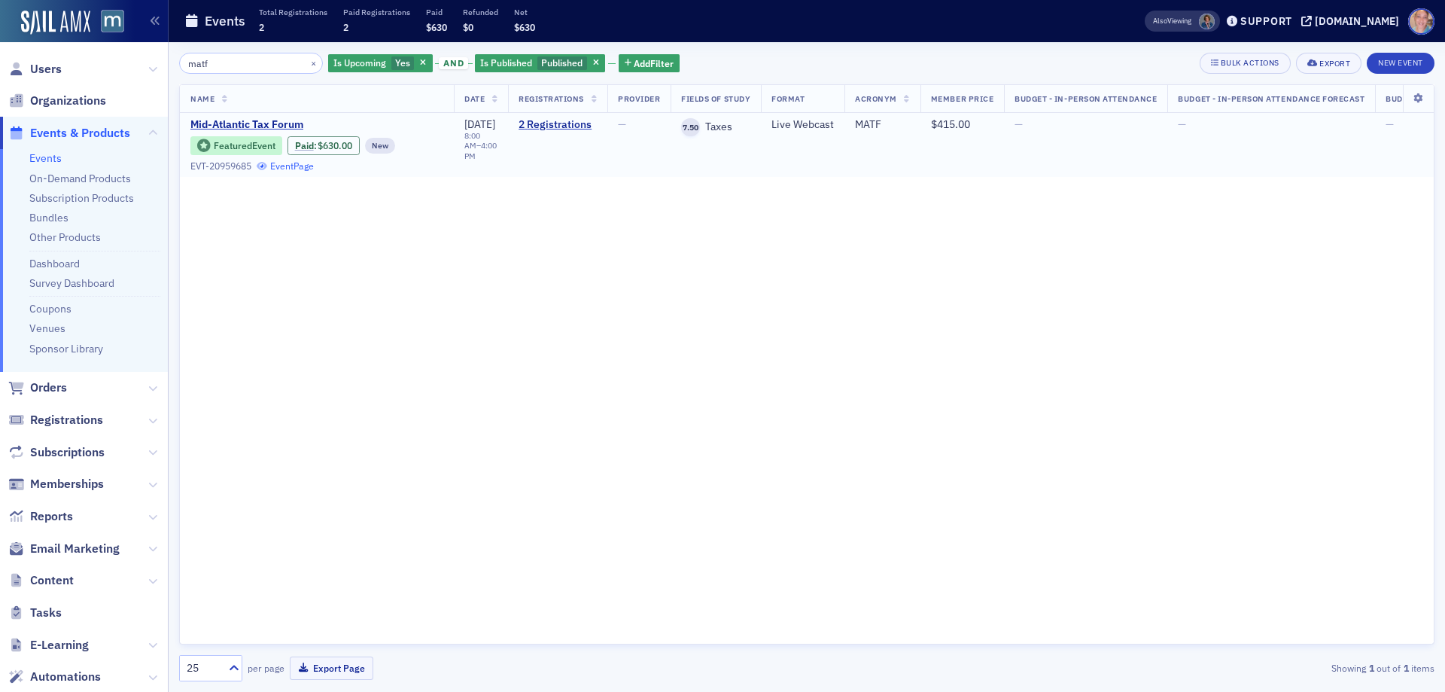
click at [285, 164] on link "Event Page" at bounding box center [285, 165] width 57 height 11
click at [307, 64] on button "×" at bounding box center [314, 63] width 14 height 14
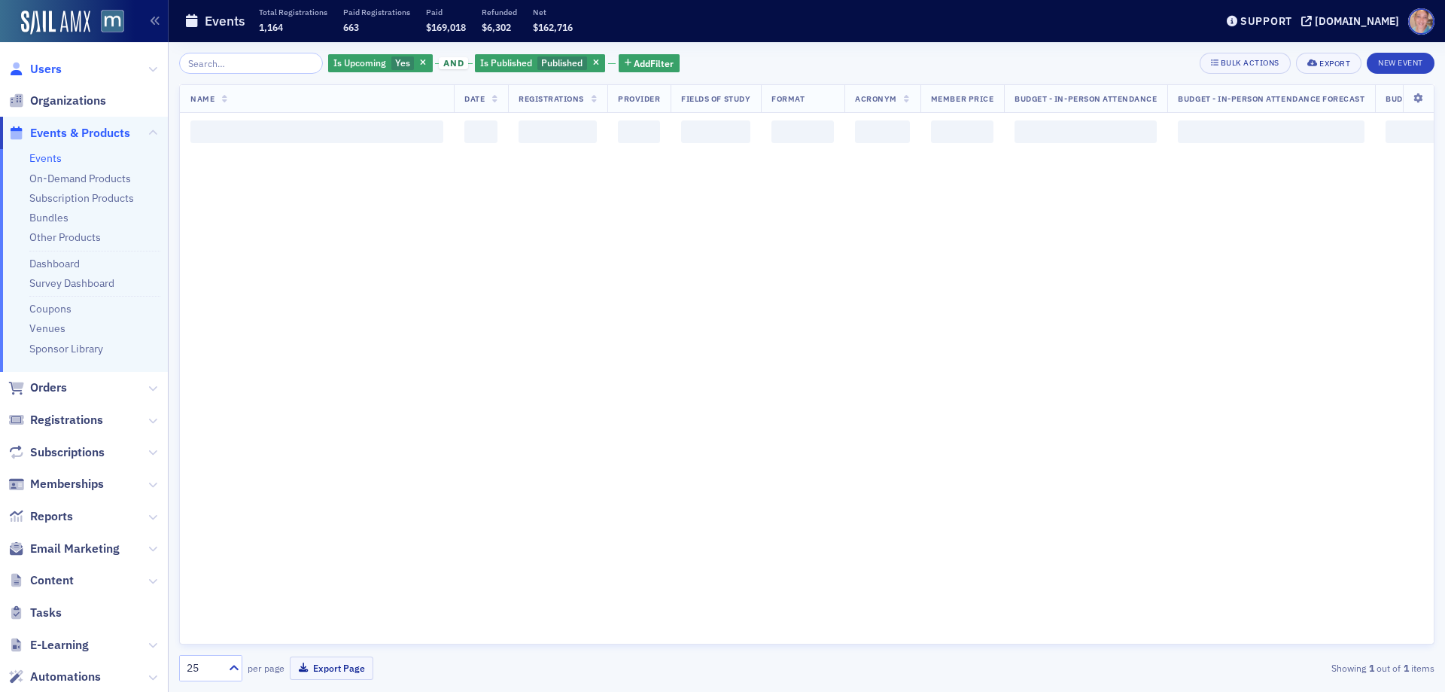
click at [45, 71] on span "Users" at bounding box center [46, 69] width 32 height 17
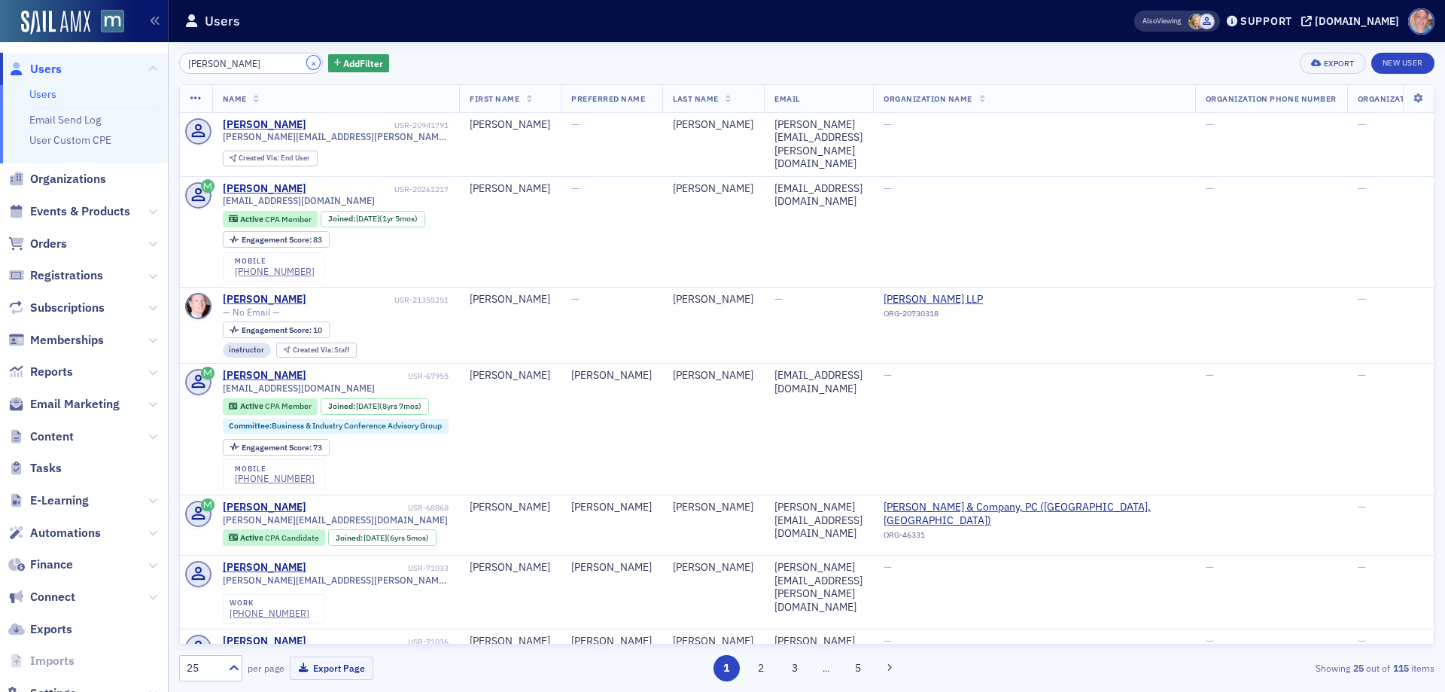
click at [307, 63] on button "×" at bounding box center [314, 63] width 14 height 14
click at [209, 59] on input "[PERSON_NAME]" at bounding box center [251, 63] width 144 height 21
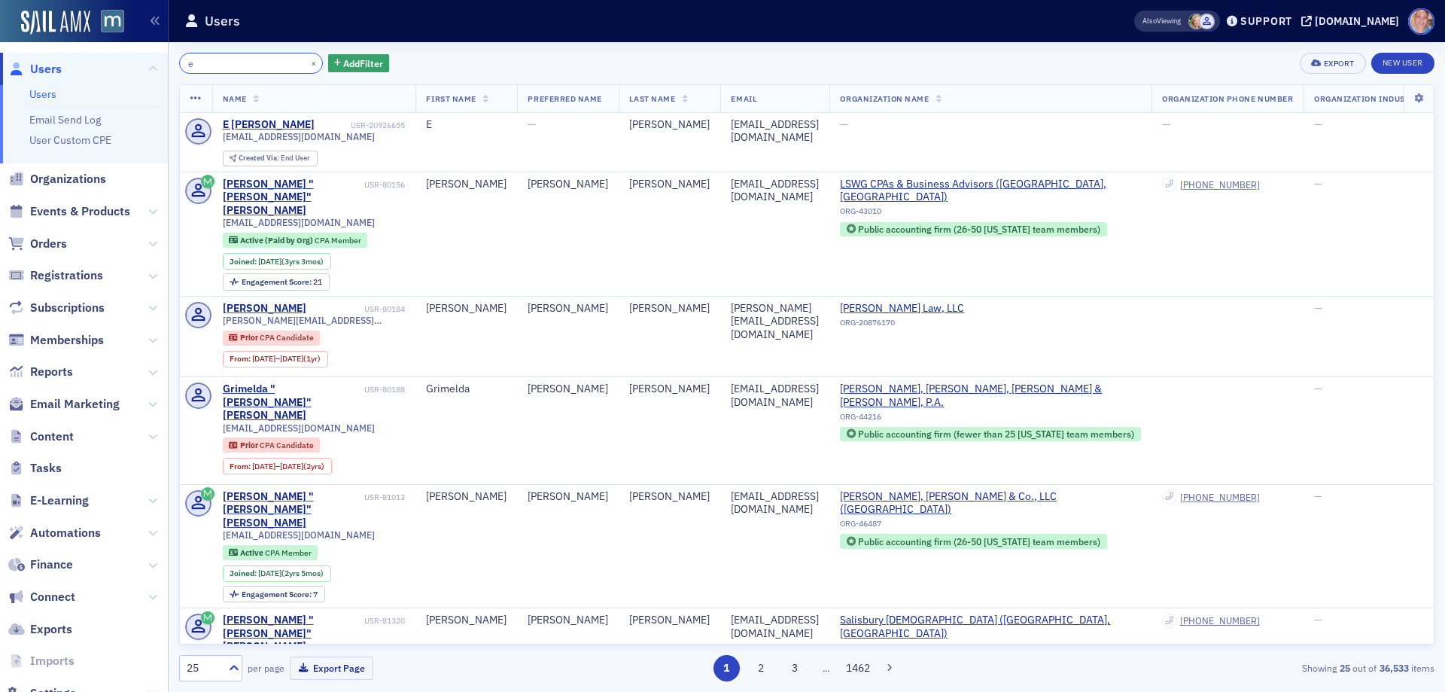
drag, startPoint x: 229, startPoint y: 60, endPoint x: 132, endPoint y: 60, distance: 97.1
click at [132, 60] on div "Users Users Email Send Log User Custom CPE Organizations Events & Products Orde…" at bounding box center [722, 346] width 1445 height 692
paste input "[PERSON_NAME]"
type input "[PERSON_NAME]"
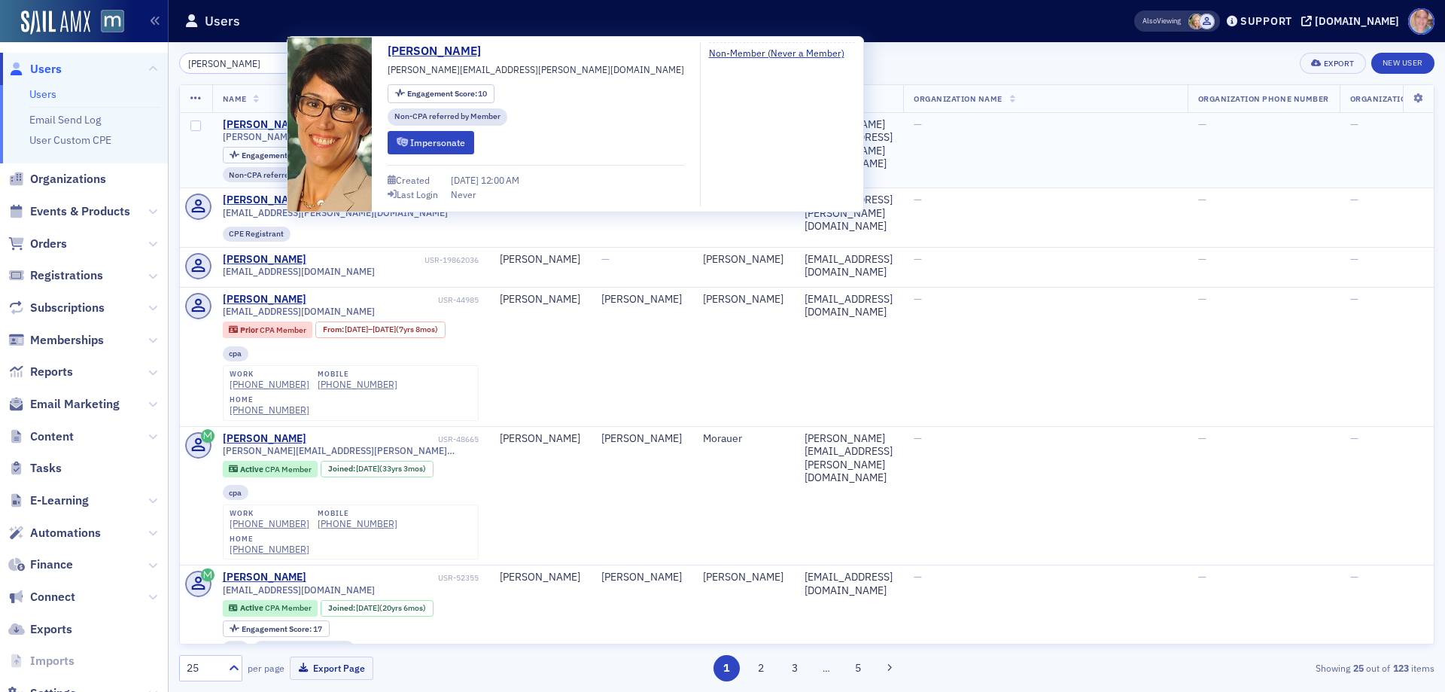
click at [236, 125] on div "[PERSON_NAME]" at bounding box center [265, 125] width 84 height 14
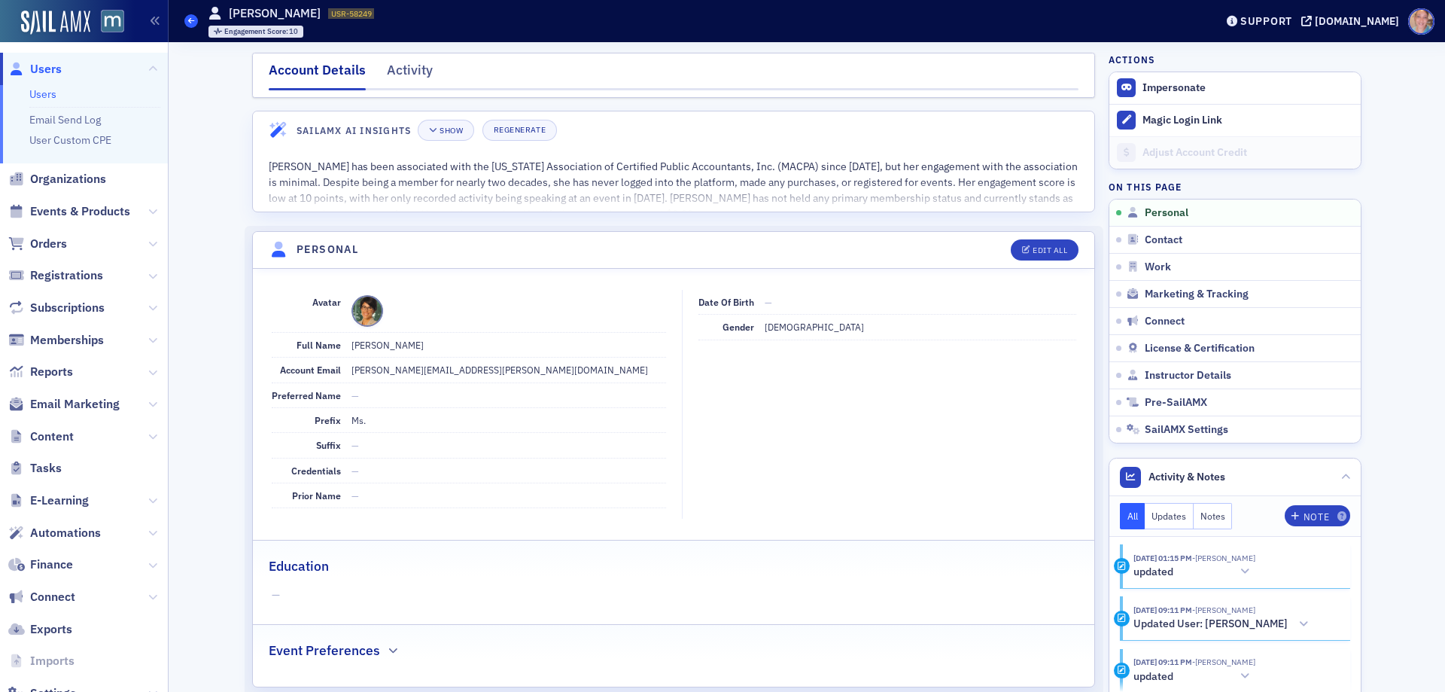
click at [192, 20] on icon at bounding box center [191, 20] width 6 height 7
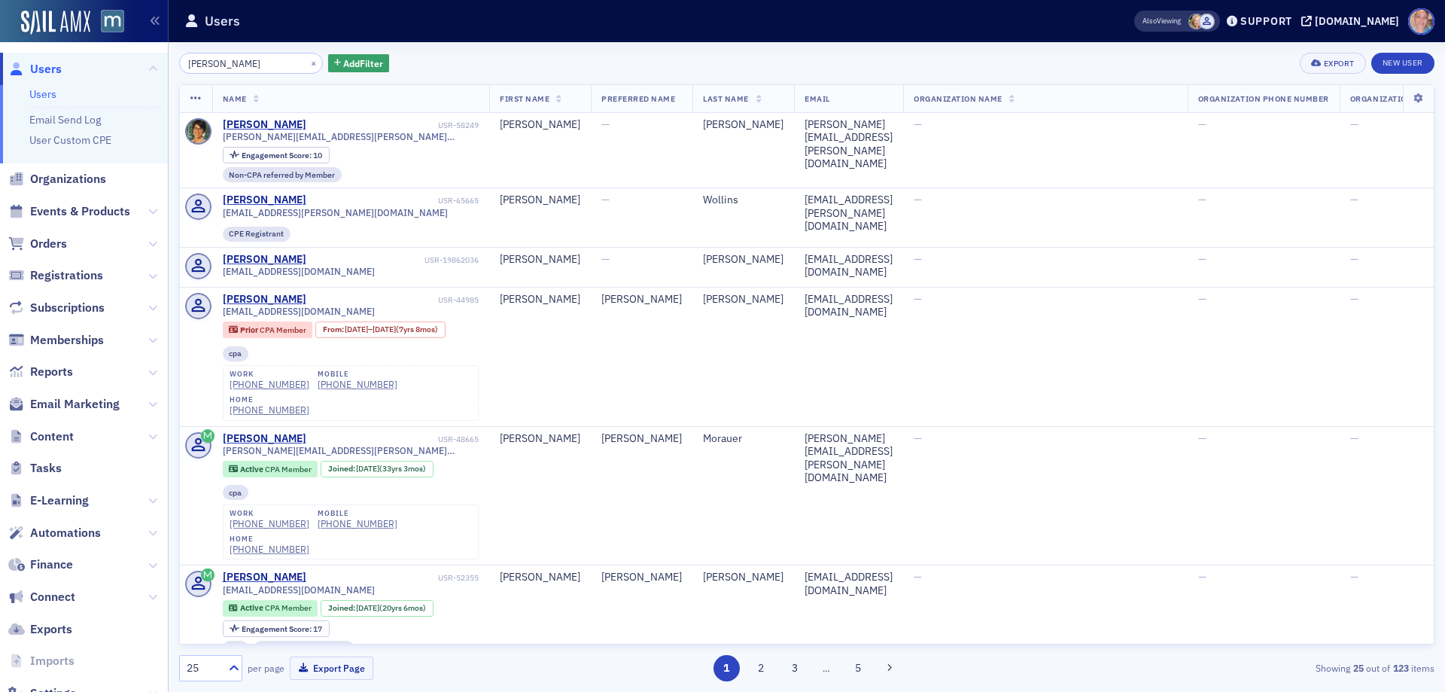
drag, startPoint x: 258, startPoint y: 59, endPoint x: 41, endPoint y: 67, distance: 216.9
click at [52, 60] on div "Users Users Email Send Log User Custom CPE Organizations Events & Products Orde…" at bounding box center [722, 346] width 1445 height 692
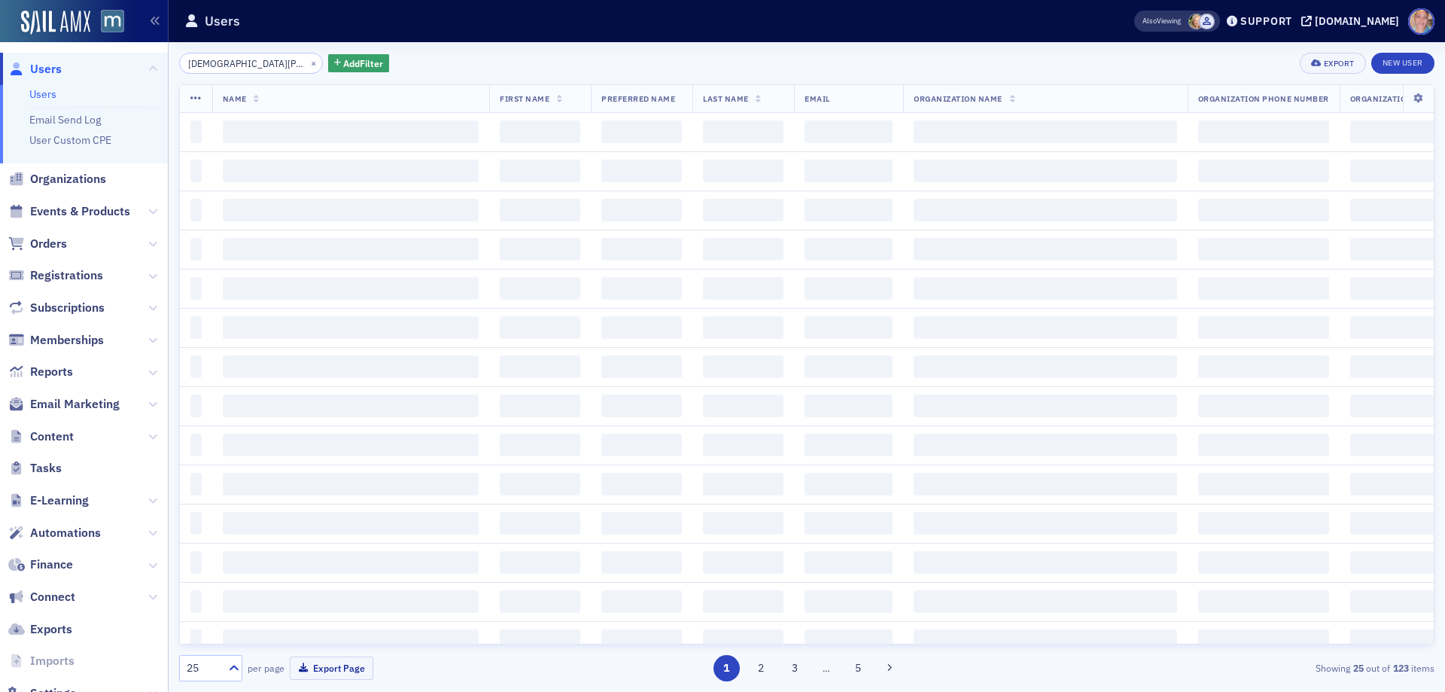
type input "[DEMOGRAPHIC_DATA][PERSON_NAME][DEMOGRAPHIC_DATA]"
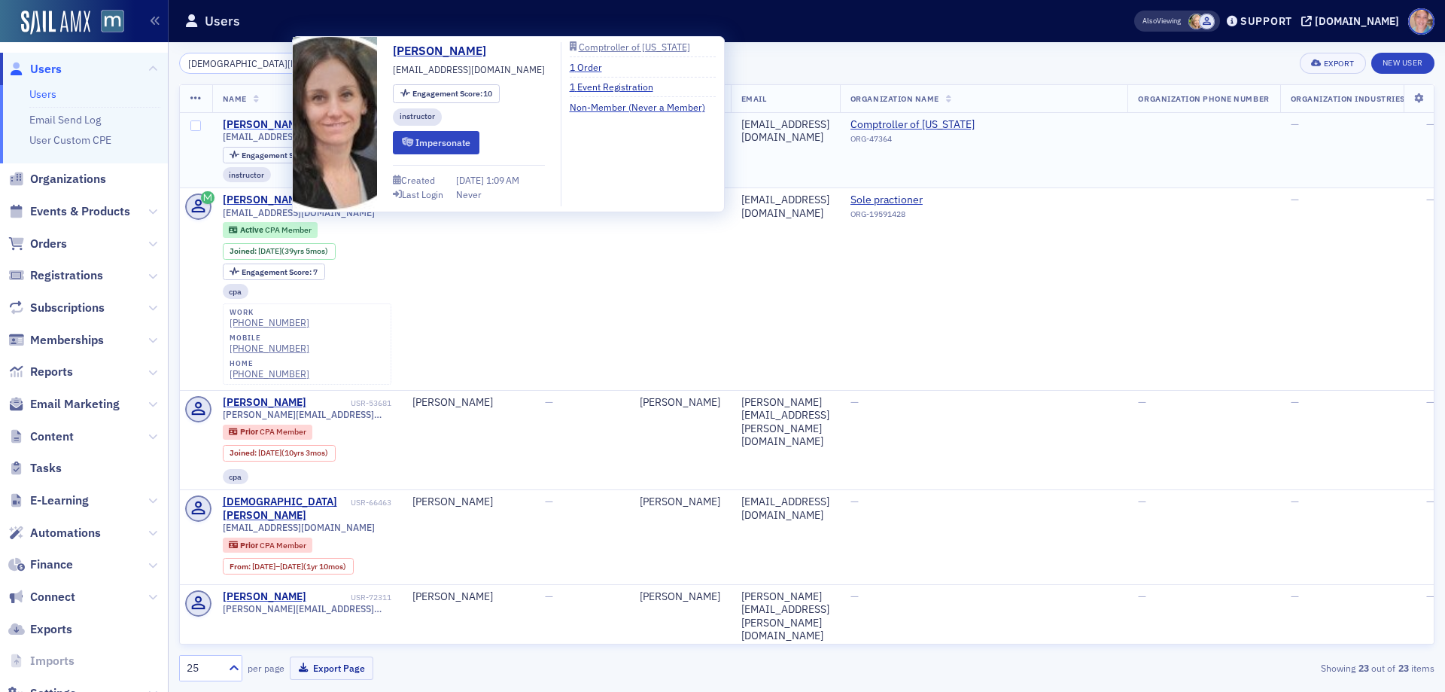
click at [250, 122] on div "[PERSON_NAME]" at bounding box center [265, 125] width 84 height 14
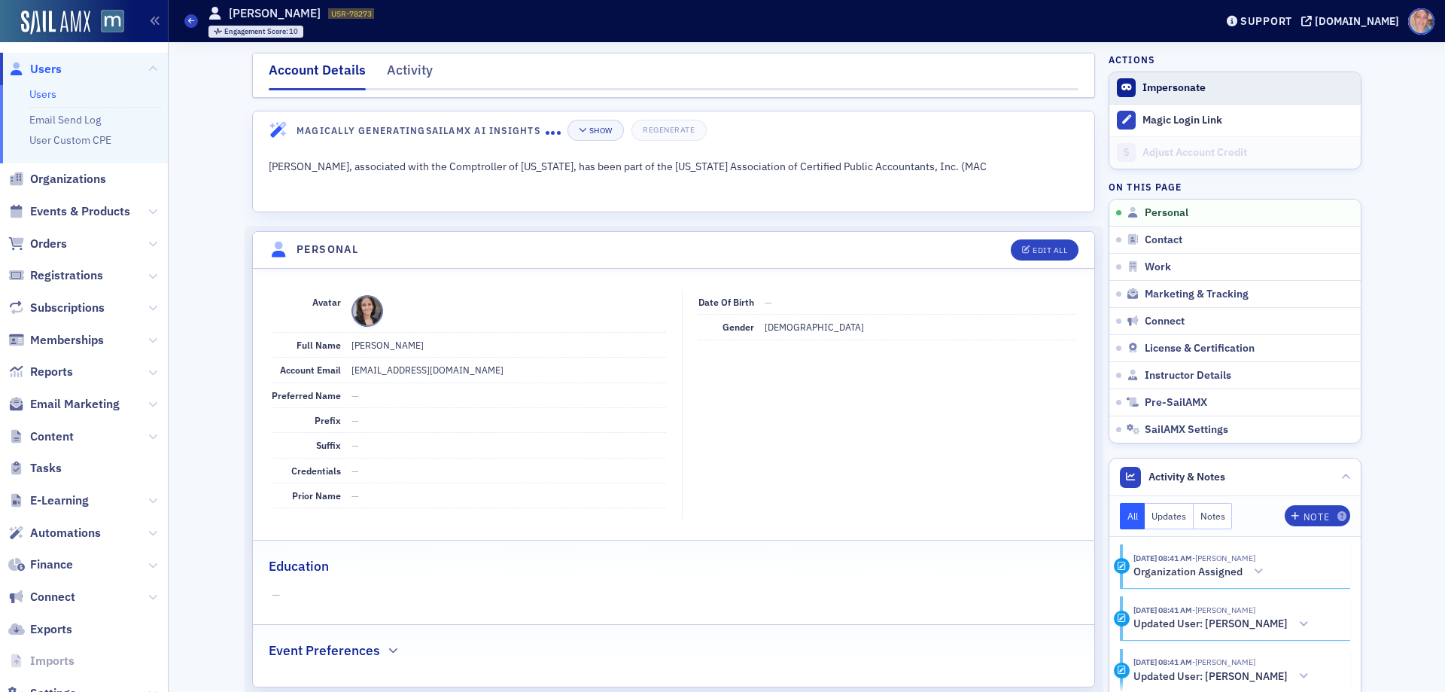
click at [1159, 87] on button "Impersonate" at bounding box center [1174, 88] width 63 height 14
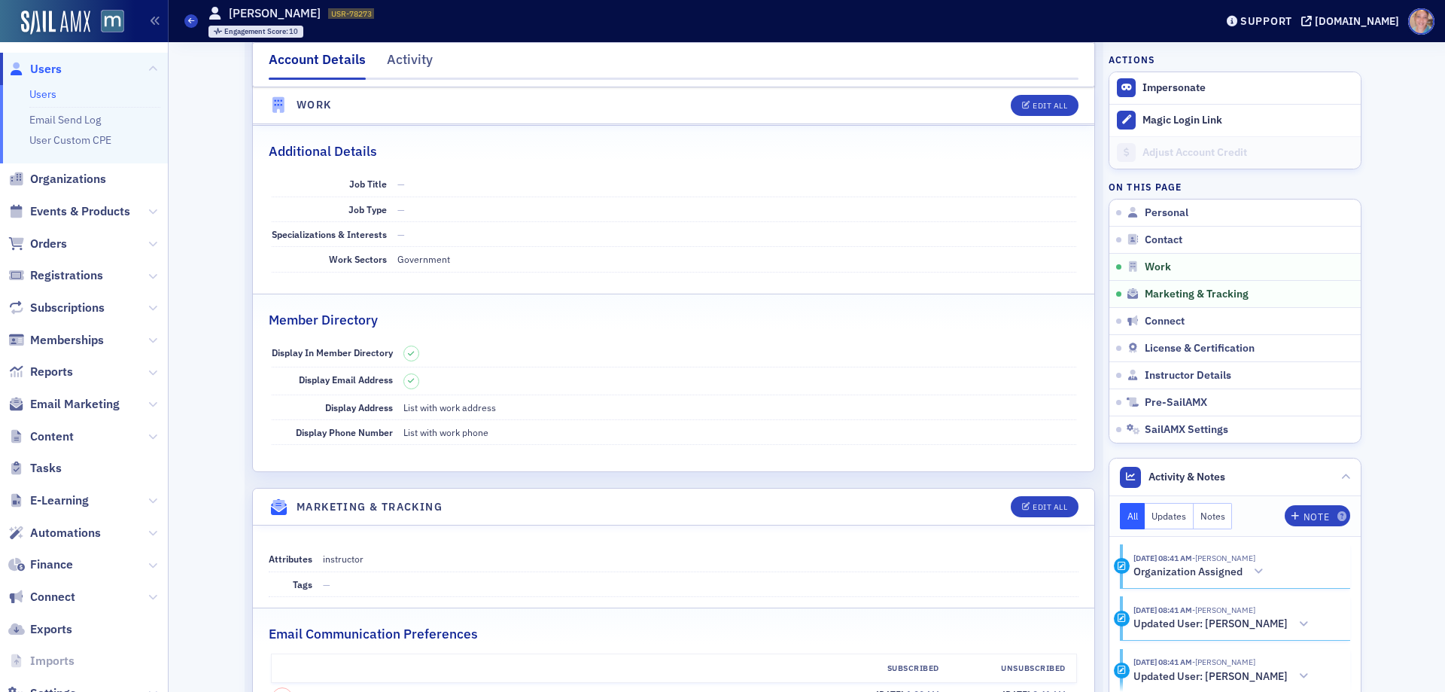
scroll to position [1280, 0]
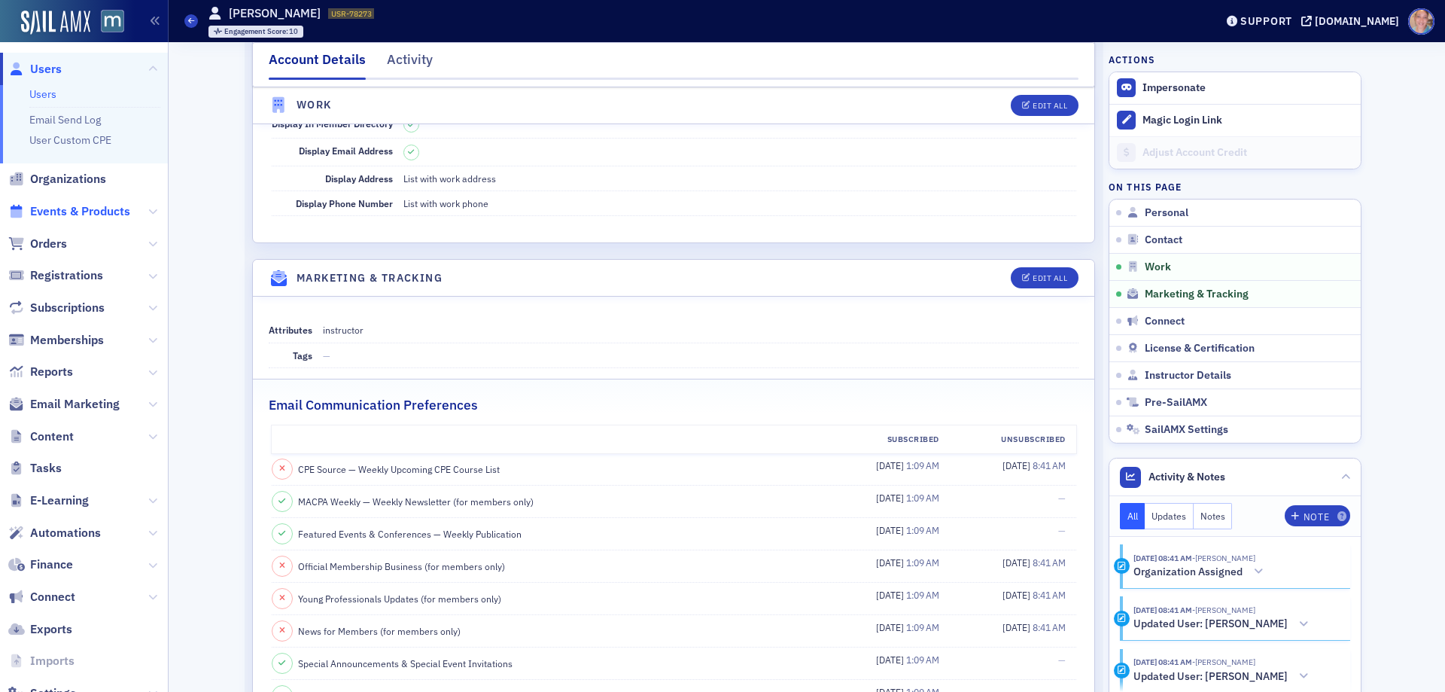
click at [76, 206] on span "Events & Products" at bounding box center [80, 211] width 100 height 17
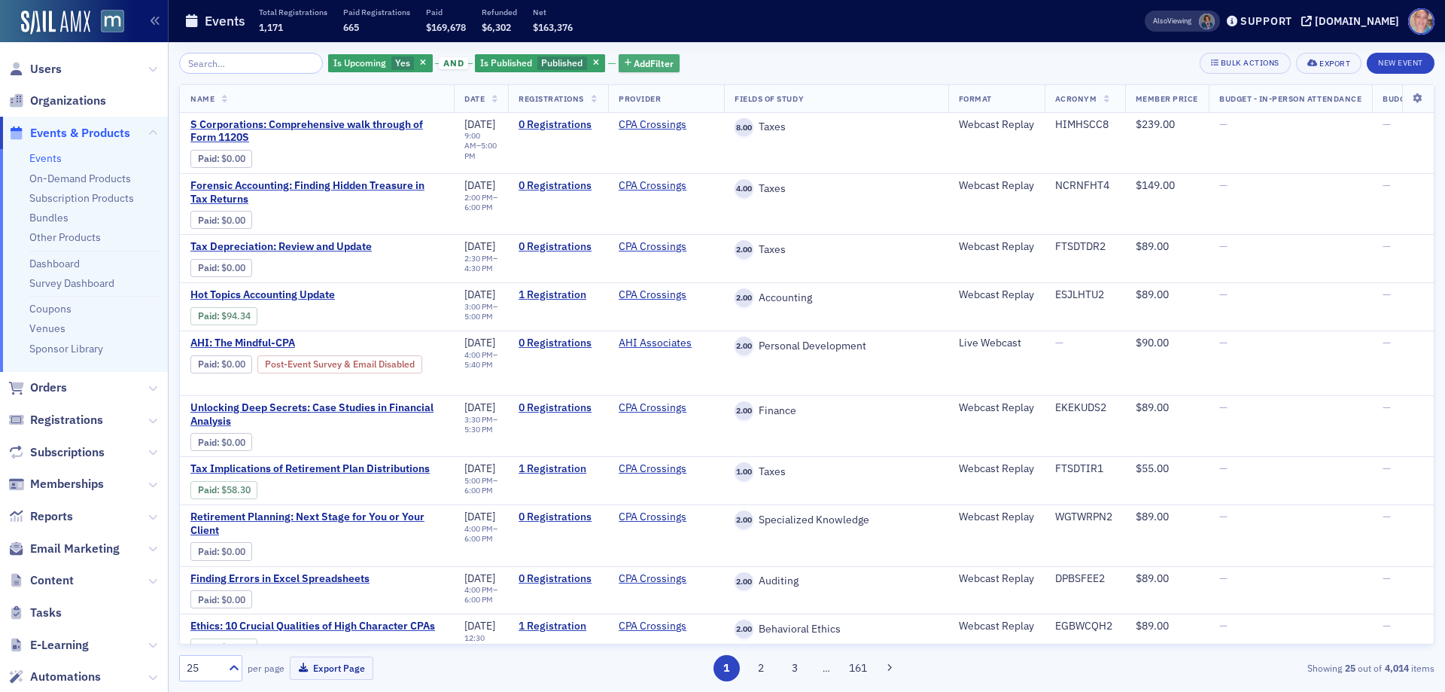
click at [637, 56] on span "Add Filter" at bounding box center [654, 63] width 40 height 14
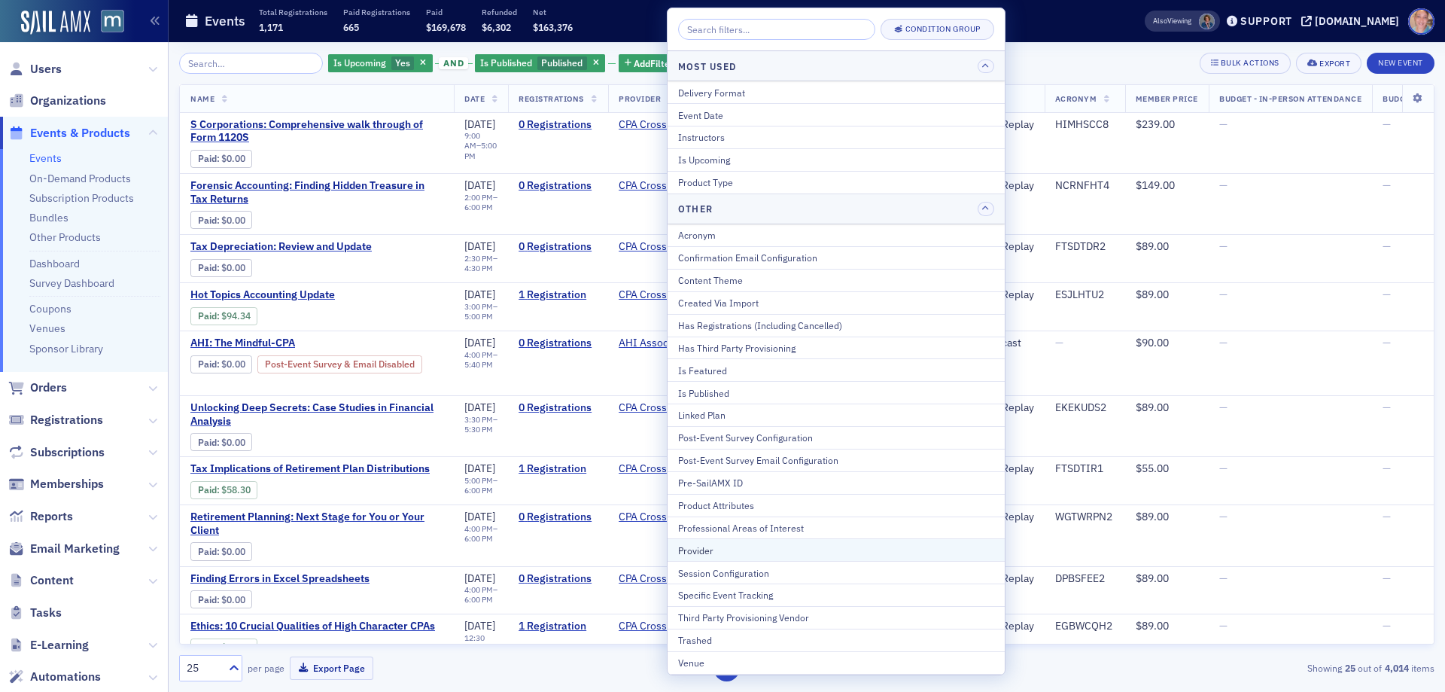
click at [740, 557] on button "Provider" at bounding box center [836, 549] width 337 height 23
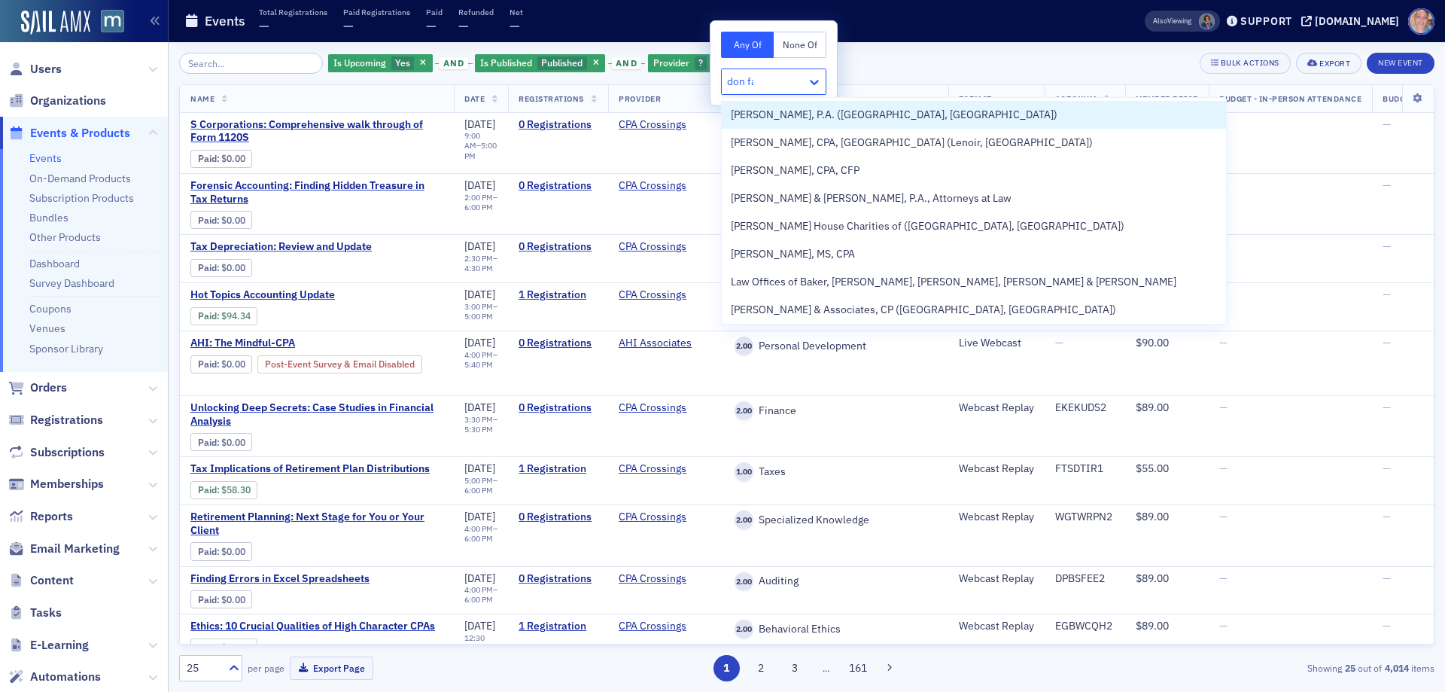
type input "don far"
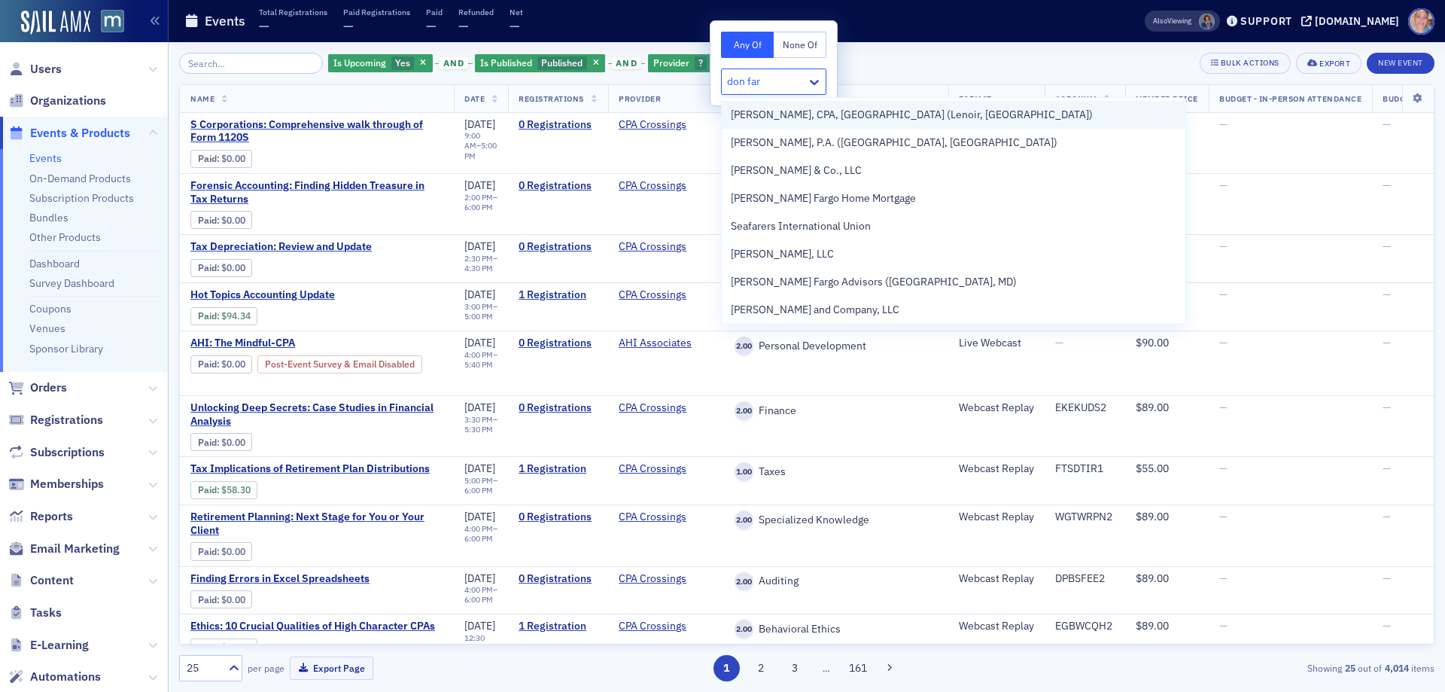
click at [866, 114] on span "[PERSON_NAME], CPA, [GEOGRAPHIC_DATA] (Lenoir, [GEOGRAPHIC_DATA])" at bounding box center [912, 115] width 362 height 16
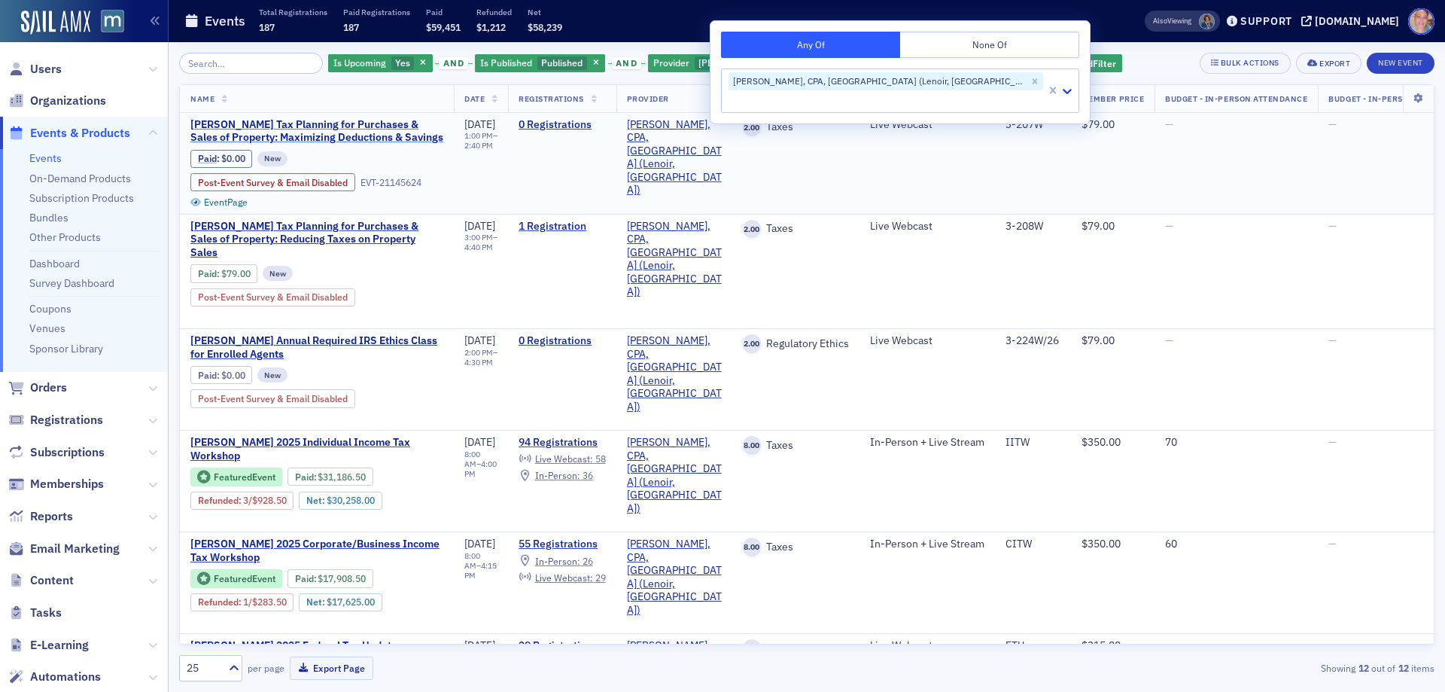
click at [328, 131] on span "[PERSON_NAME] Tax Planning for Purchases & Sales of Property: Maximizing Deduct…" at bounding box center [316, 131] width 253 height 26
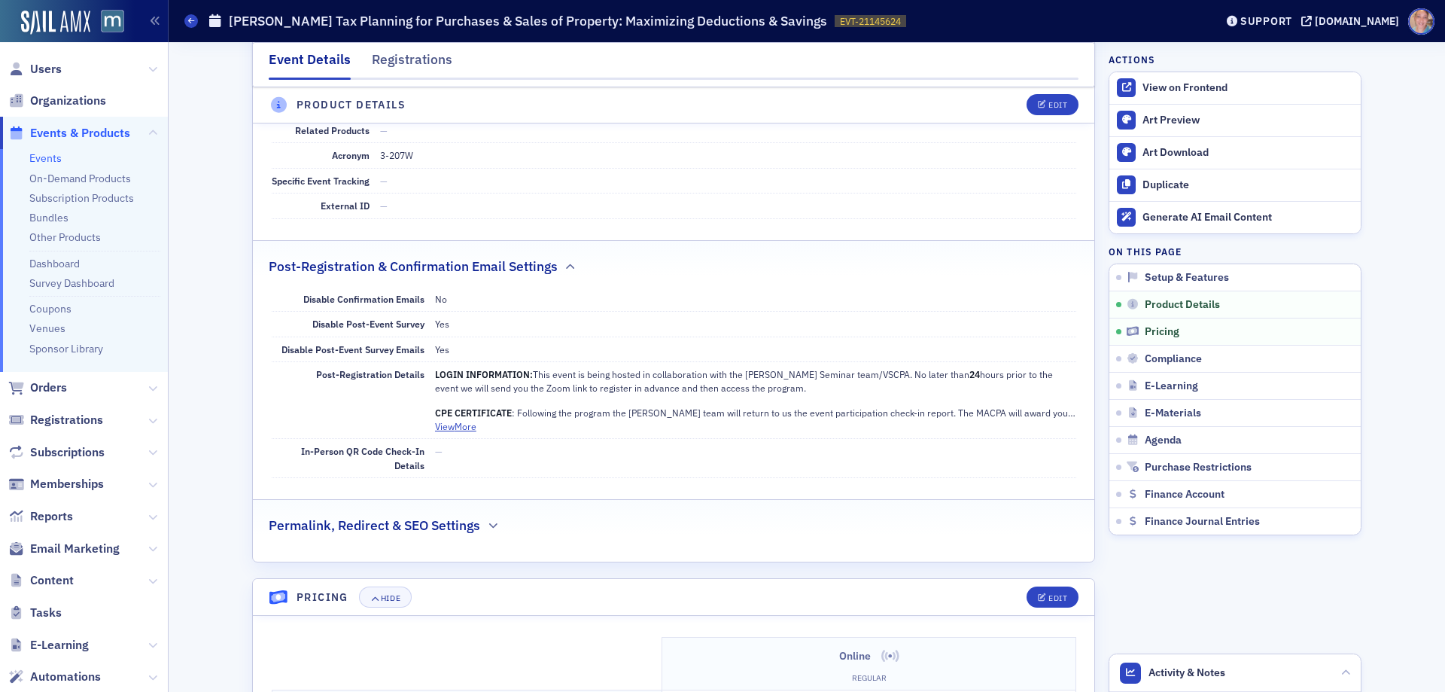
scroll to position [903, 0]
click at [40, 65] on span "Users" at bounding box center [46, 69] width 32 height 17
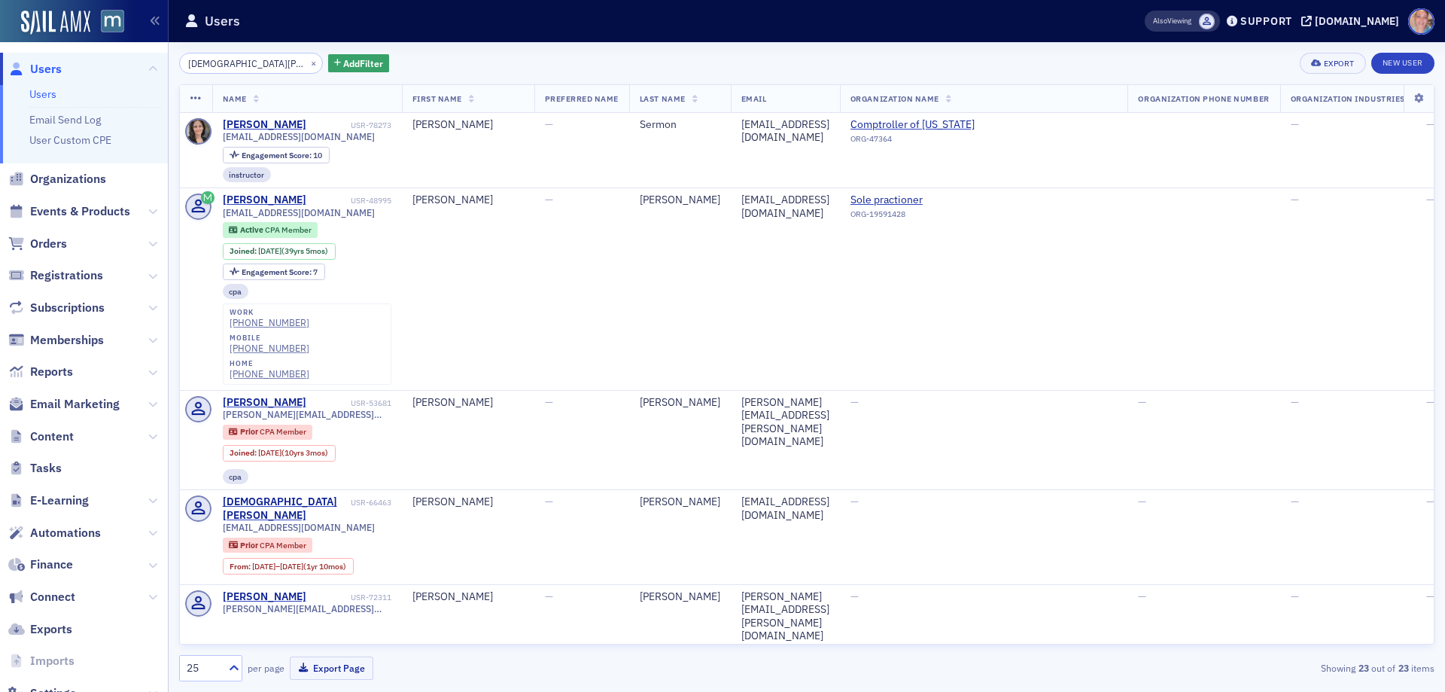
drag, startPoint x: 256, startPoint y: 64, endPoint x: 0, endPoint y: 113, distance: 260.6
click at [4, 87] on div "Users Users Email Send Log User Custom CPE Organizations Events & Products Orde…" at bounding box center [722, 346] width 1445 height 692
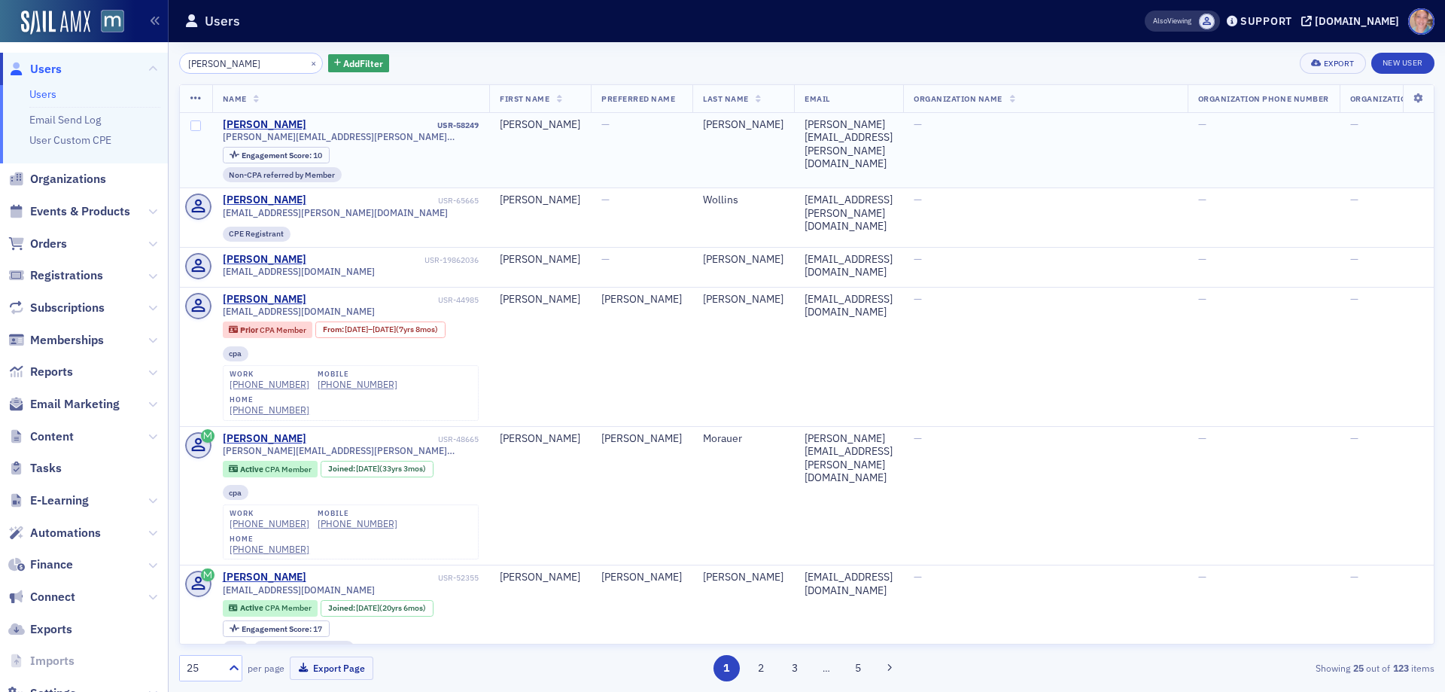
type input "[PERSON_NAME]"
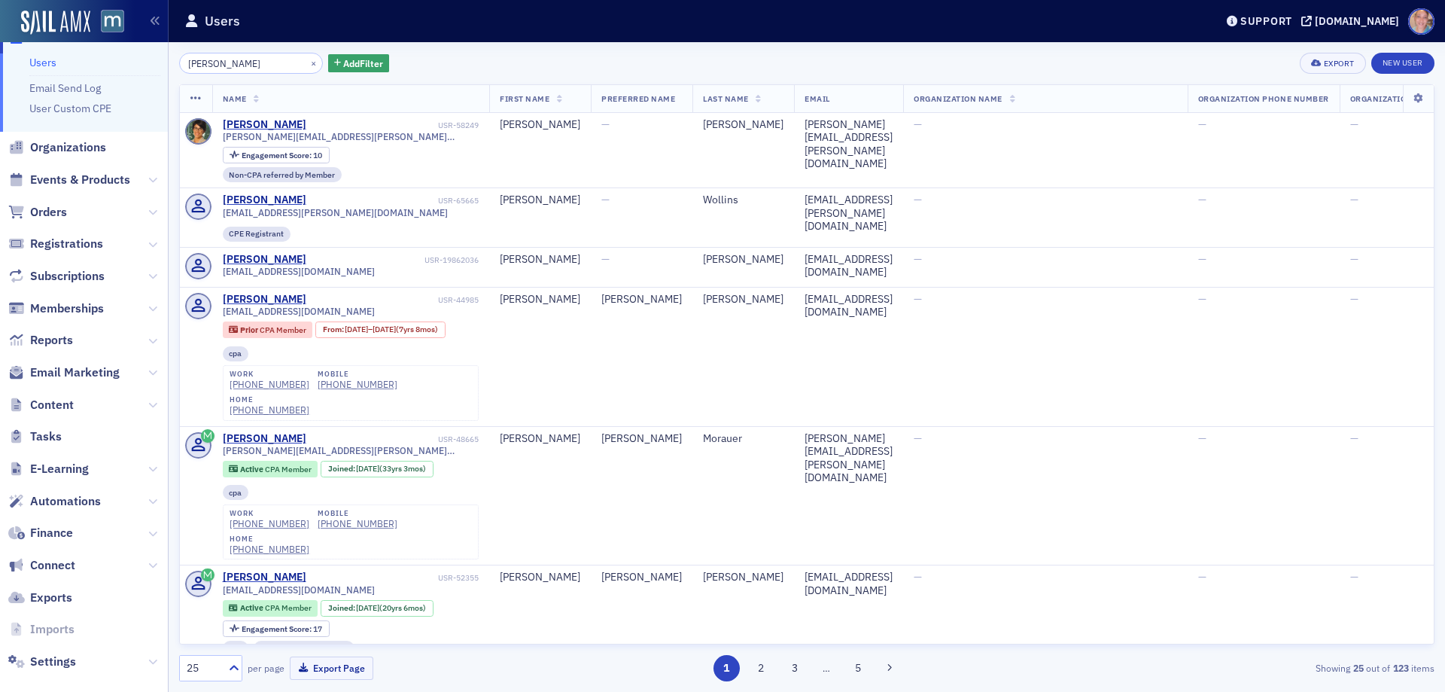
scroll to position [49, 0]
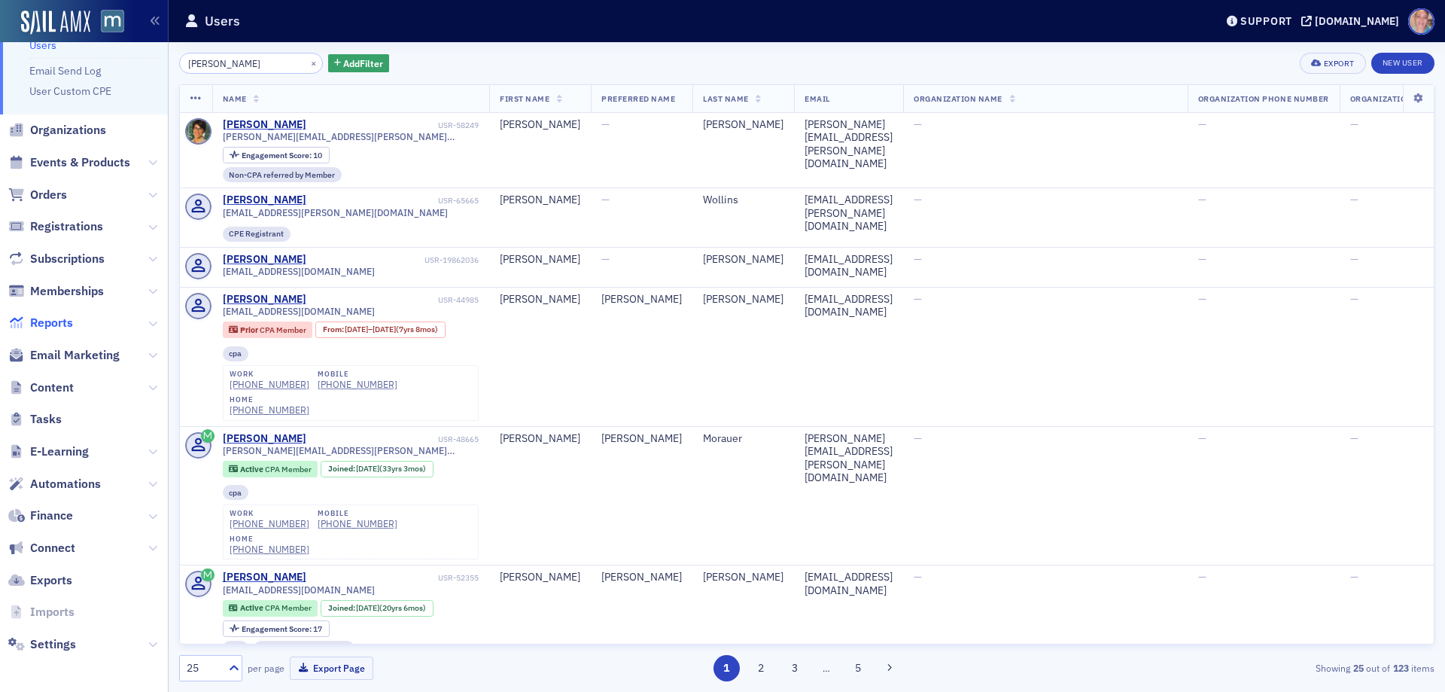
click at [60, 318] on span "Reports" at bounding box center [51, 323] width 43 height 17
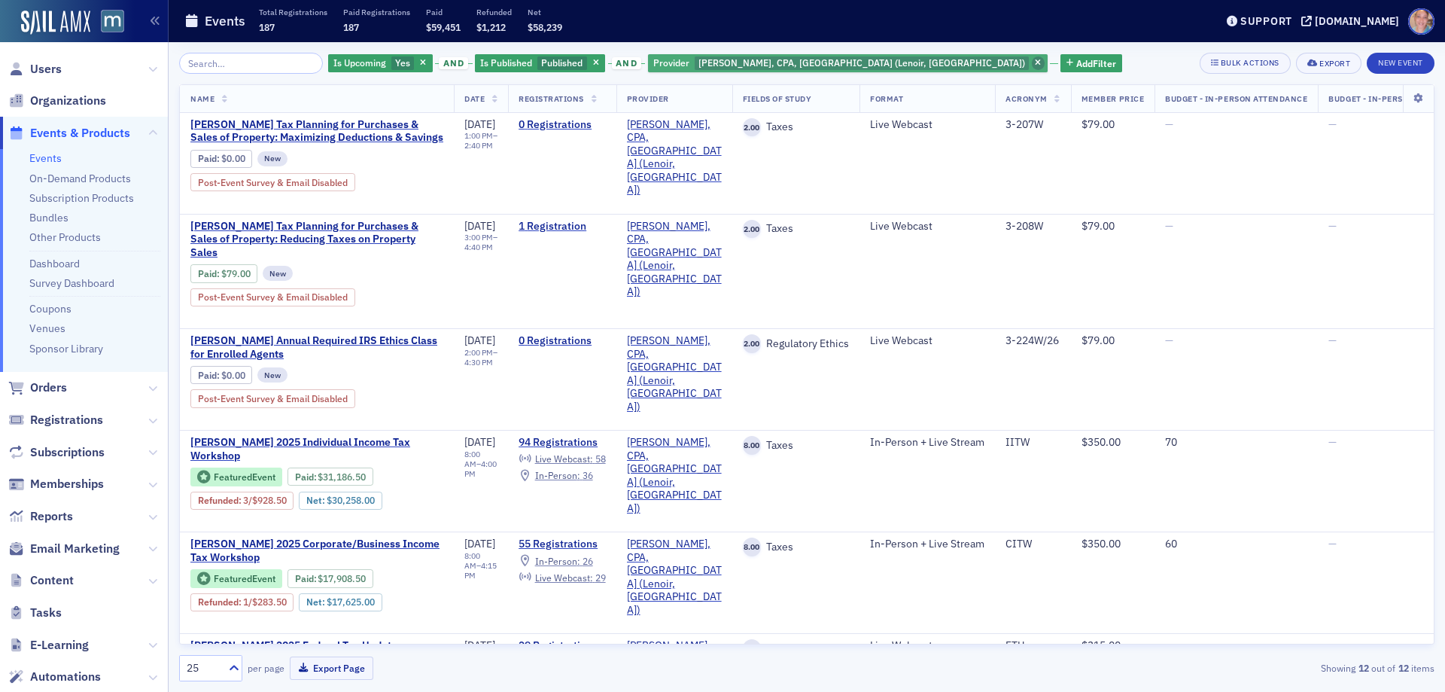
click at [1032, 64] on span "button" at bounding box center [1039, 63] width 14 height 14
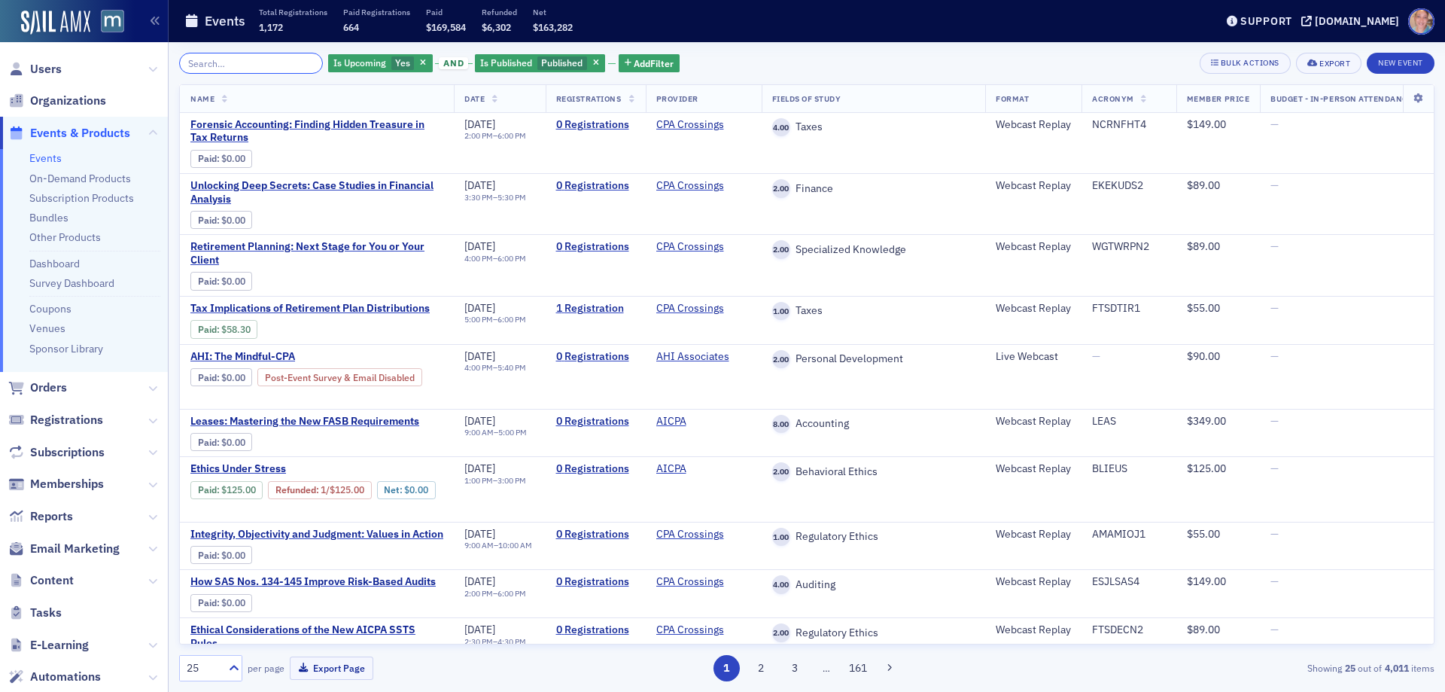
click at [235, 62] on input "search" at bounding box center [251, 63] width 144 height 21
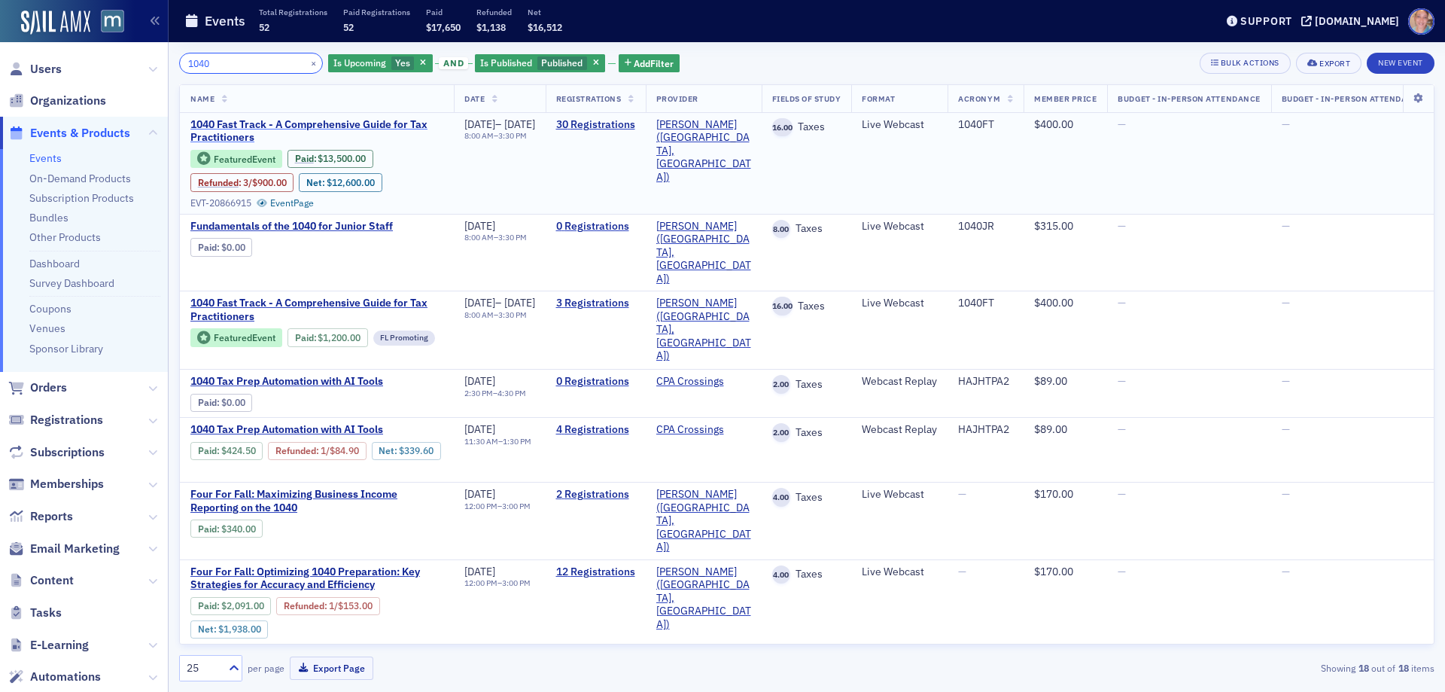
type input "1040"
click at [233, 138] on span "1040 Fast Track - A Comprehensive Guide for Tax Practitioners" at bounding box center [316, 131] width 253 height 26
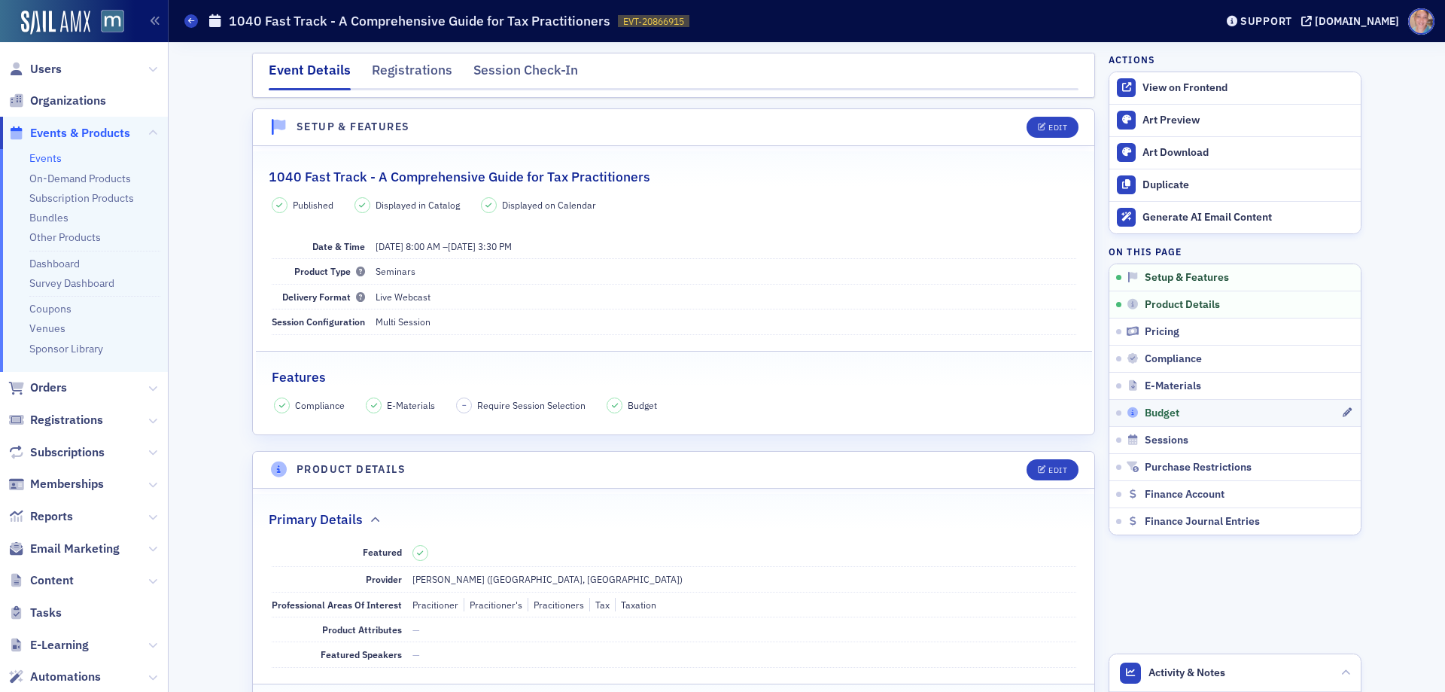
click at [1247, 412] on div "Budget" at bounding box center [1234, 414] width 215 height 14
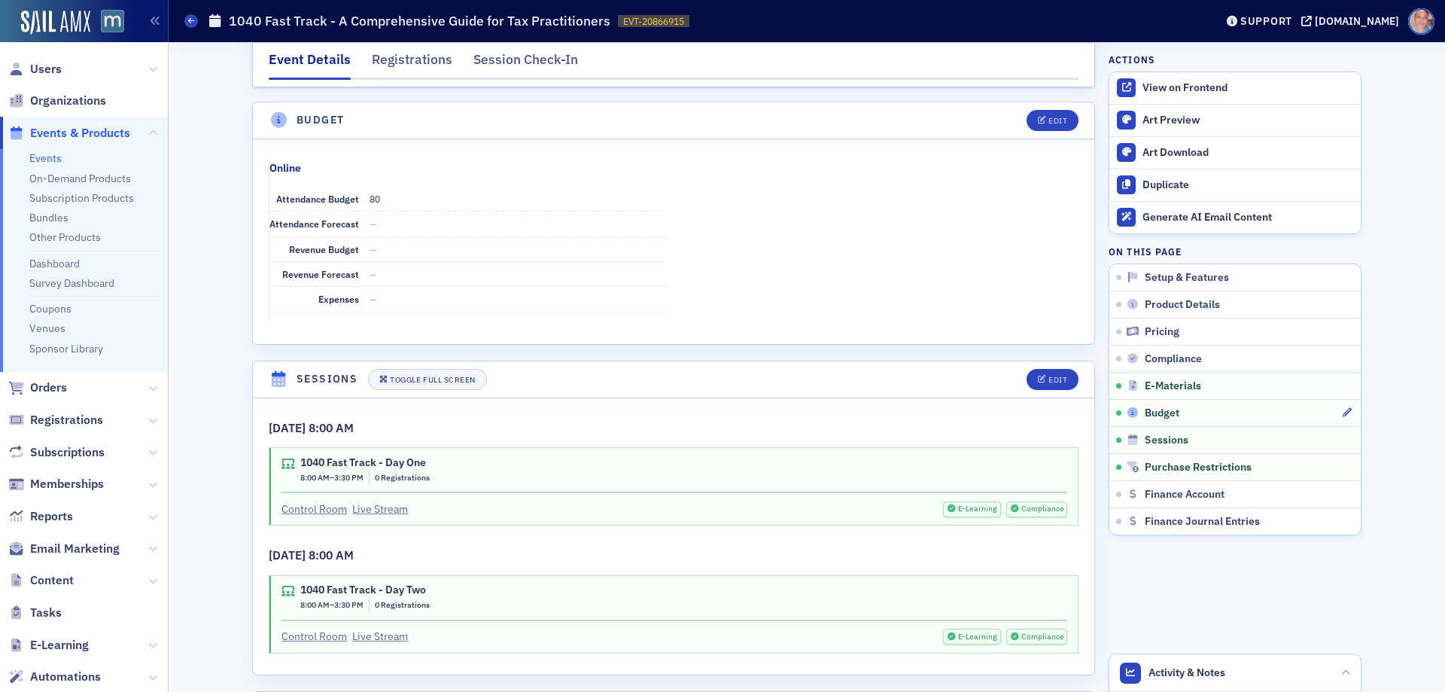
scroll to position [2208, 0]
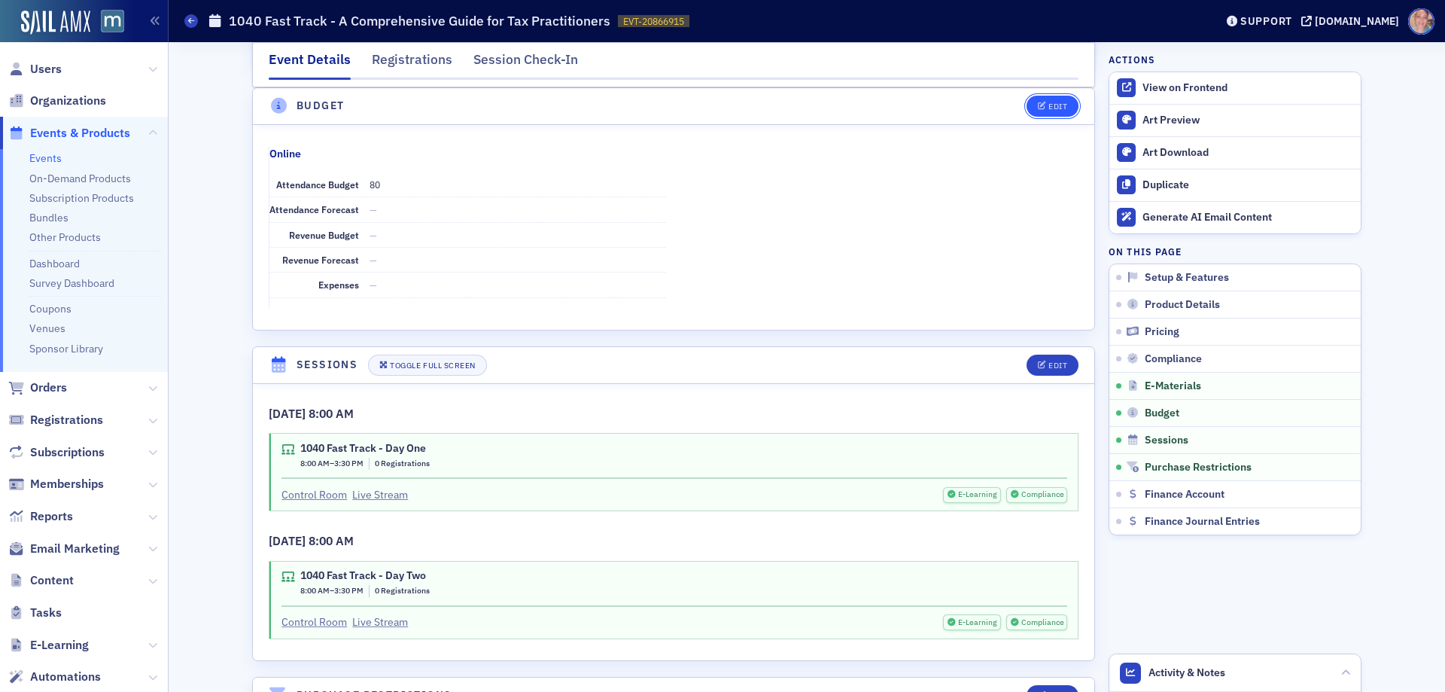
click at [1038, 105] on icon "button" at bounding box center [1042, 106] width 9 height 8
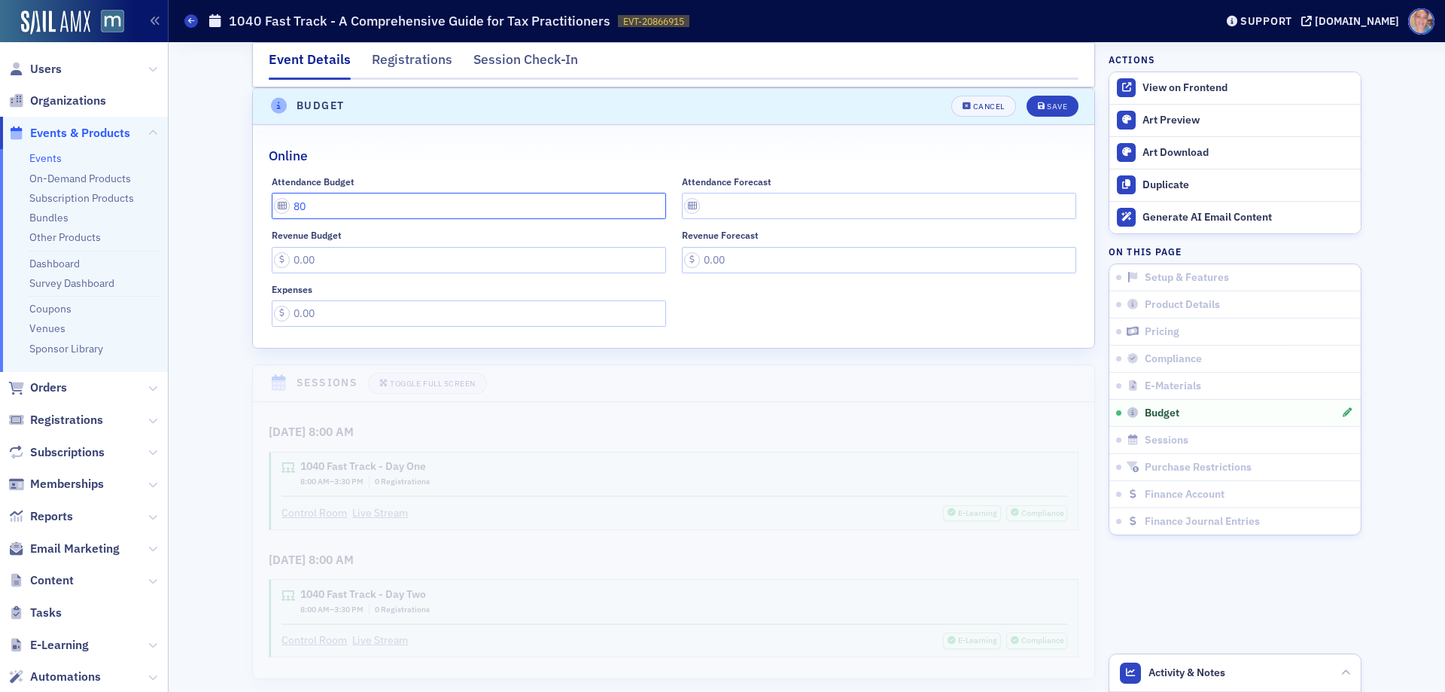
drag, startPoint x: 370, startPoint y: 218, endPoint x: 164, endPoint y: 214, distance: 206.3
click at [165, 214] on div "Users Organizations Events & Products Events On-Demand Products Subscription Pr…" at bounding box center [722, 346] width 1445 height 692
type input "40"
click at [359, 269] on input "Revenue Budget" at bounding box center [469, 260] width 394 height 26
click at [1057, 96] on button "Save" at bounding box center [1053, 106] width 52 height 21
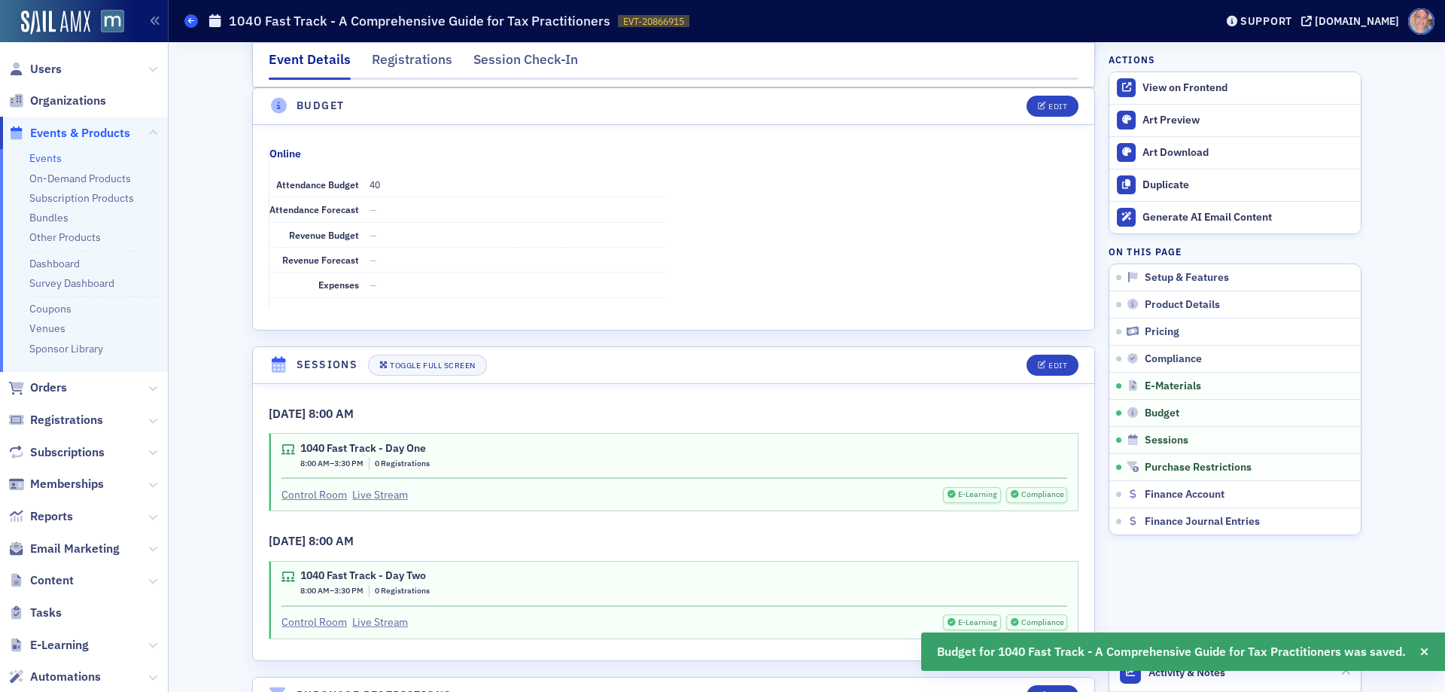
click at [190, 22] on icon at bounding box center [191, 20] width 6 height 7
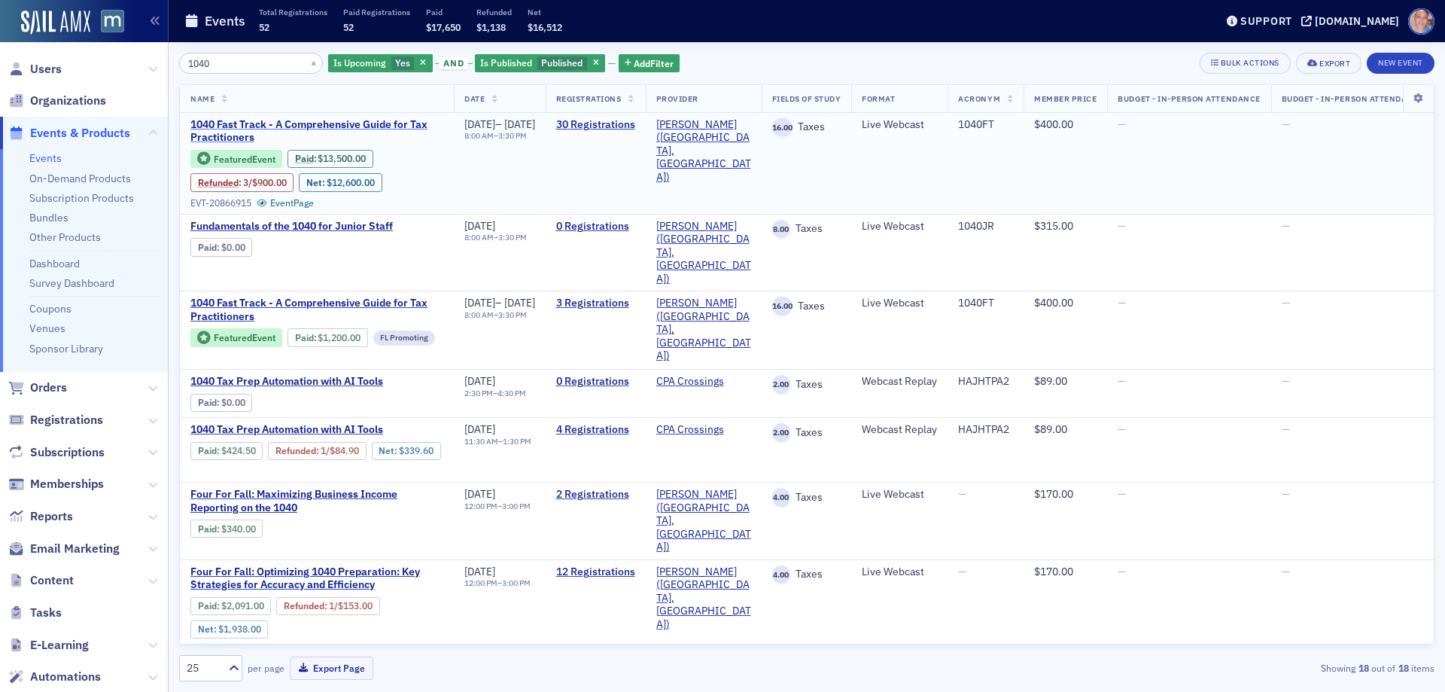
click at [232, 136] on span "1040 Fast Track - A Comprehensive Guide for Tax Practitioners" at bounding box center [316, 131] width 253 height 26
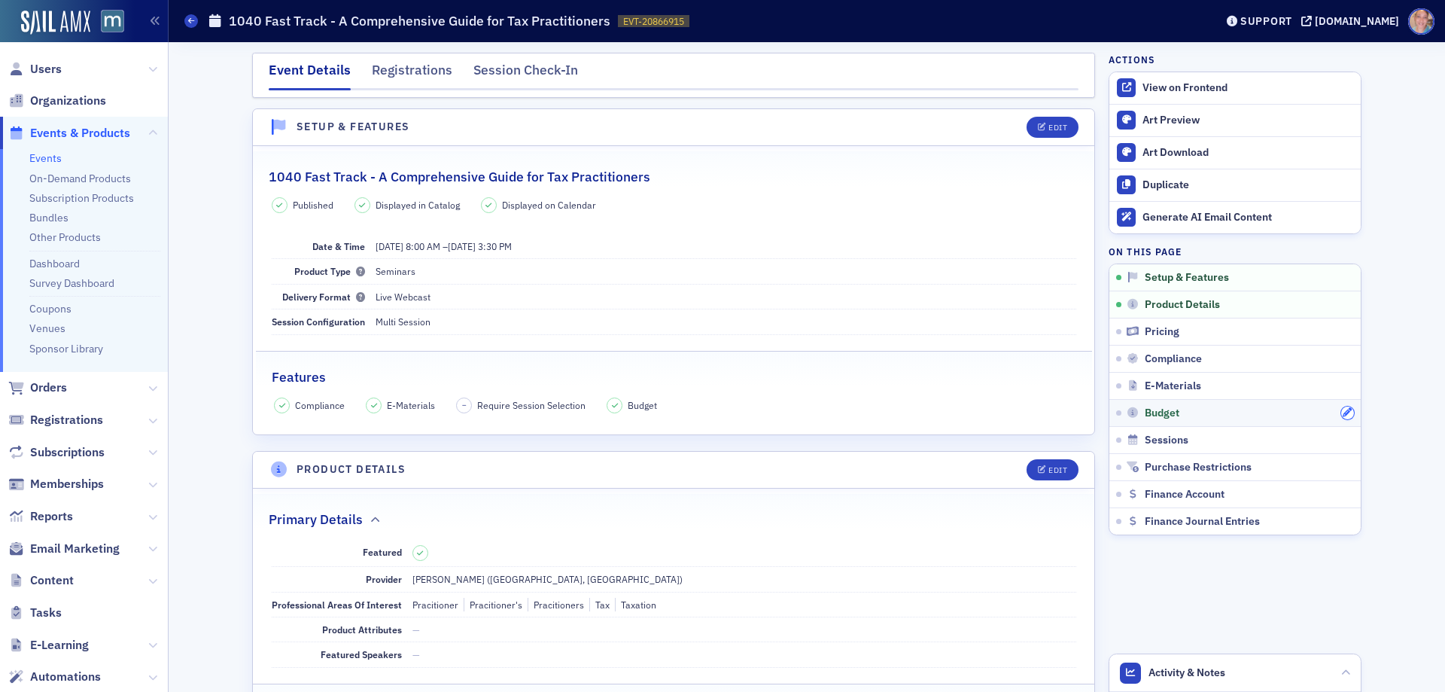
click at [1343, 412] on icon "button" at bounding box center [1347, 412] width 9 height 9
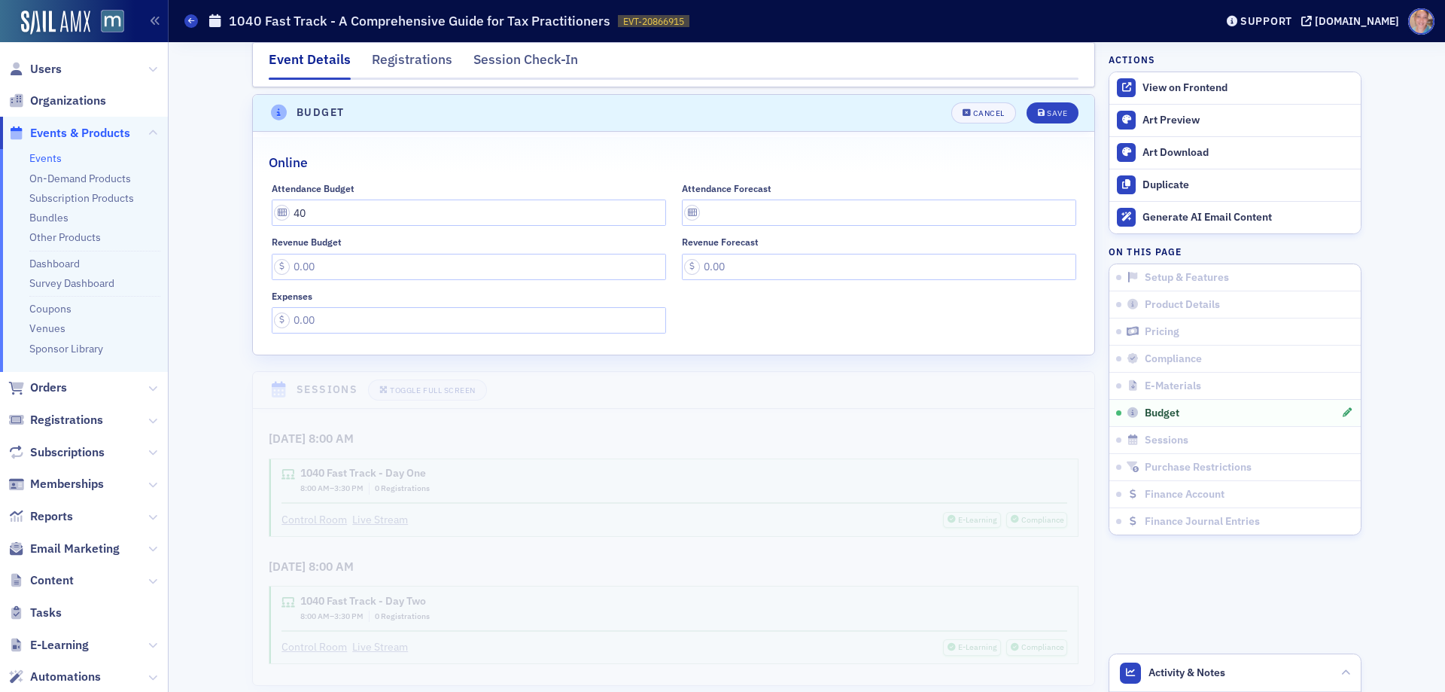
scroll to position [2208, 0]
click at [362, 264] on input "Revenue Budget" at bounding box center [469, 260] width 394 height 26
type input "16,000.00"
click at [1048, 104] on div "Save" at bounding box center [1057, 106] width 20 height 8
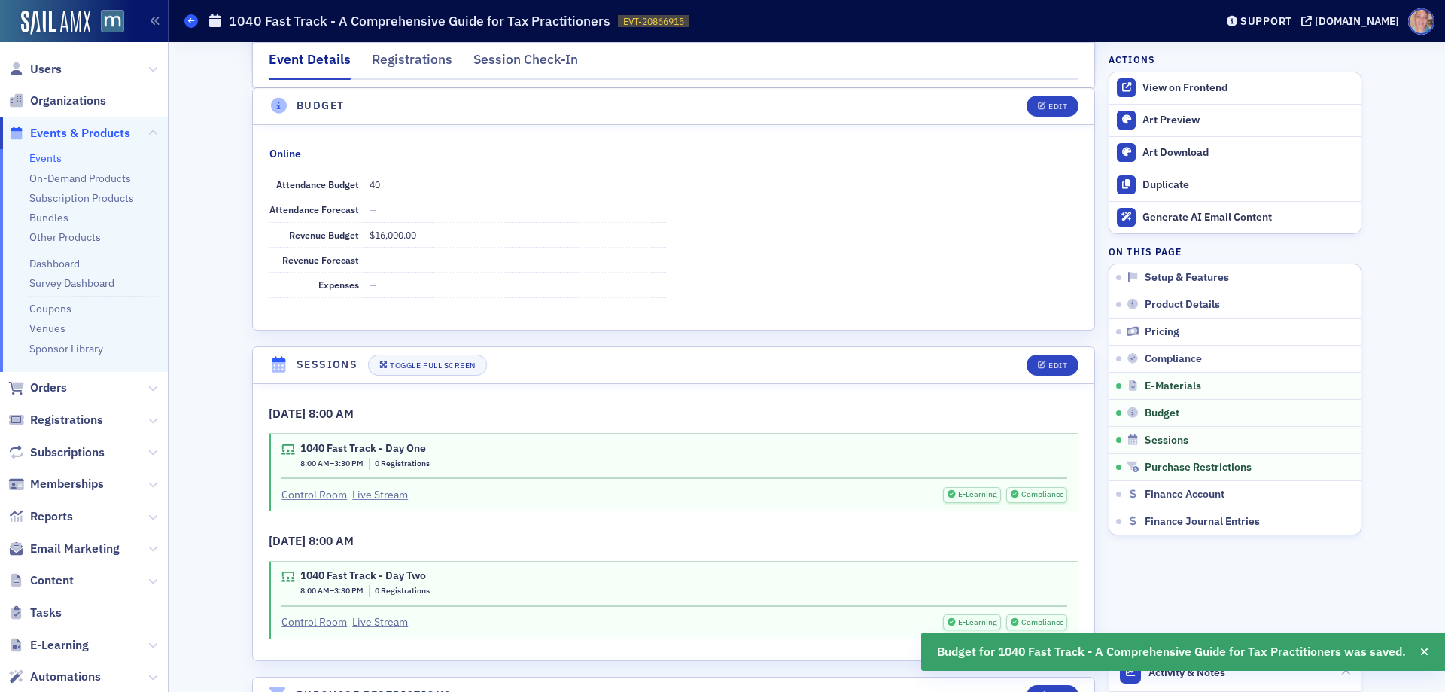
click at [192, 20] on icon at bounding box center [191, 20] width 6 height 7
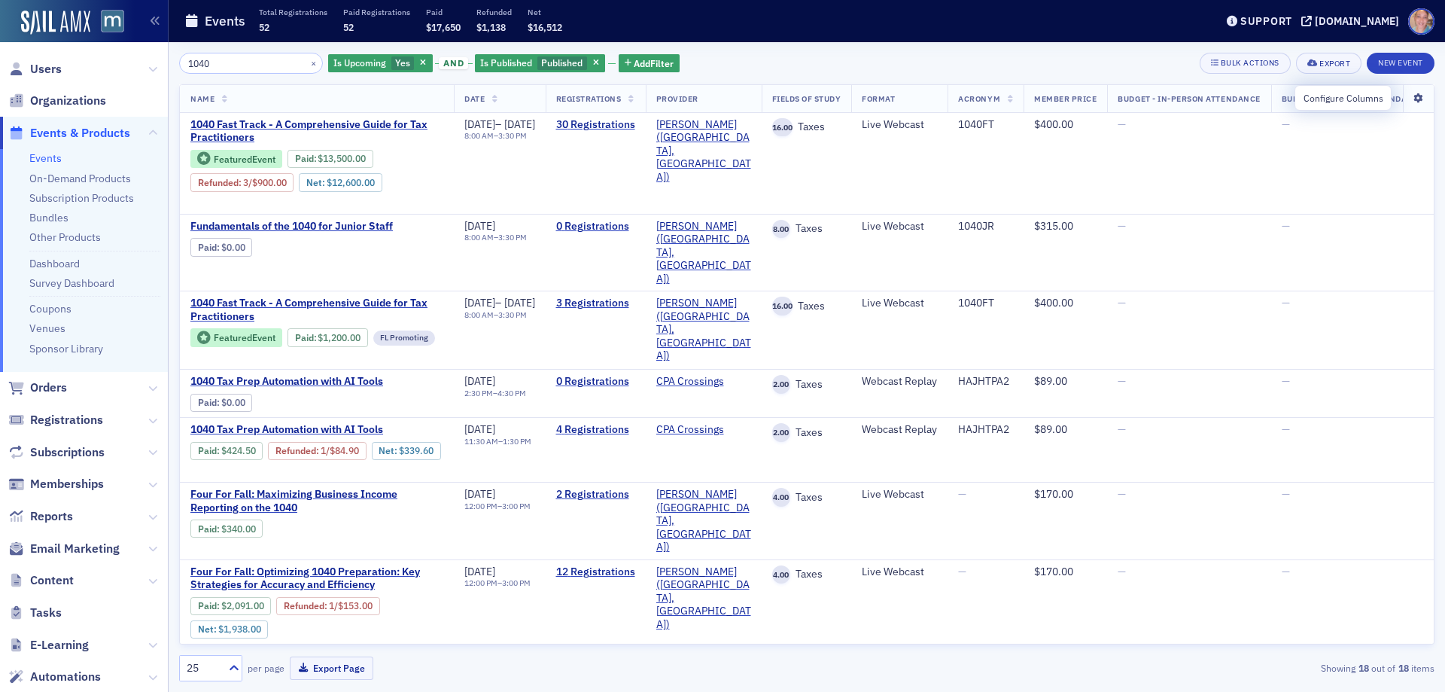
click at [1408, 99] on icon at bounding box center [1418, 98] width 31 height 9
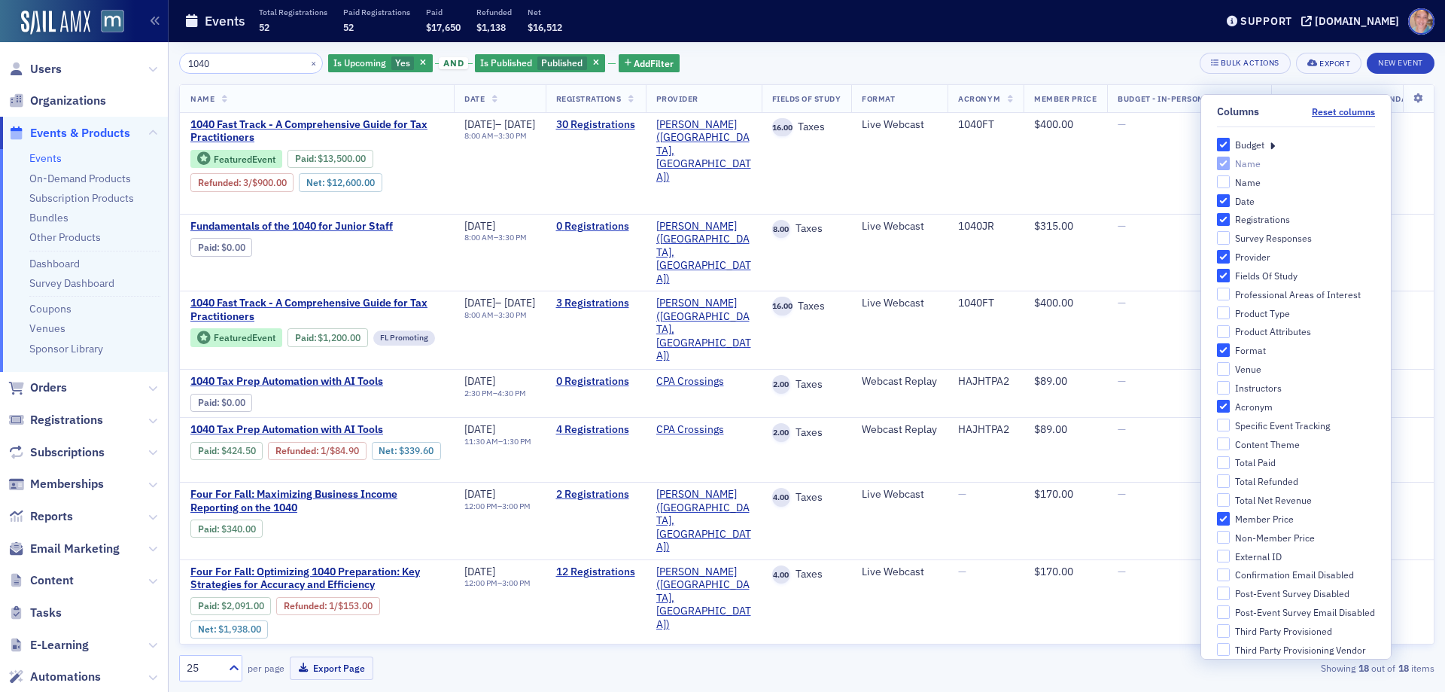
click at [1265, 145] on div "Budget" at bounding box center [1296, 145] width 159 height 14
click at [1270, 146] on icon at bounding box center [1272, 145] width 5 height 14
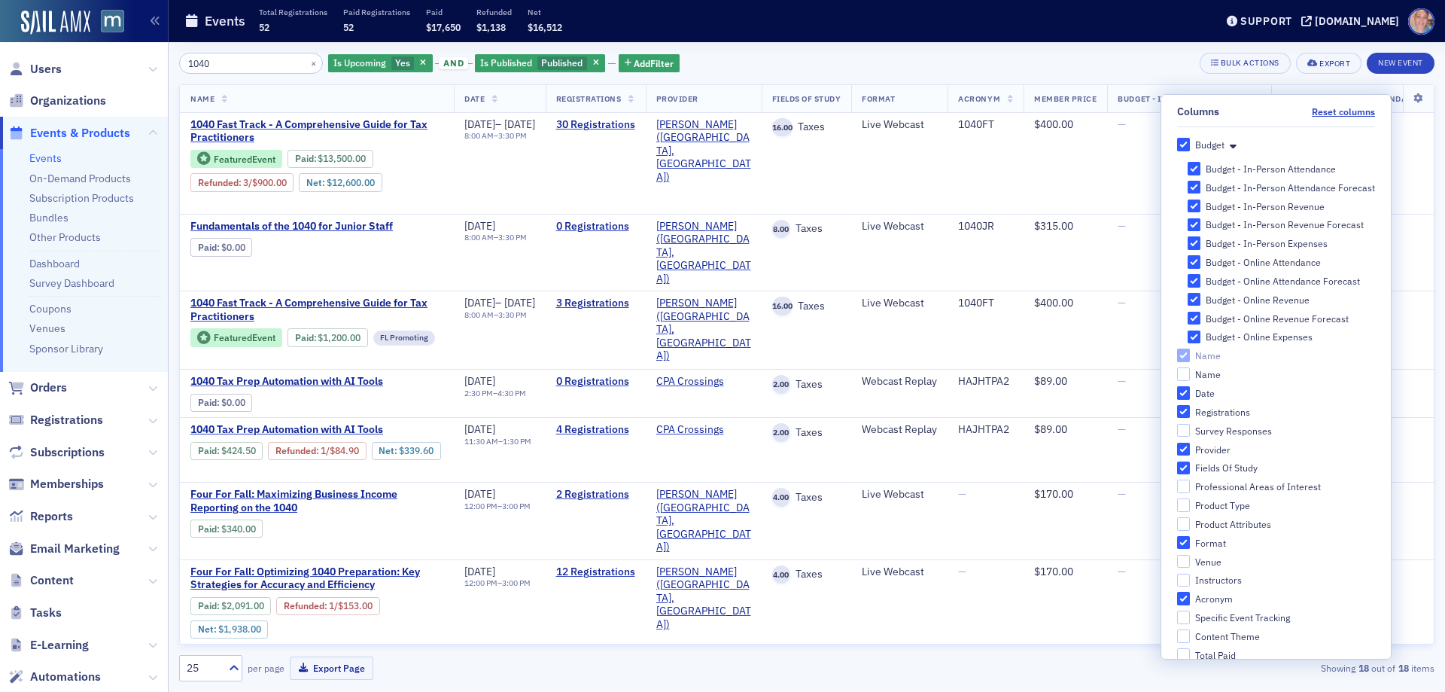
click at [1058, 62] on div "1040 × Is Upcoming Yes and Is Published Published Add Filter Bulk Actions Expor…" at bounding box center [807, 63] width 1256 height 21
